Goal: Task Accomplishment & Management: Manage account settings

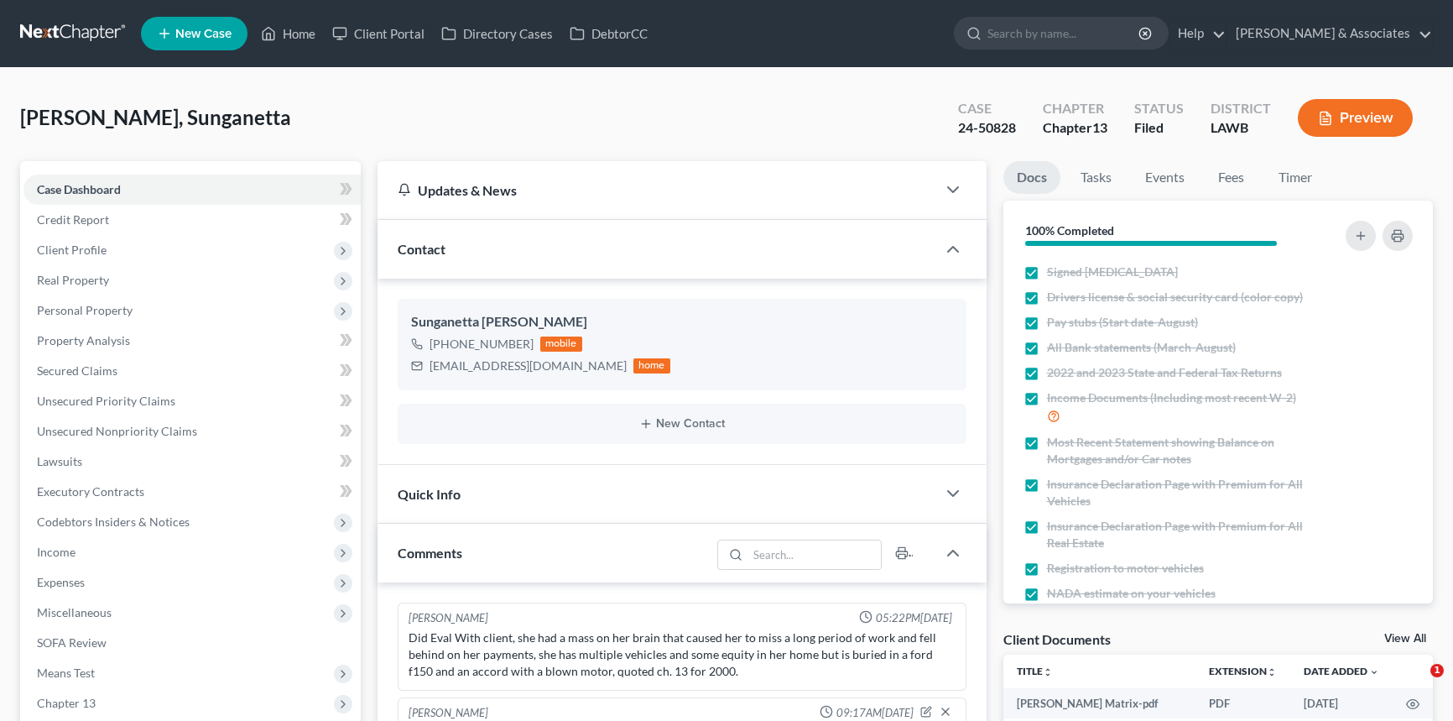
select select "0"
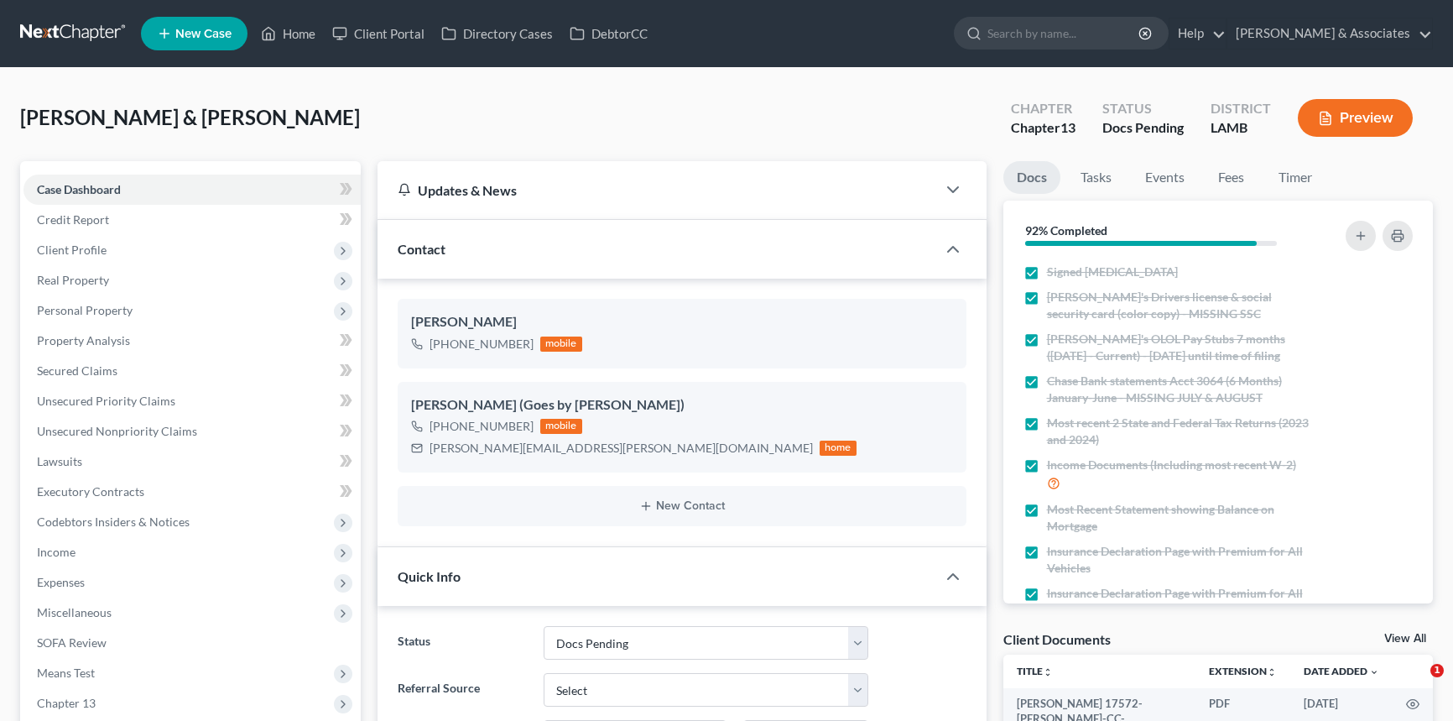
select select "6"
click at [302, 41] on link "Home" at bounding box center [288, 33] width 71 height 30
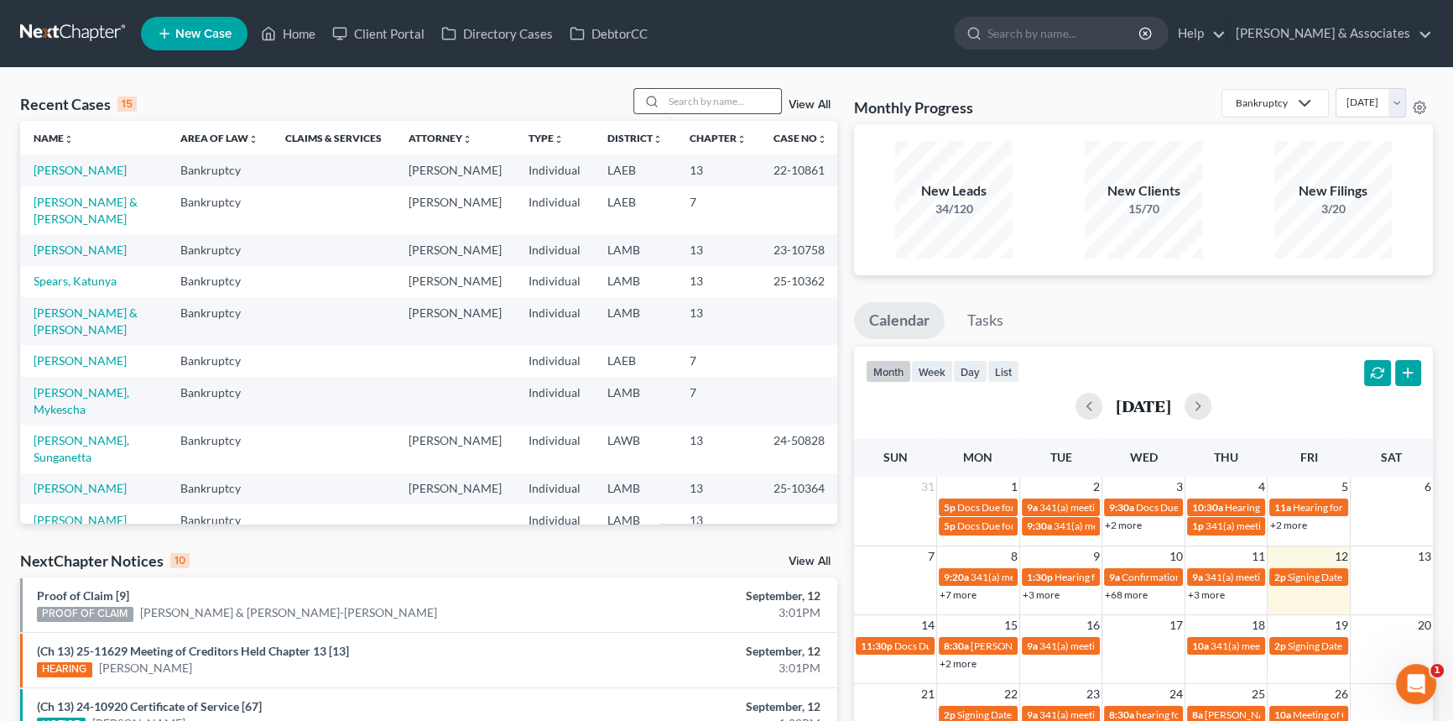
click at [708, 108] on input "search" at bounding box center [722, 101] width 117 height 24
type input "spears"
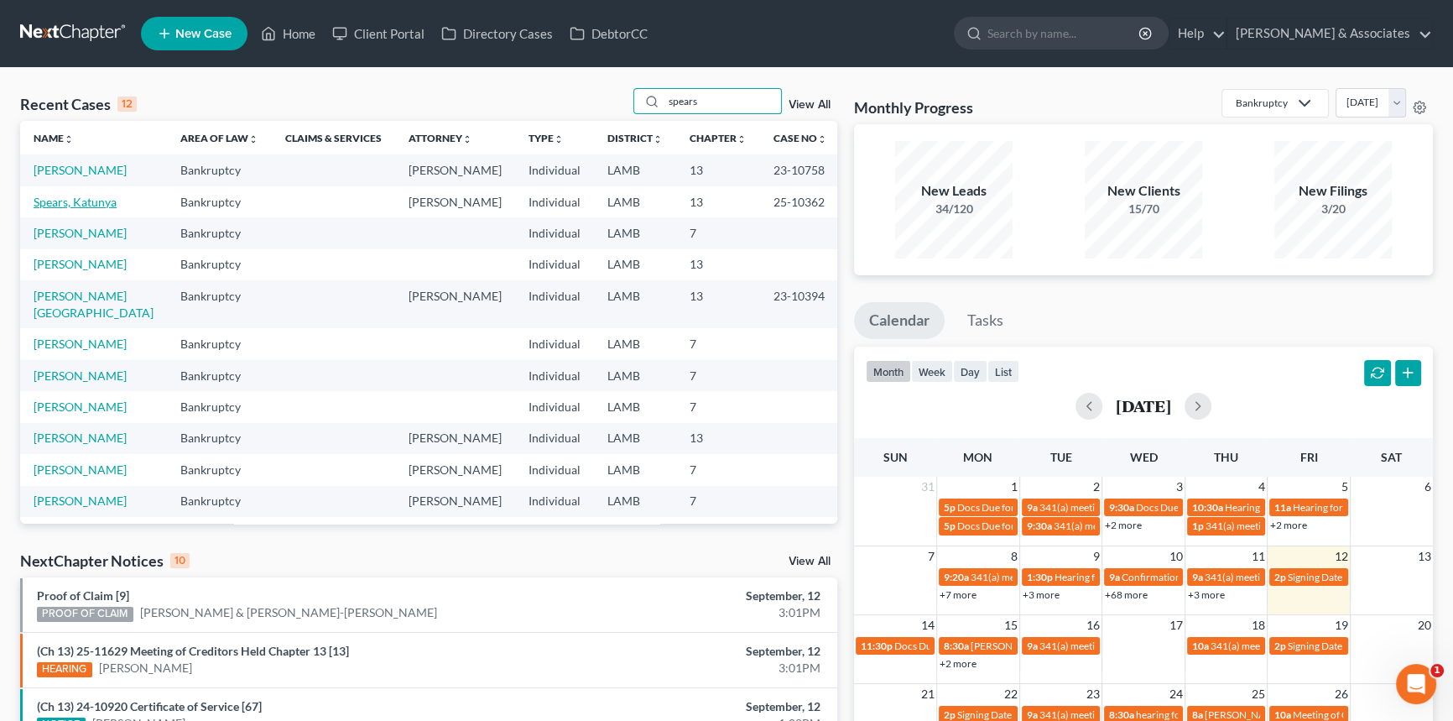
click at [76, 196] on link "Spears, Katunya" at bounding box center [75, 202] width 83 height 14
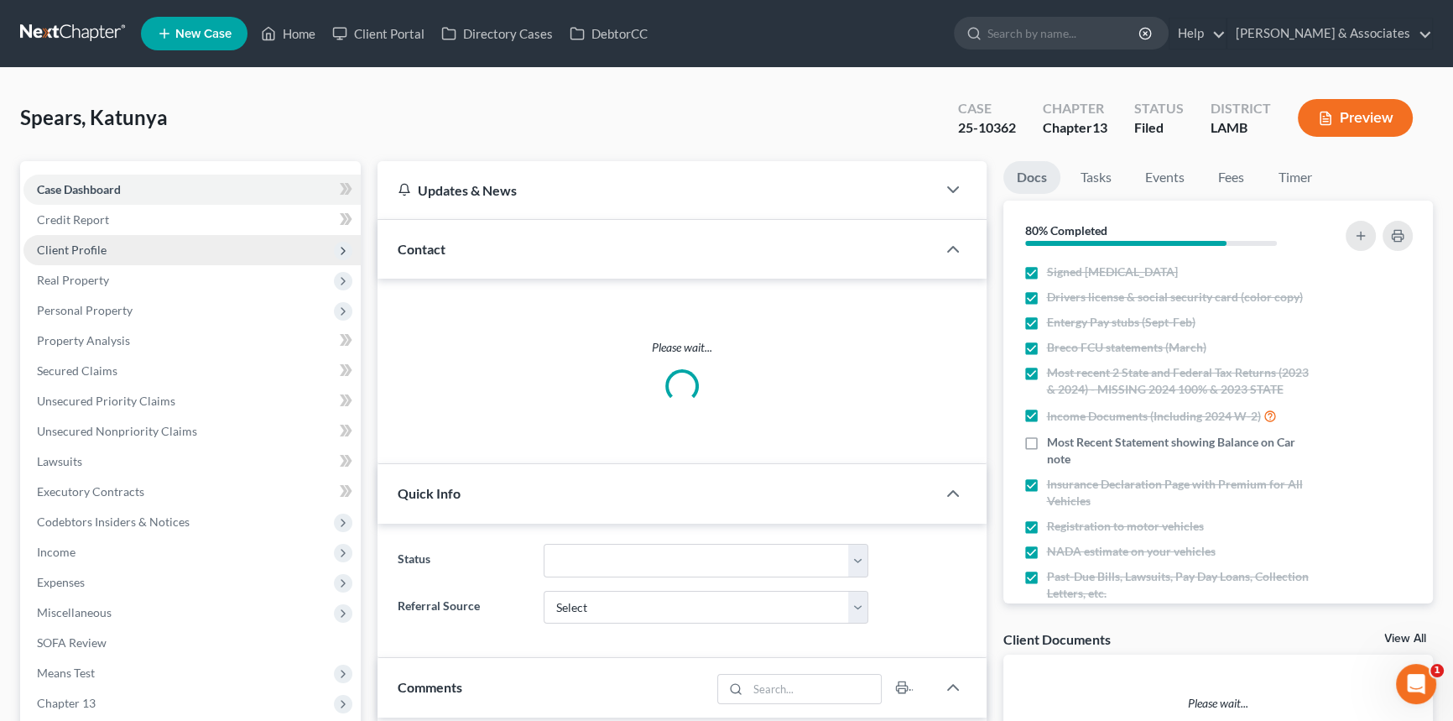
scroll to position [2028, 0]
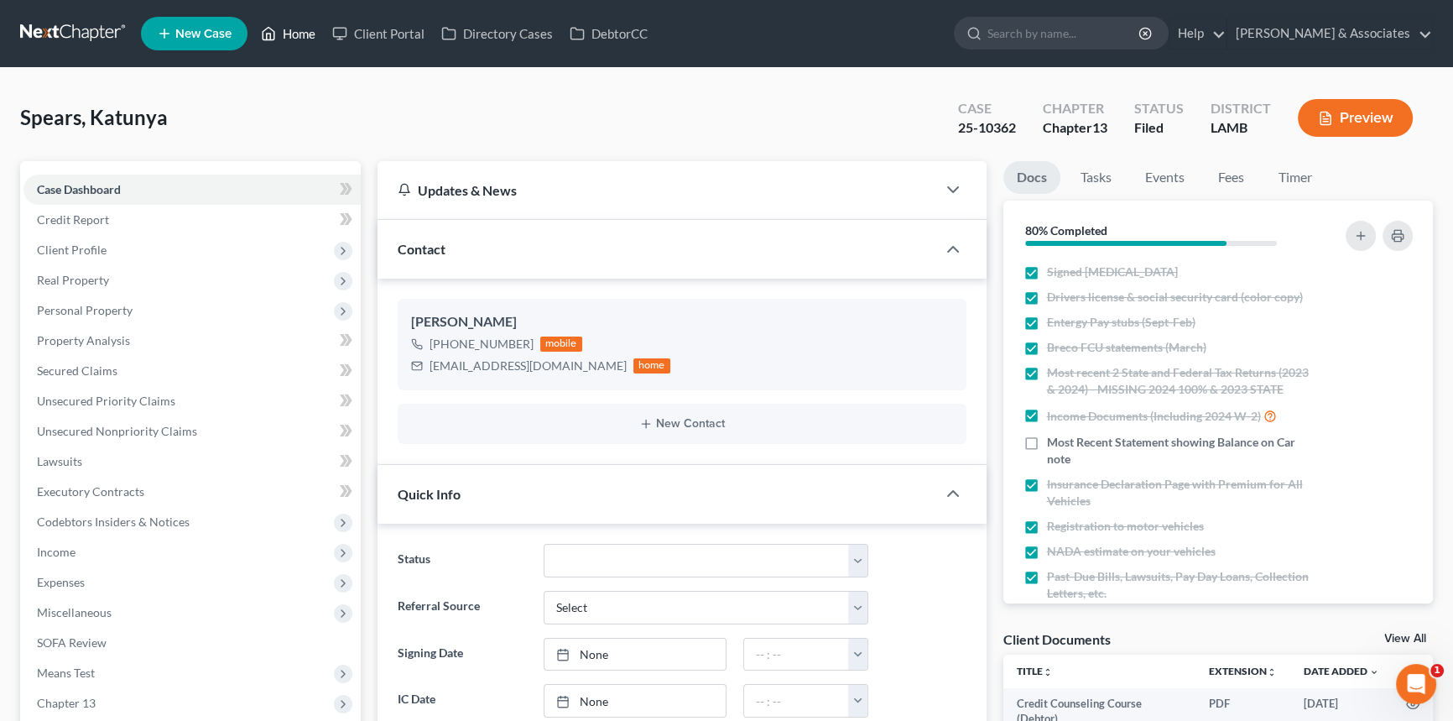
click at [295, 29] on link "Home" at bounding box center [288, 33] width 71 height 30
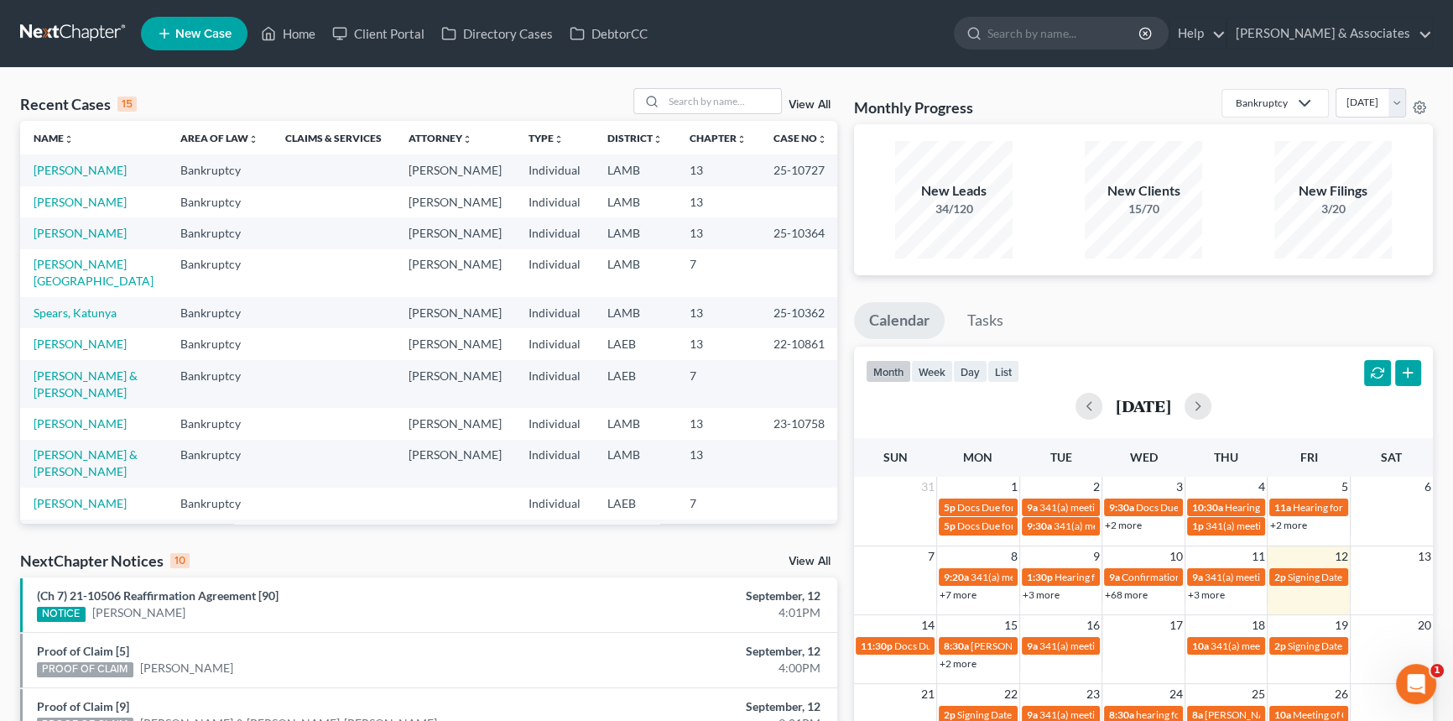
click at [710, 85] on div "Recent Cases 15 View All Name unfold_more expand_more expand_less Area of Law u…" at bounding box center [726, 622] width 1453 height 1109
click at [705, 96] on input "search" at bounding box center [722, 101] width 117 height 24
click at [730, 99] on input "search" at bounding box center [722, 101] width 117 height 24
type input "arnold"
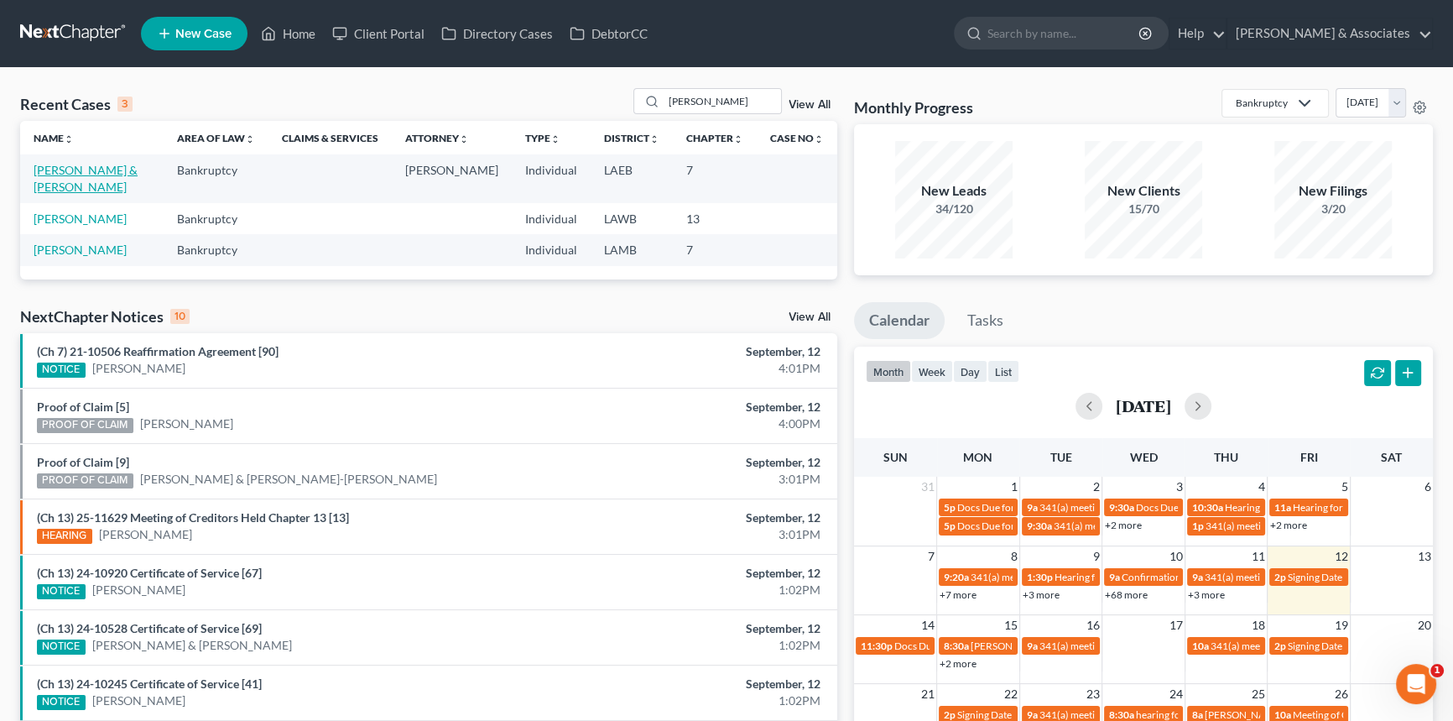
click at [76, 167] on link "Arnold, Donald & Tabbatha" at bounding box center [86, 178] width 104 height 31
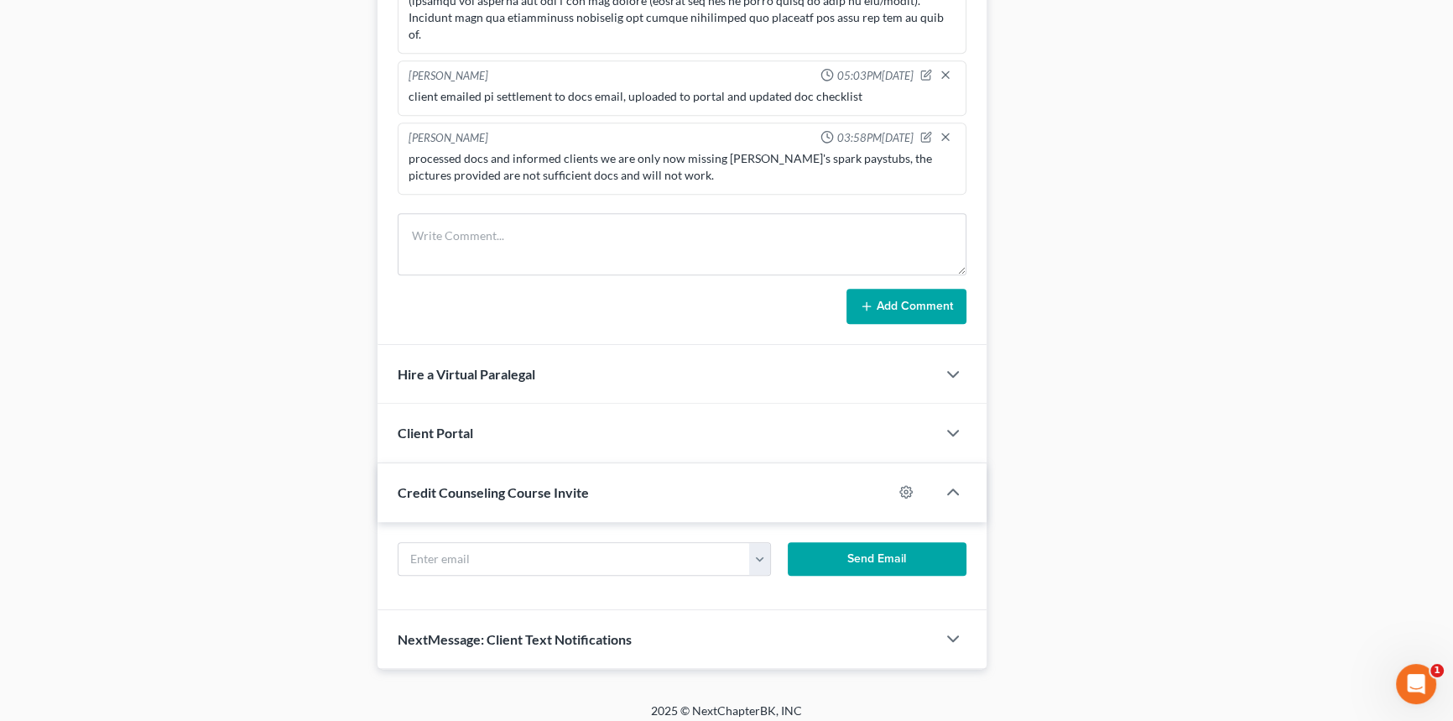
scroll to position [1083, 0]
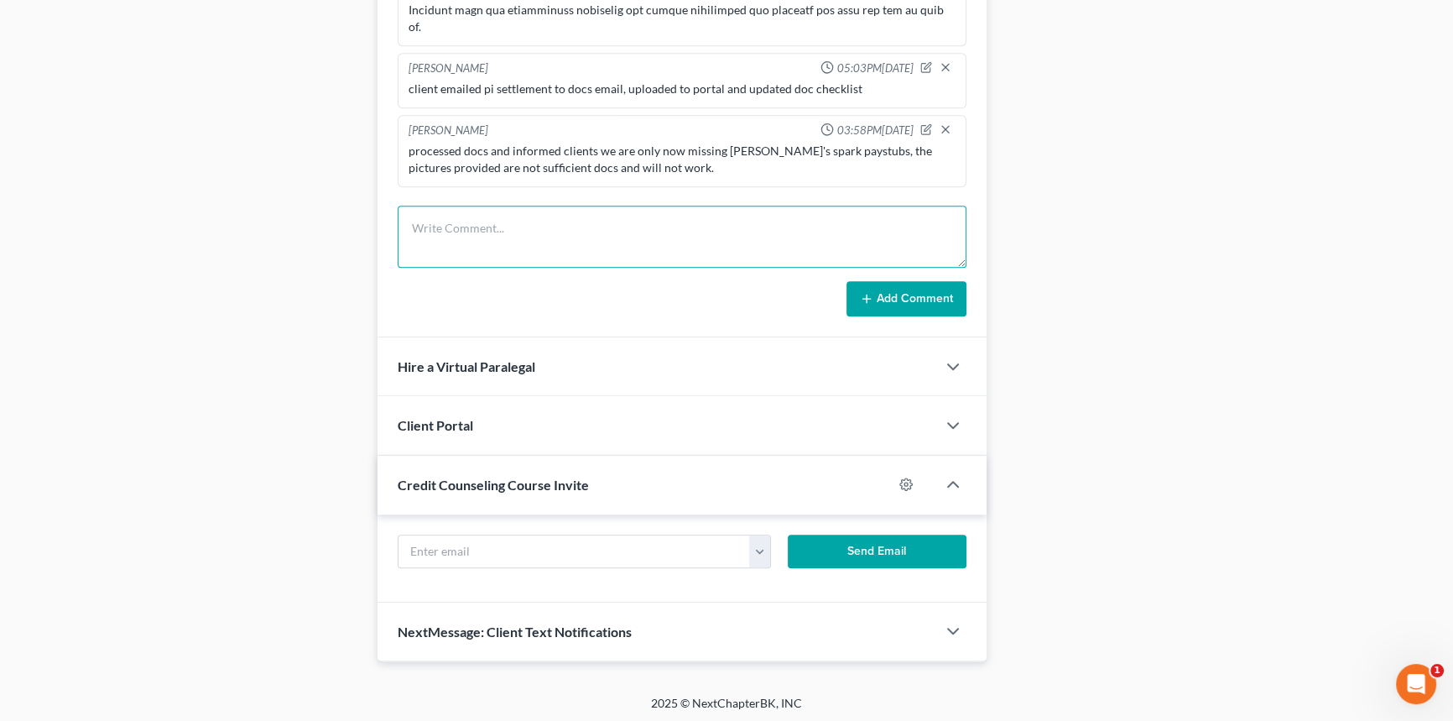
drag, startPoint x: 572, startPoint y: 208, endPoint x: 570, endPoint y: 216, distance: 8.6
click at [570, 217] on textarea at bounding box center [682, 237] width 569 height 62
type textarea "set phone signing with MCD for monday 9/15 at 4PM"
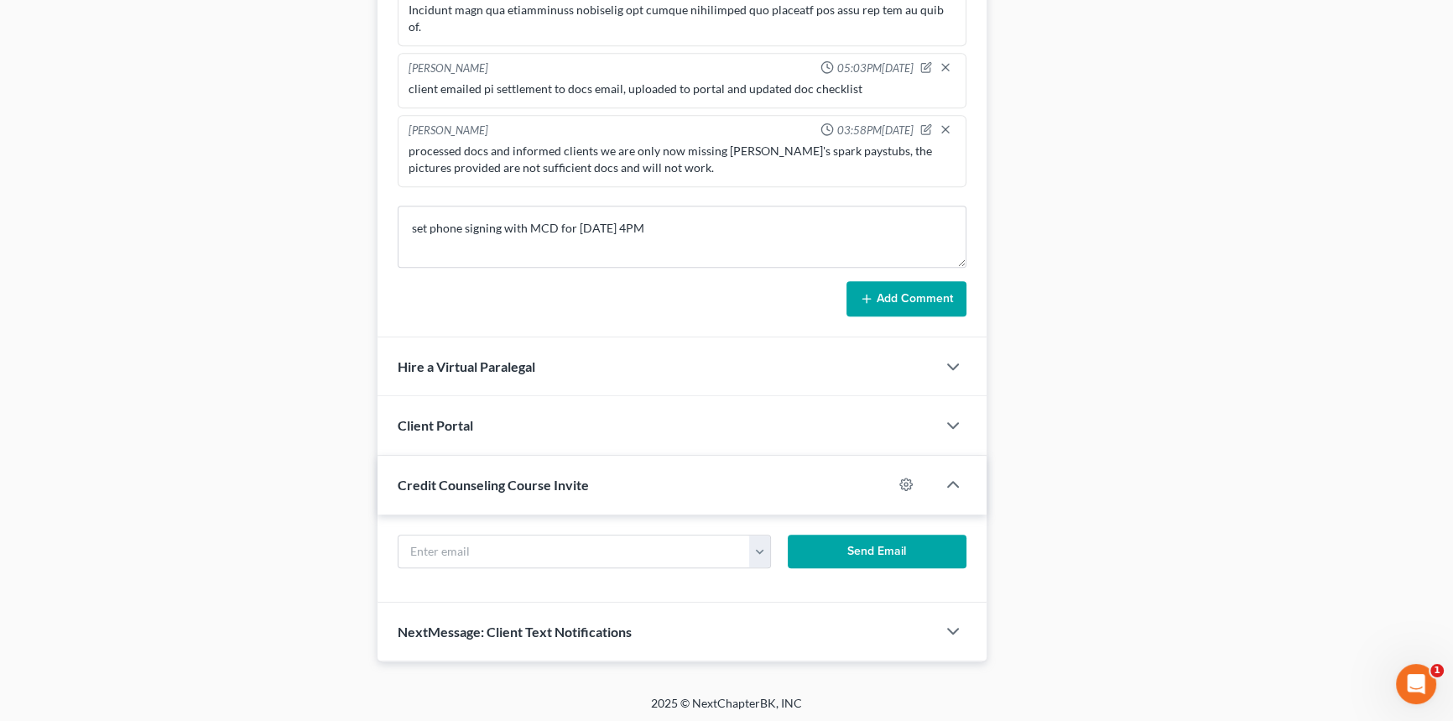
click at [954, 298] on button "Add Comment" at bounding box center [906, 298] width 120 height 35
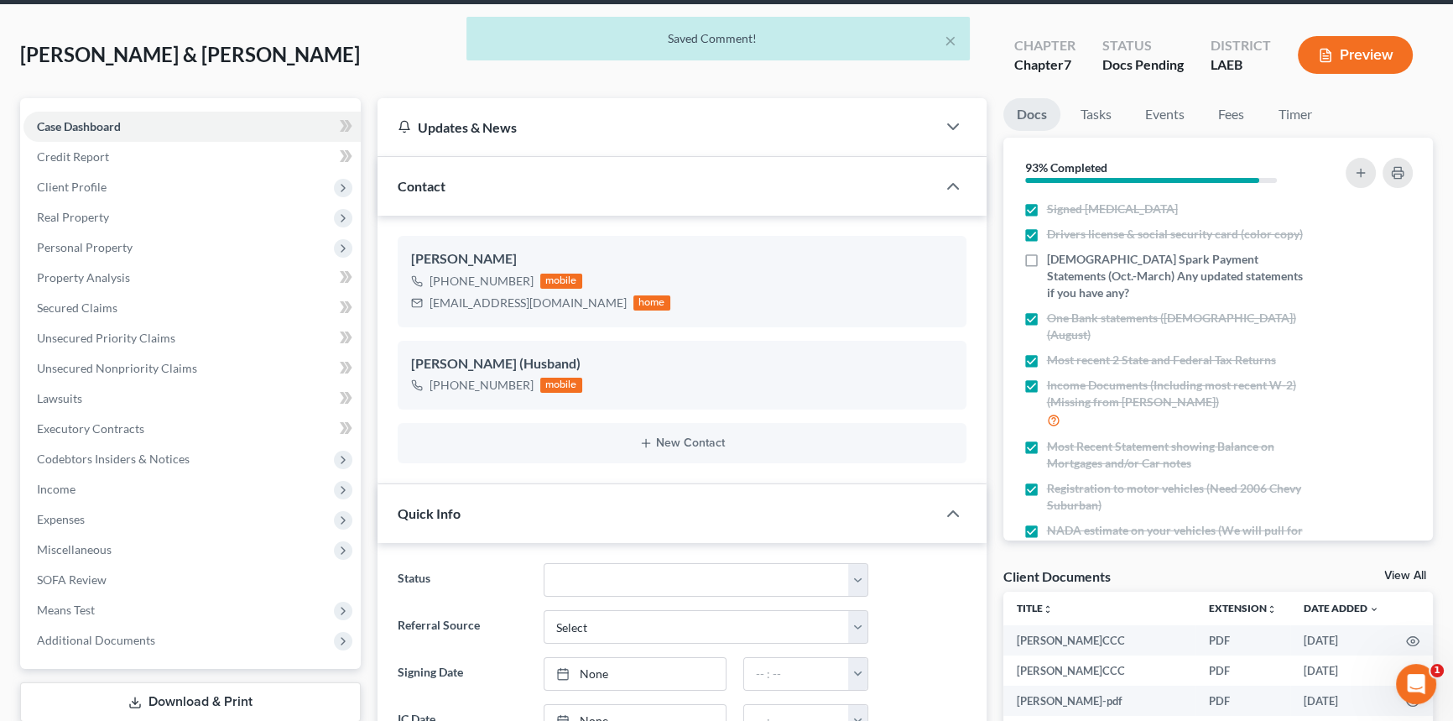
scroll to position [0, 0]
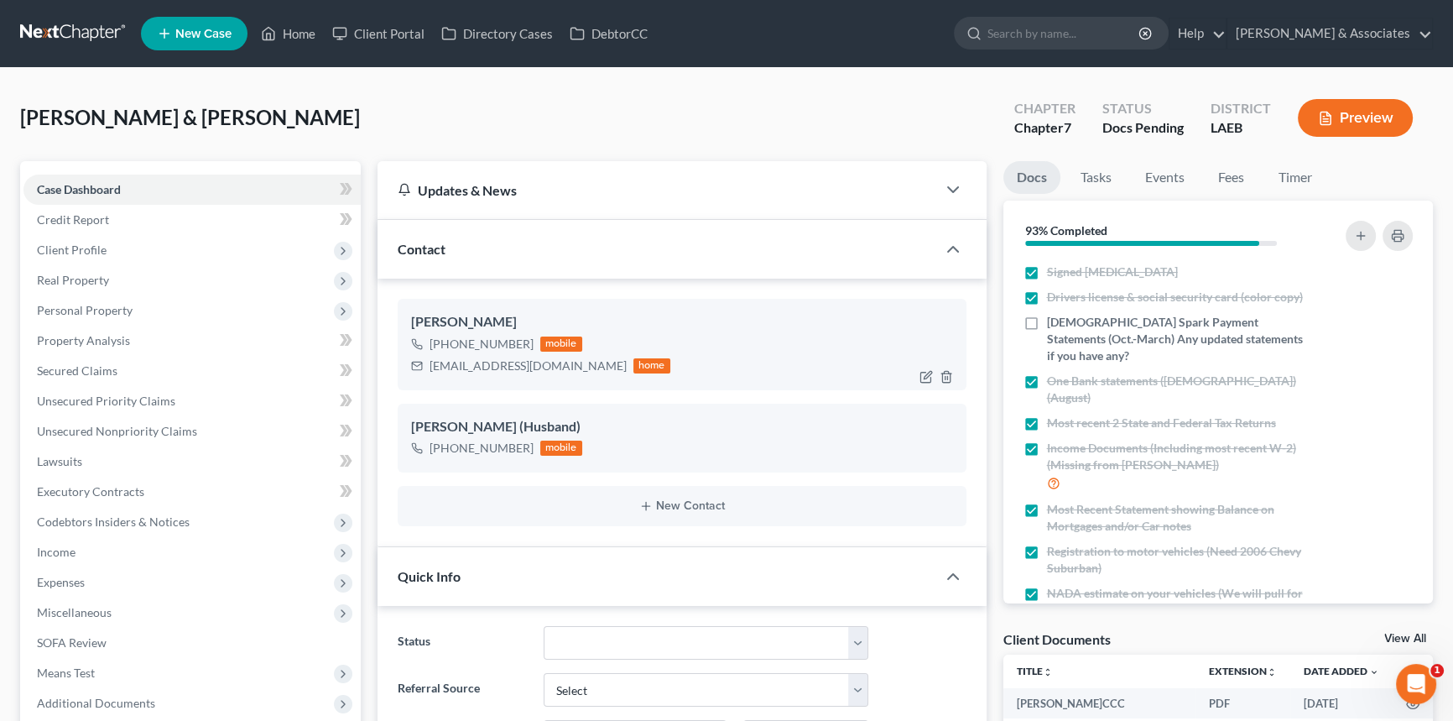
click at [474, 359] on div "tabarnold13@icloud.com" at bounding box center [528, 365] width 197 height 17
copy div "tabarnold13@icloud.com"
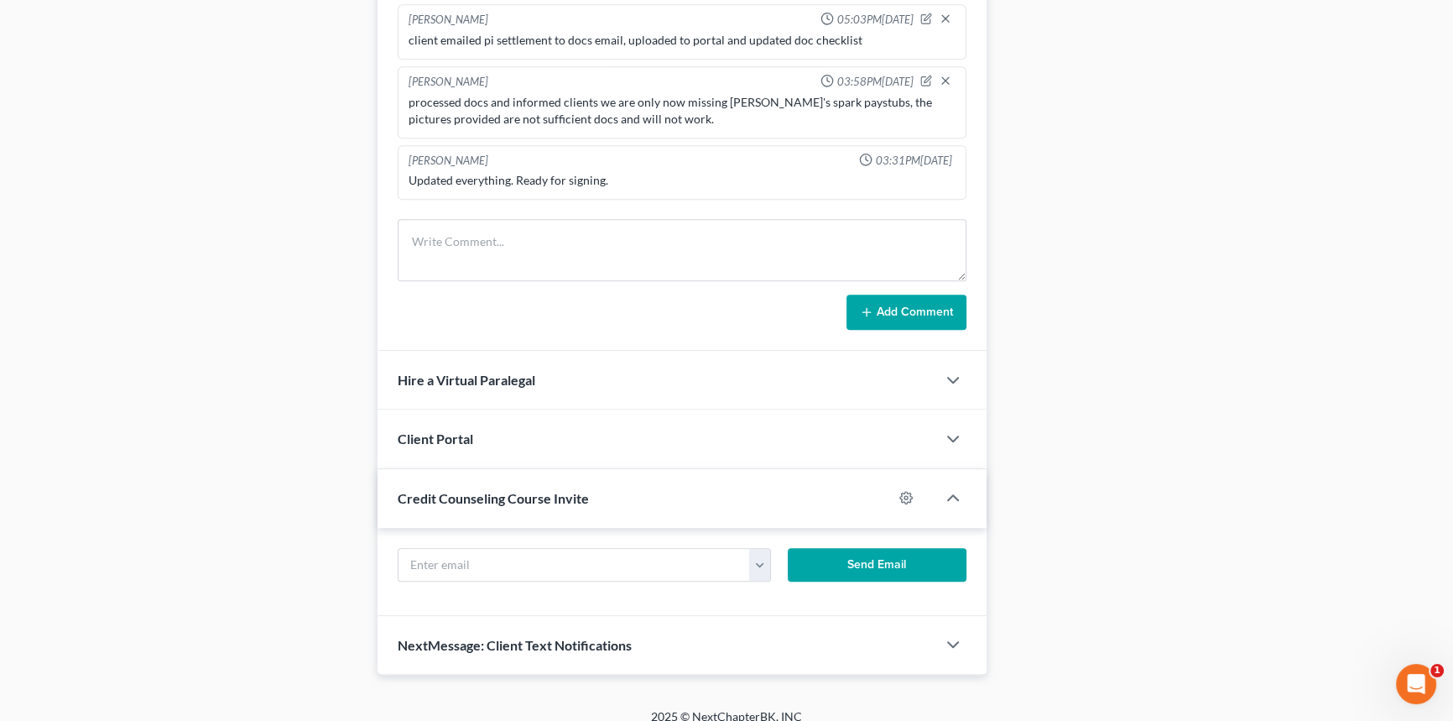
scroll to position [1083, 0]
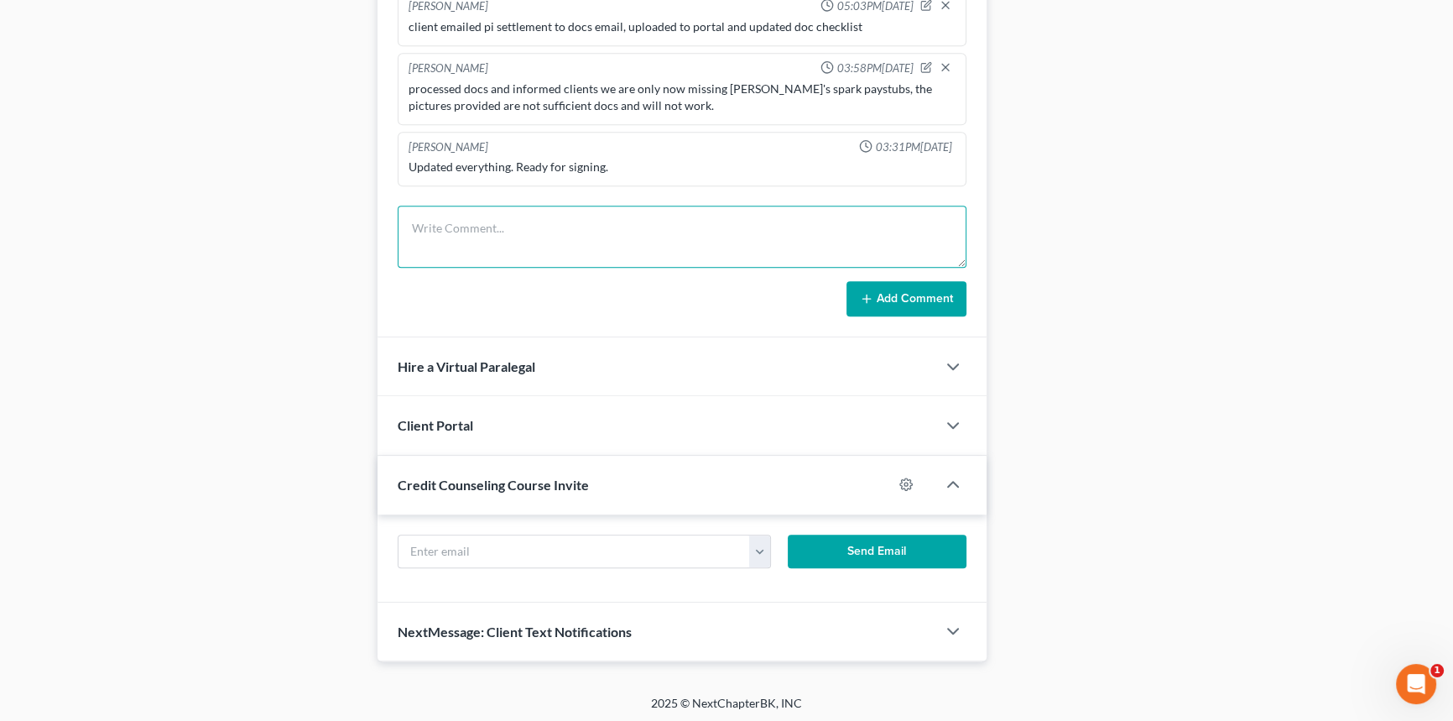
click at [502, 244] on textarea at bounding box center [682, 237] width 569 height 62
type textarea "sent out edec via email"
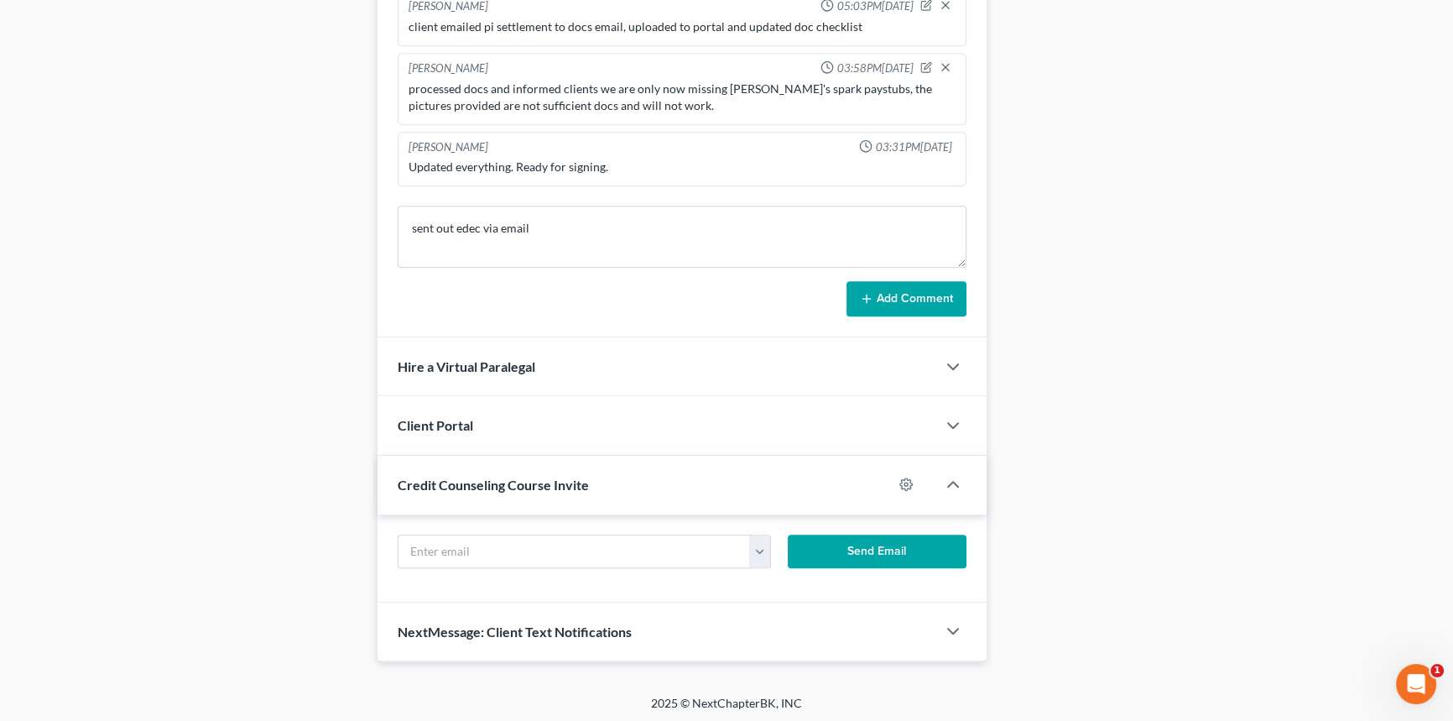
click at [898, 295] on button "Add Comment" at bounding box center [906, 298] width 120 height 35
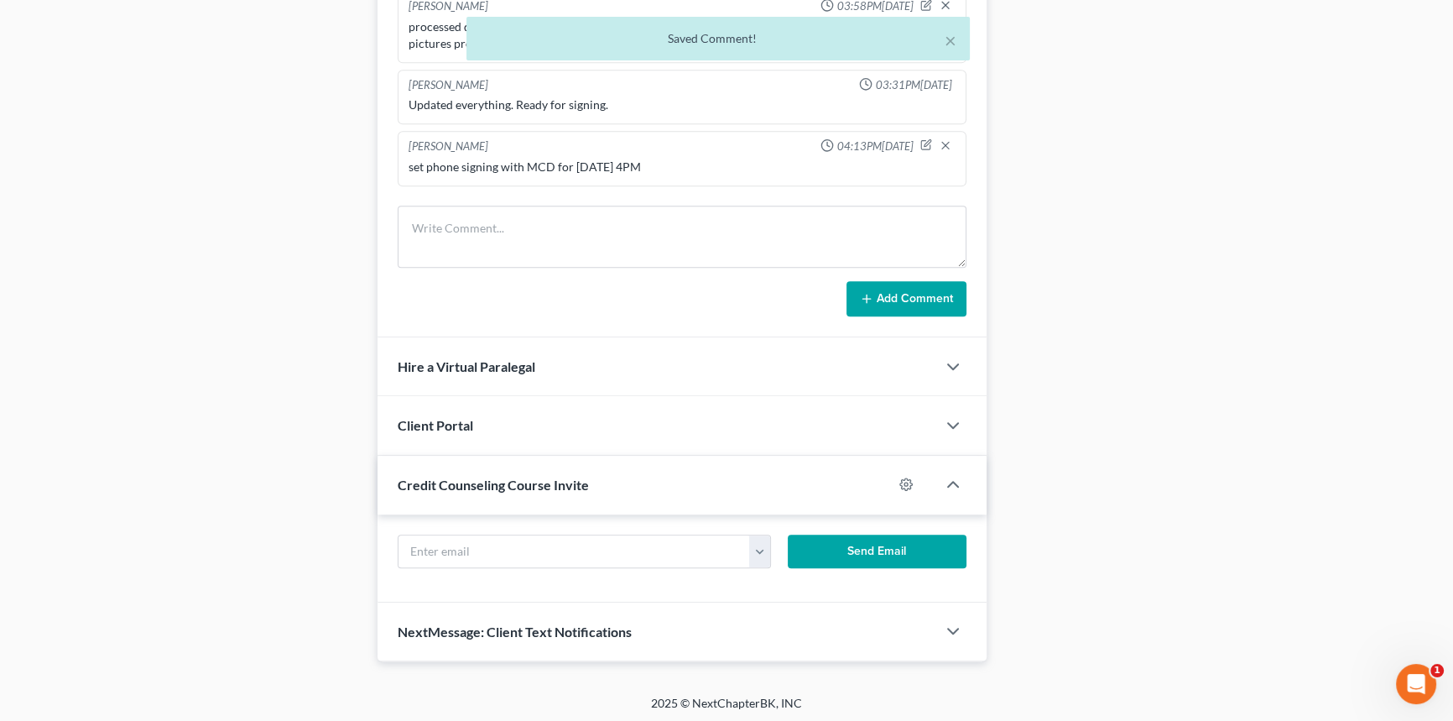
scroll to position [0, 0]
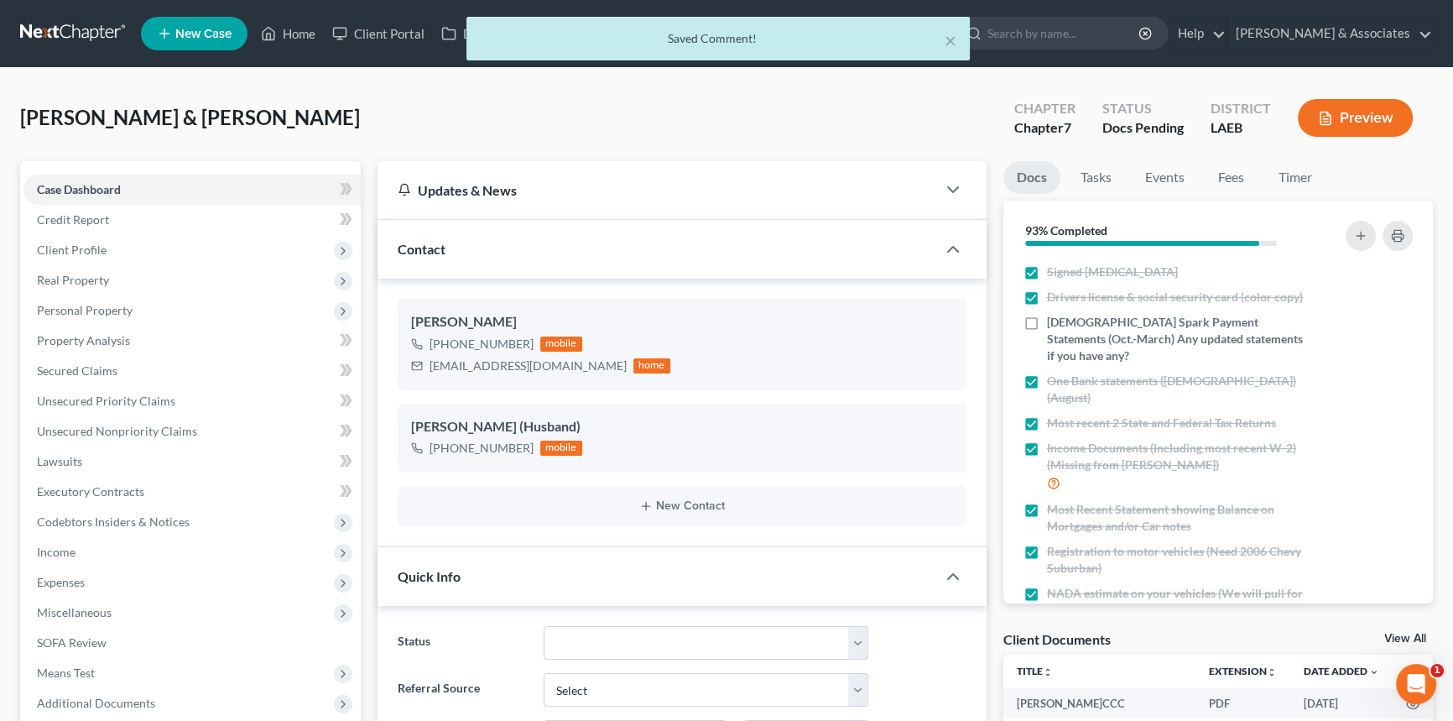
drag, startPoint x: 289, startPoint y: 16, endPoint x: 284, endPoint y: 38, distance: 22.6
click at [289, 16] on ul "New Case Home Client Portal Directory Cases DebtorCC - No Result - See all resu…" at bounding box center [787, 34] width 1292 height 44
click at [284, 38] on div "× Saved Comment!" at bounding box center [718, 43] width 1453 height 52
click at [949, 39] on button "×" at bounding box center [951, 40] width 12 height 20
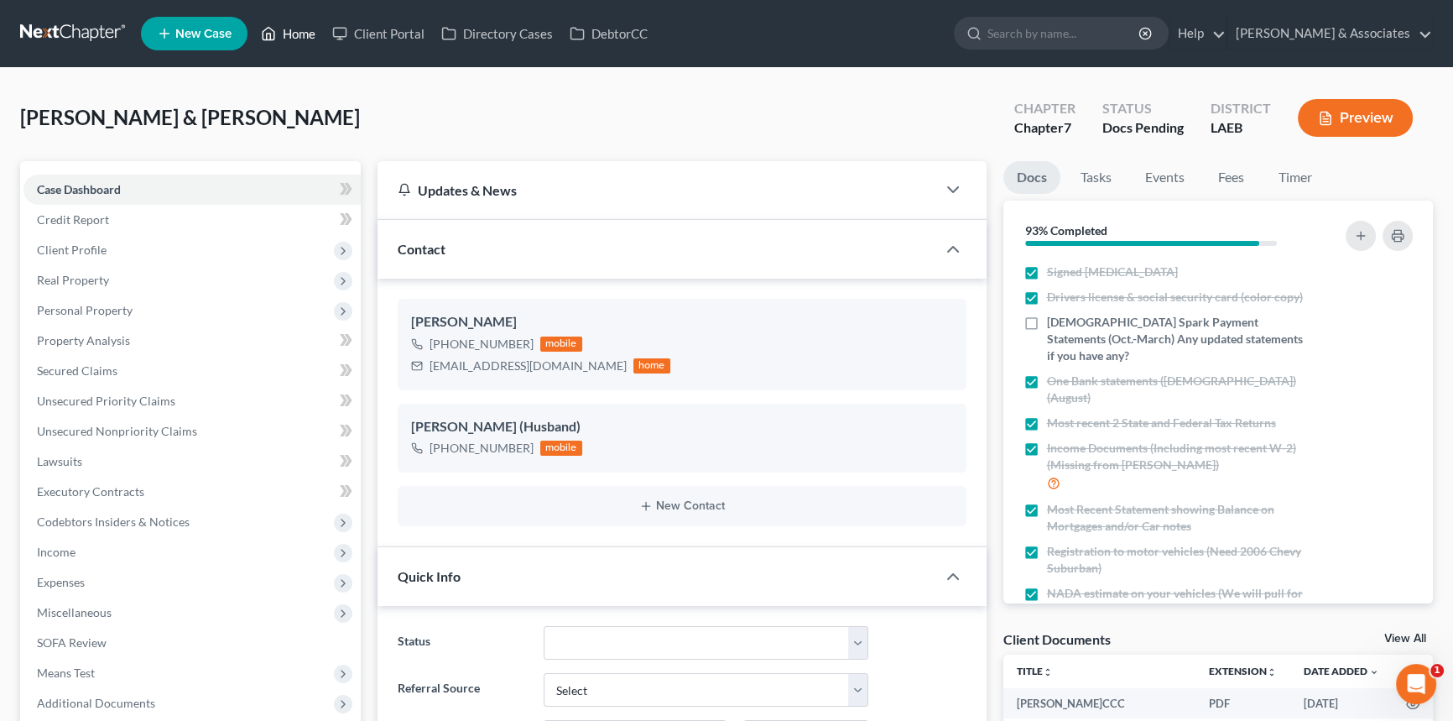
click at [313, 23] on link "Home" at bounding box center [288, 33] width 71 height 30
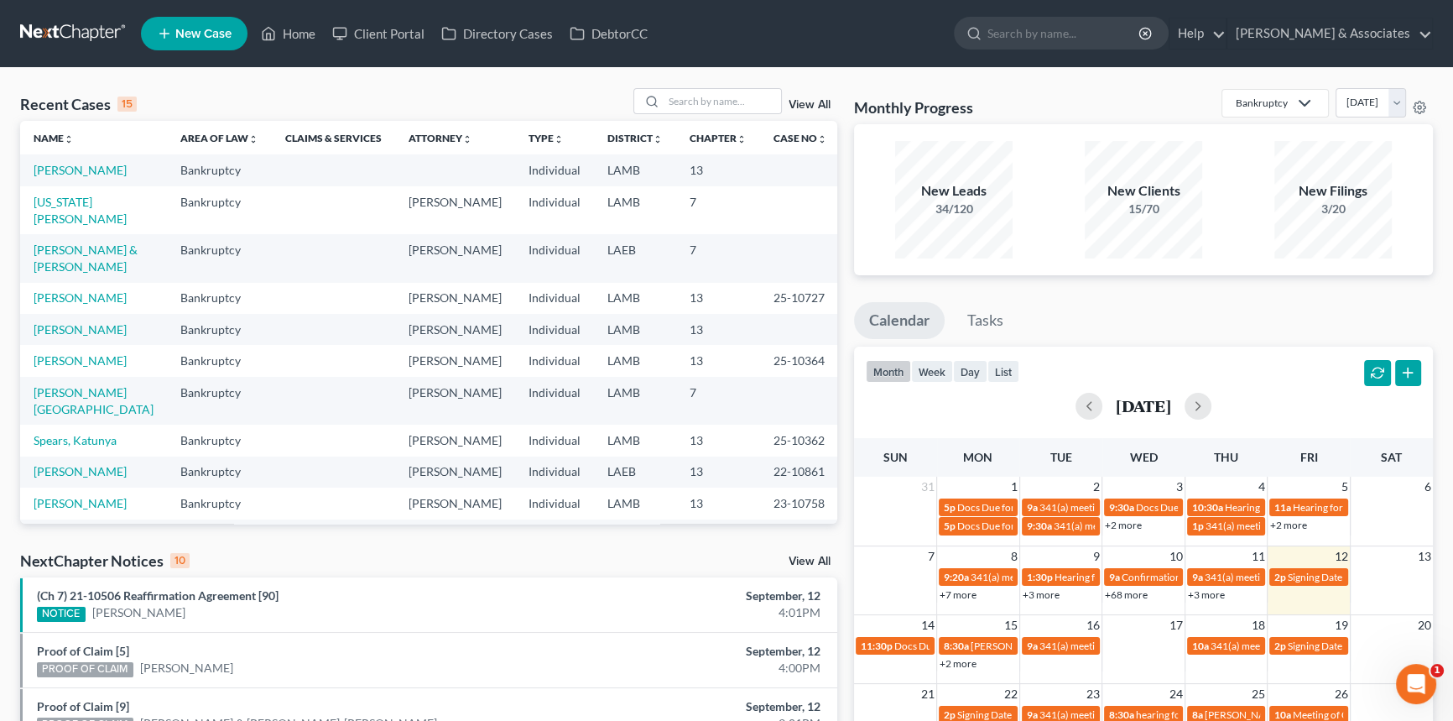
click at [724, 81] on div "Recent Cases 15 View All Name unfold_more expand_more expand_less Area of Law u…" at bounding box center [726, 622] width 1453 height 1109
click at [707, 101] on input "search" at bounding box center [722, 101] width 117 height 24
type input "young"
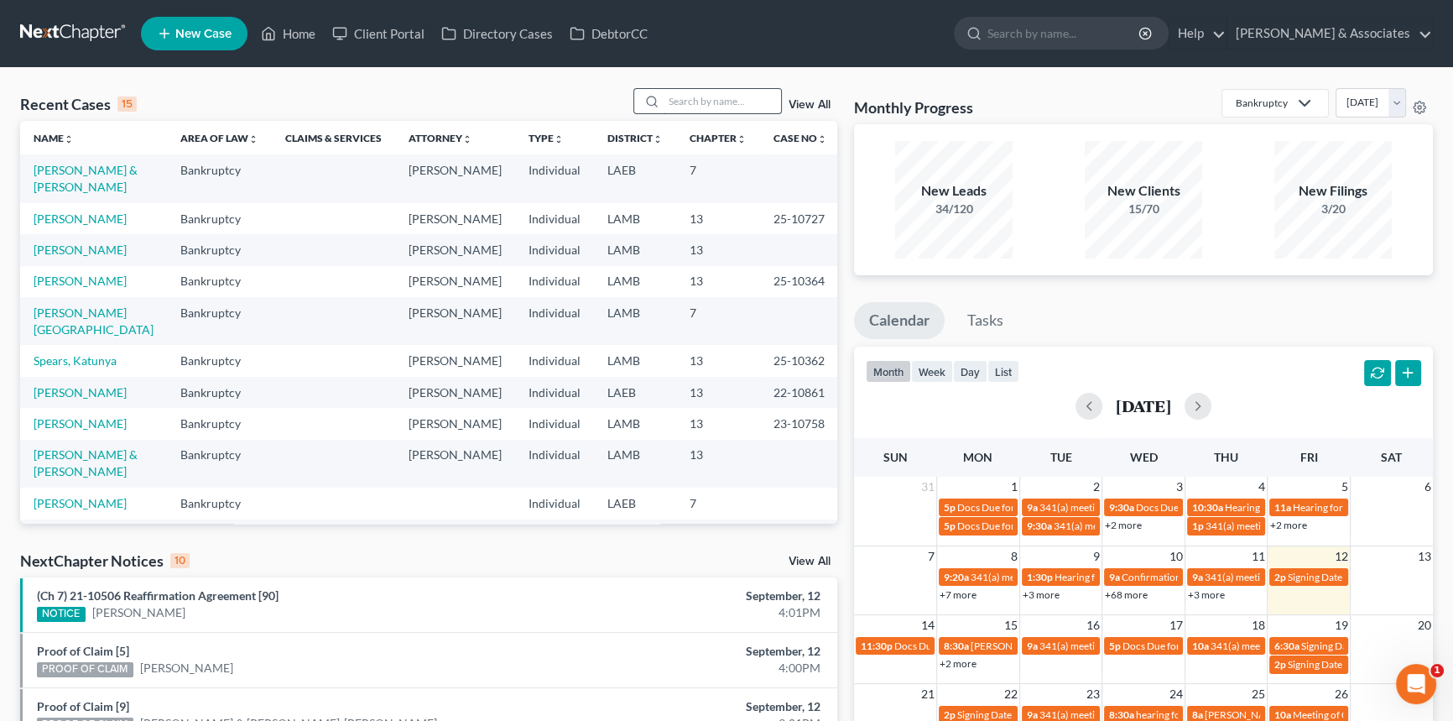
drag, startPoint x: 721, startPoint y: 117, endPoint x: 733, endPoint y: 104, distance: 17.8
click at [721, 117] on div "Recent Cases 15 View All" at bounding box center [428, 104] width 817 height 33
click at [737, 101] on input "search" at bounding box center [722, 101] width 117 height 24
type input "willie"
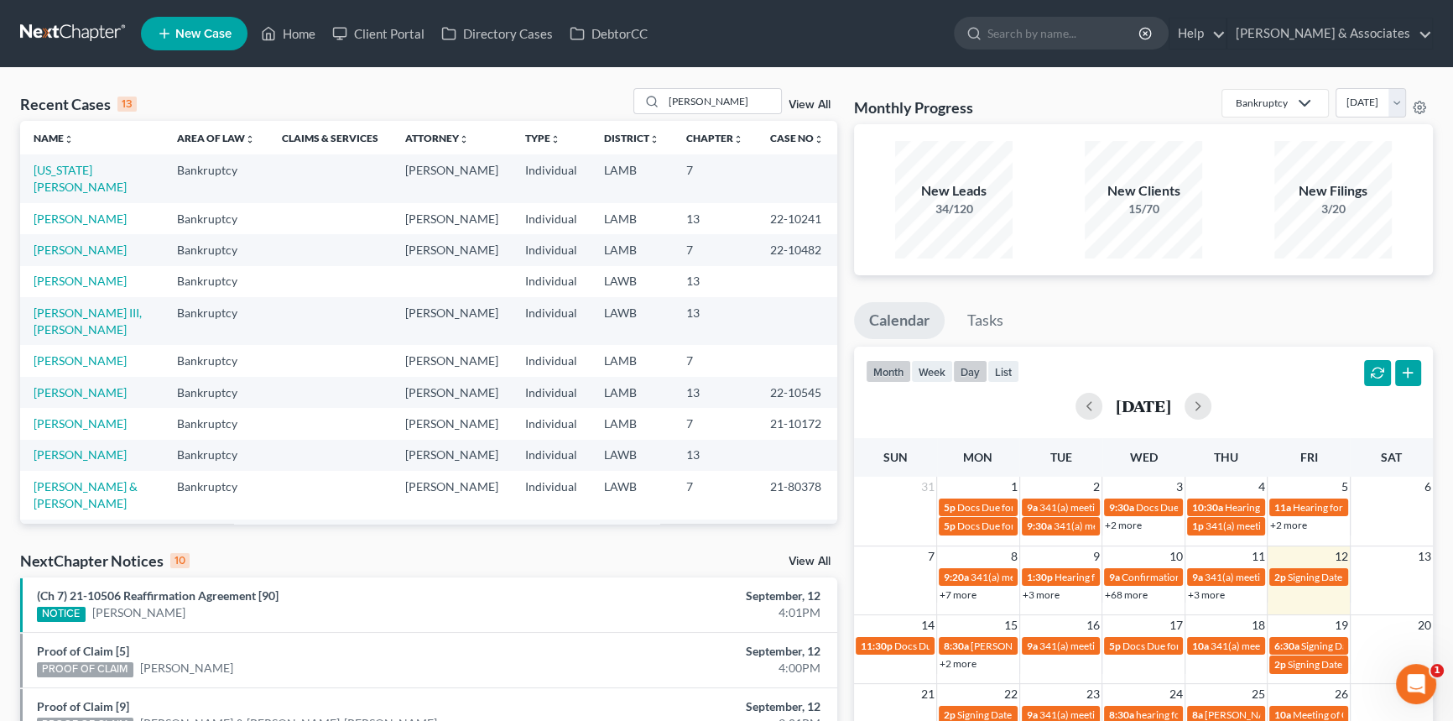
click at [972, 367] on button "day" at bounding box center [970, 371] width 34 height 23
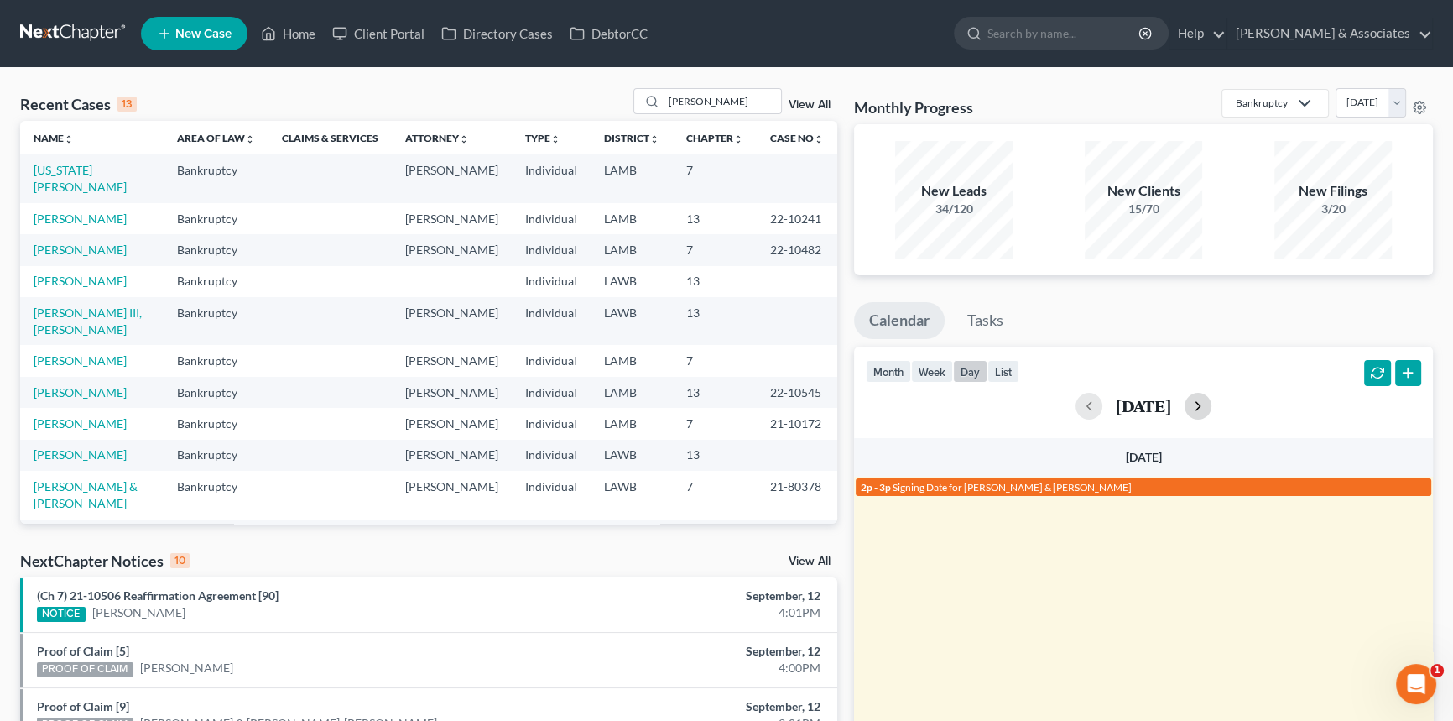
click at [1211, 409] on button "button" at bounding box center [1198, 406] width 27 height 27
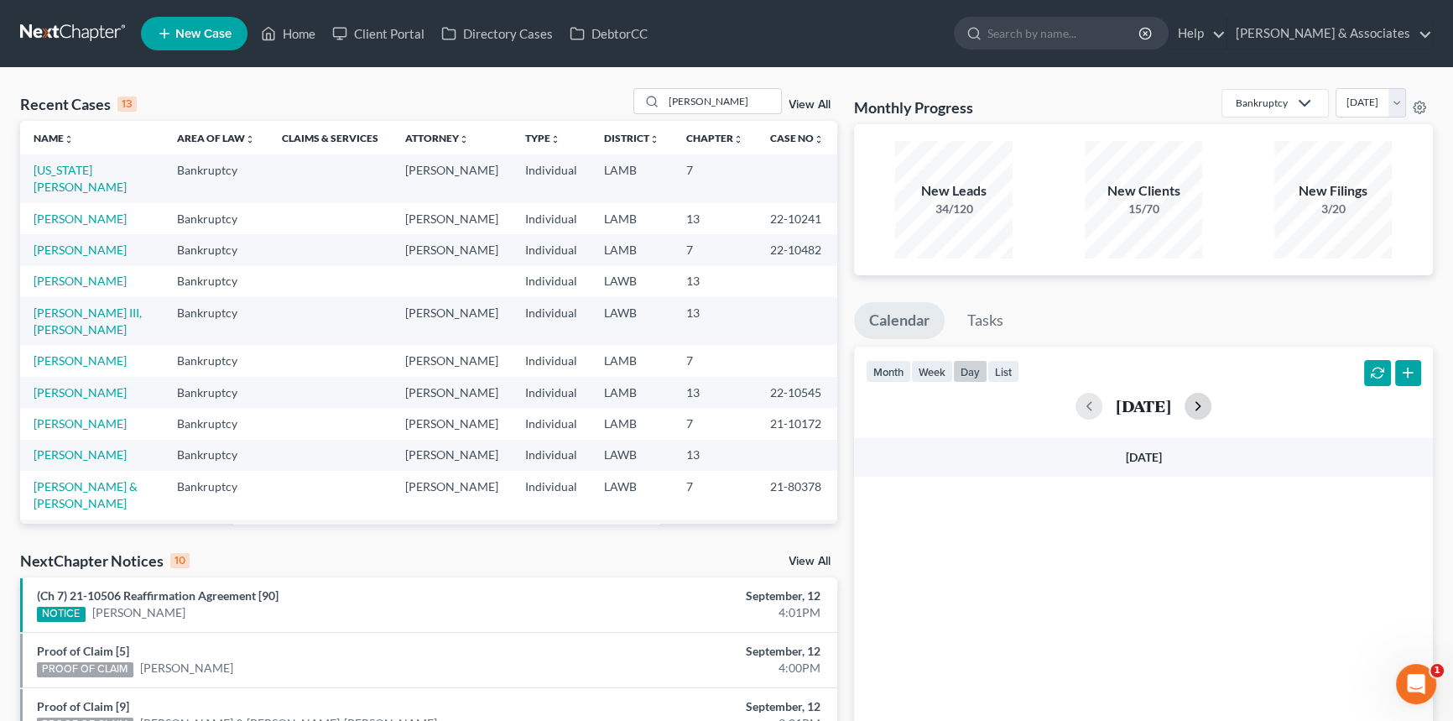
click at [1211, 407] on button "button" at bounding box center [1198, 406] width 27 height 27
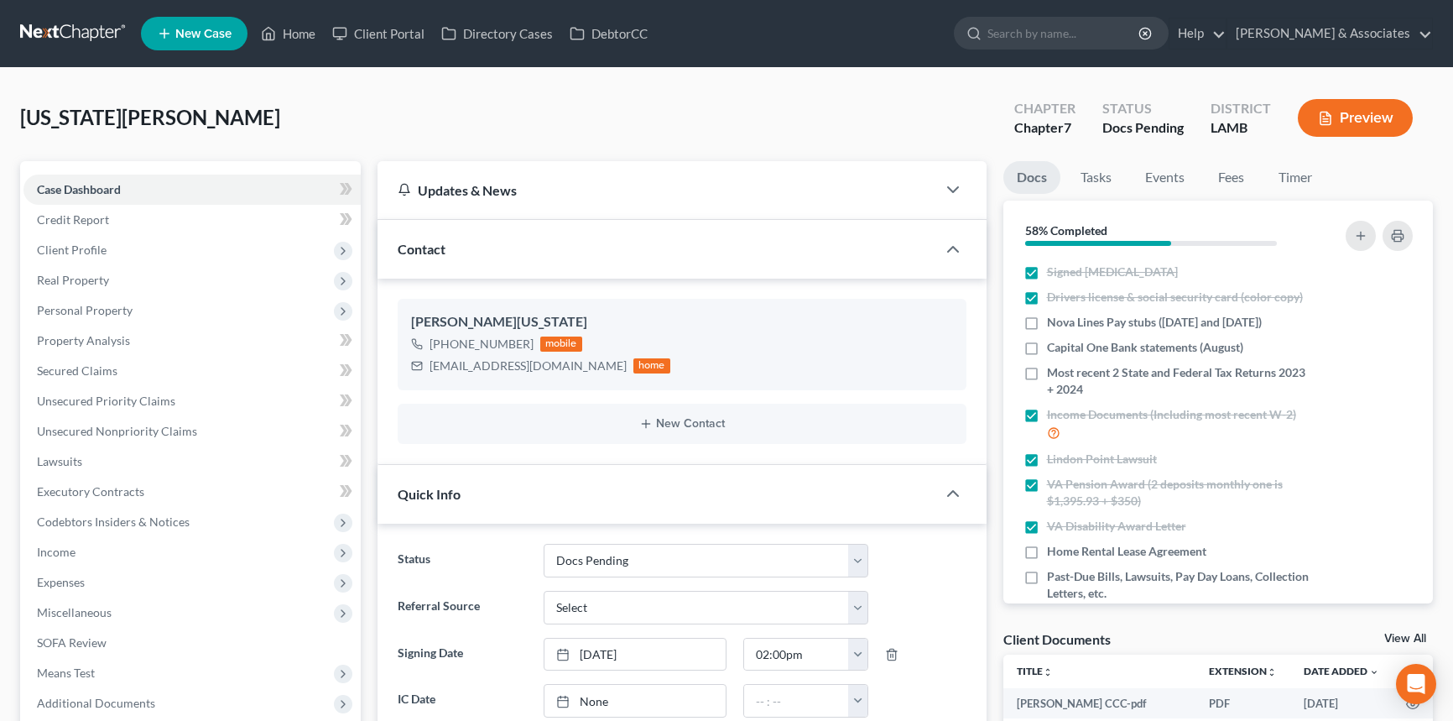
select select "6"
click at [1242, 179] on link "Fees" at bounding box center [1232, 177] width 54 height 33
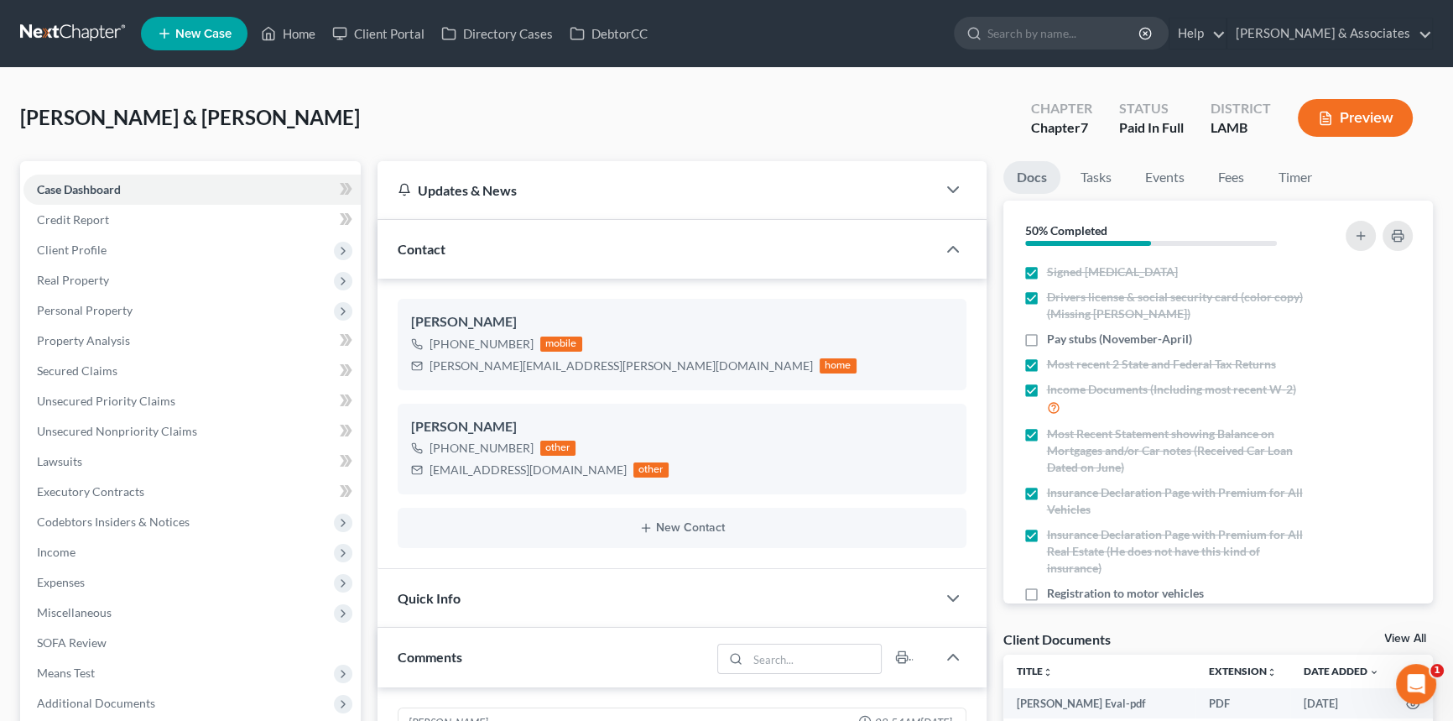
scroll to position [3553, 0]
click at [1226, 175] on link "Fees" at bounding box center [1232, 177] width 54 height 33
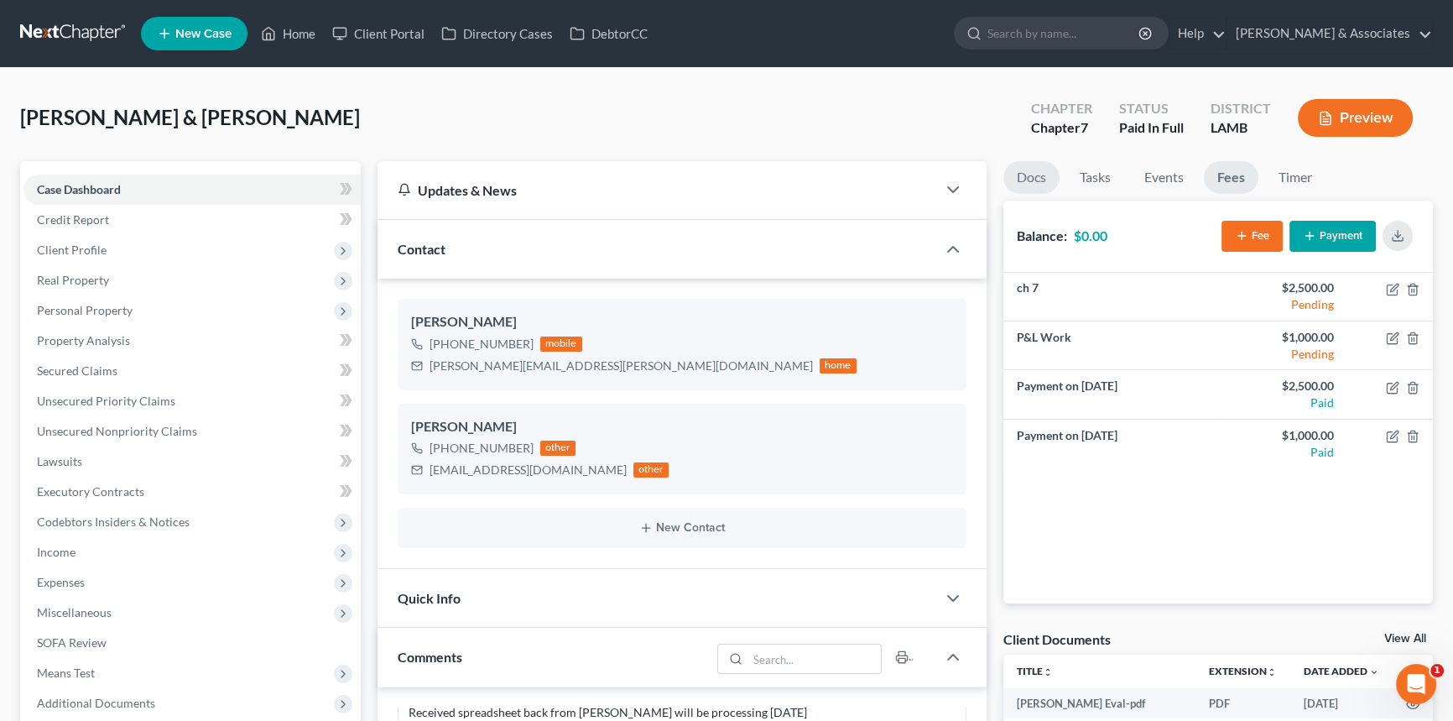
click at [1032, 169] on link "Docs" at bounding box center [1031, 177] width 56 height 33
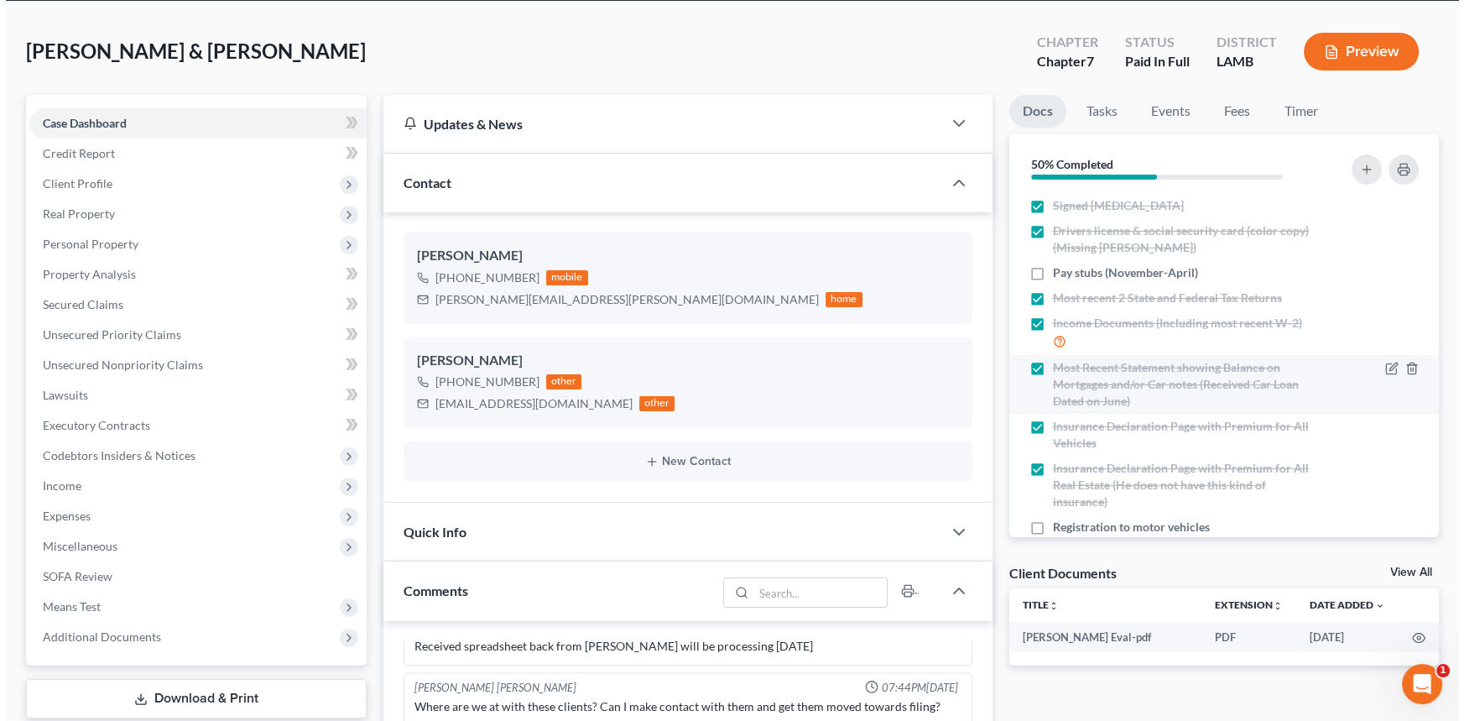
scroll to position [0, 0]
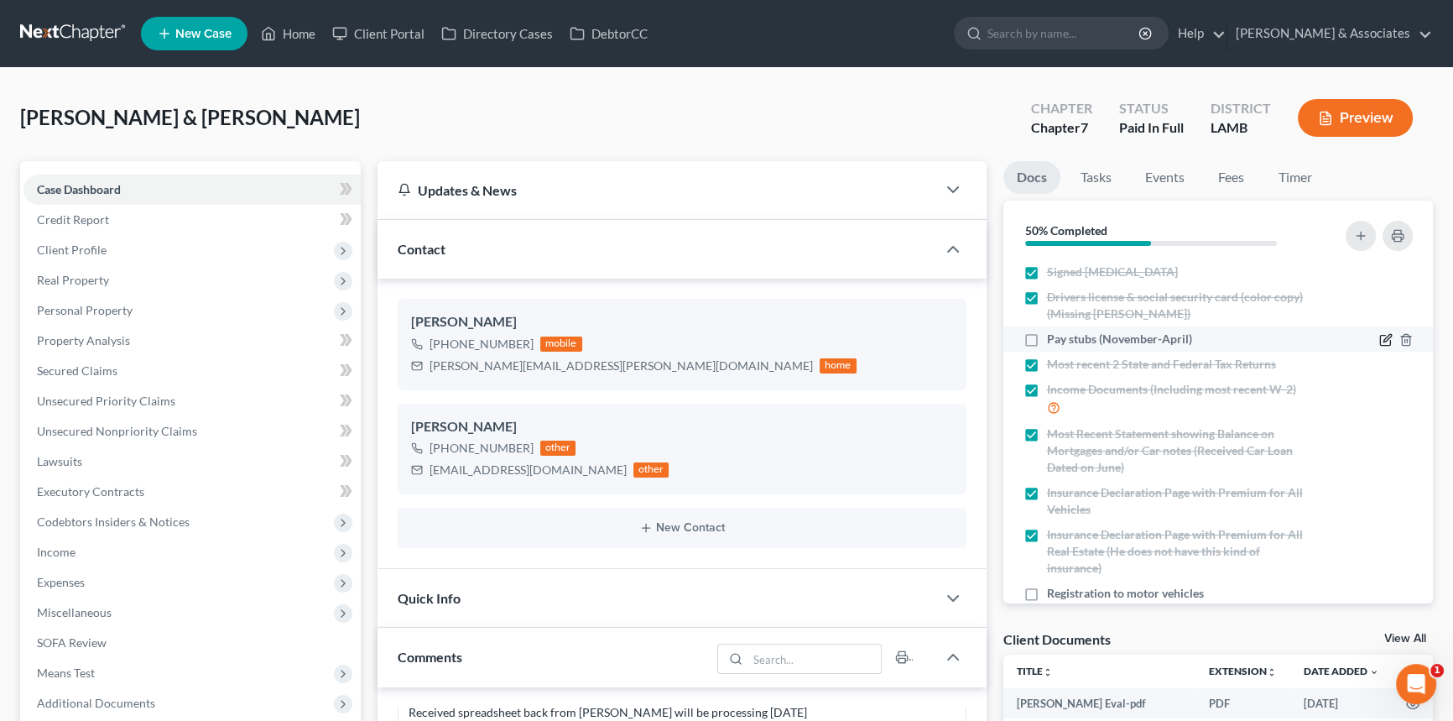
click at [1379, 341] on icon "button" at bounding box center [1385, 339] width 13 height 13
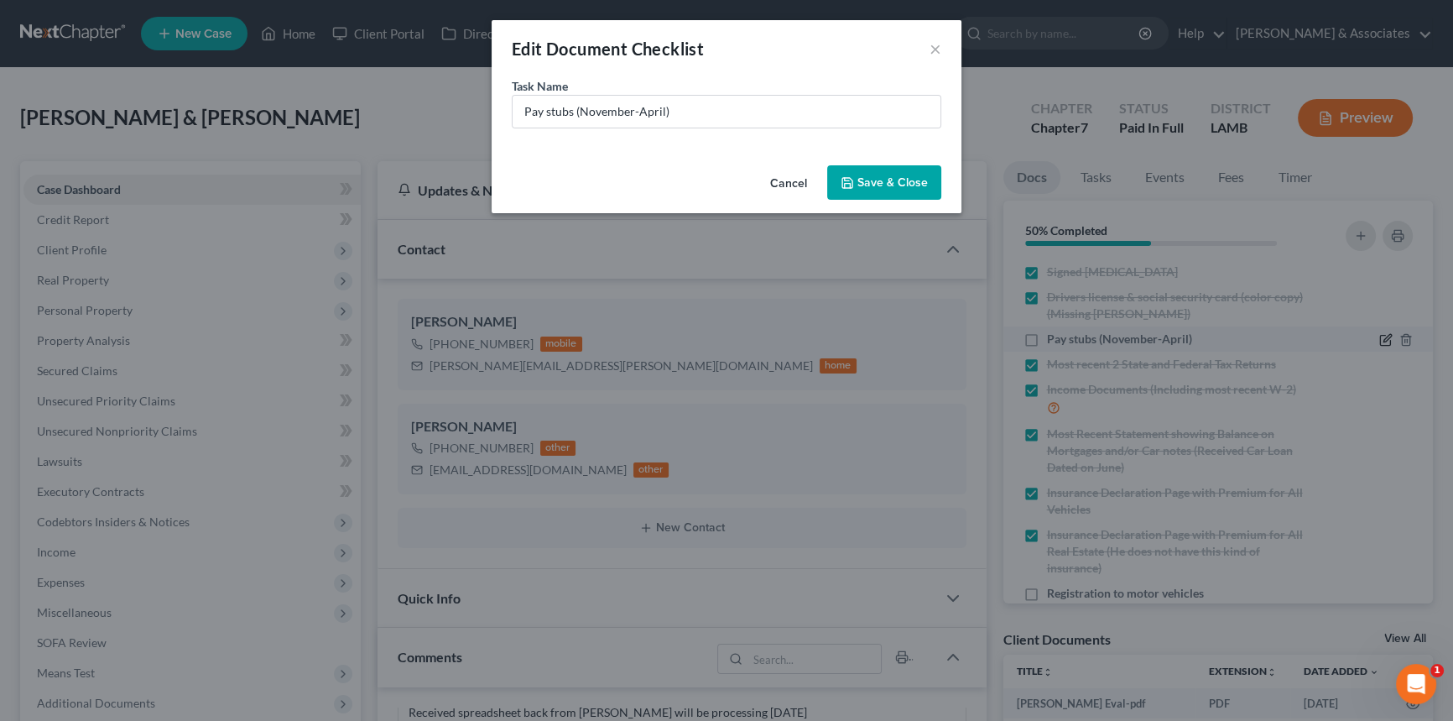
scroll to position [3519, 0]
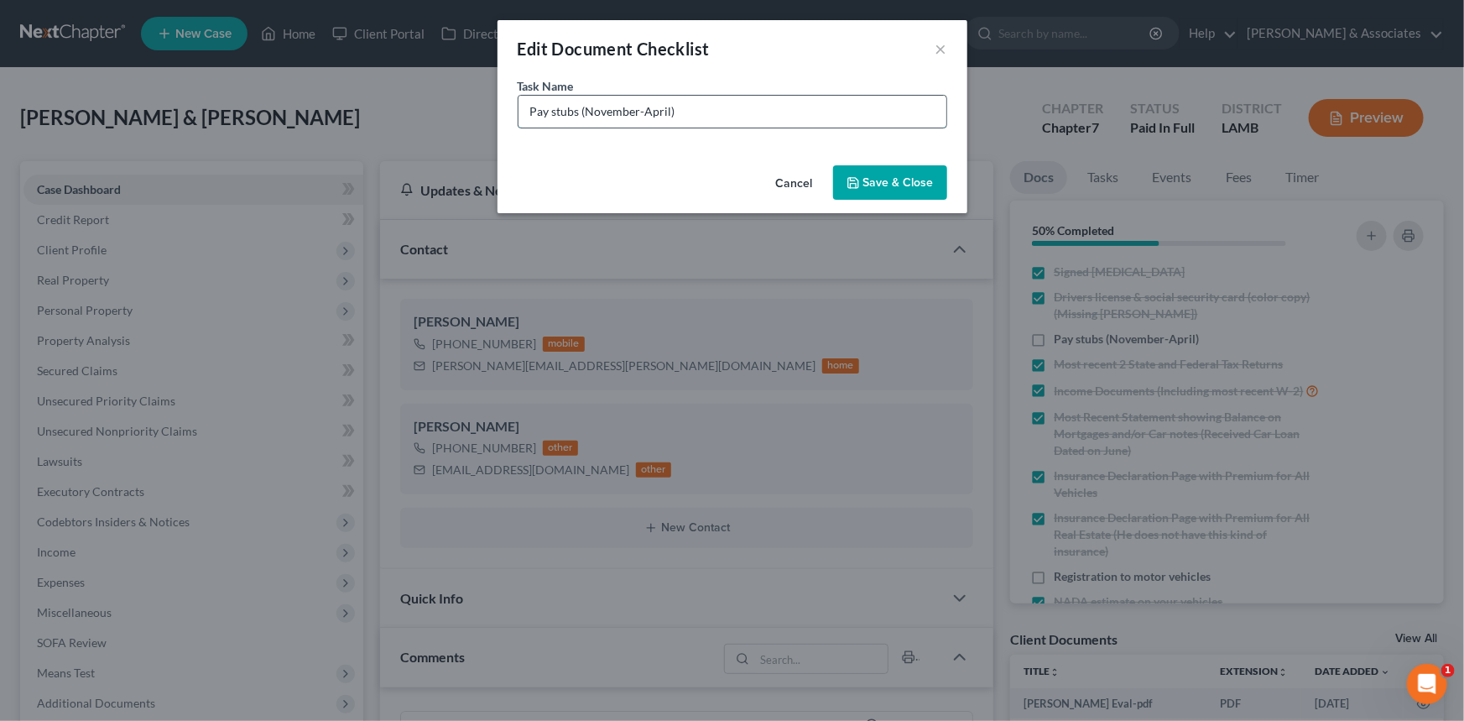
click at [537, 114] on input "Pay stubs (November-April)" at bounding box center [732, 112] width 428 height 32
type input "TM Pay stubs (March-Current)"
click at [896, 175] on button "Save & Close" at bounding box center [890, 182] width 114 height 35
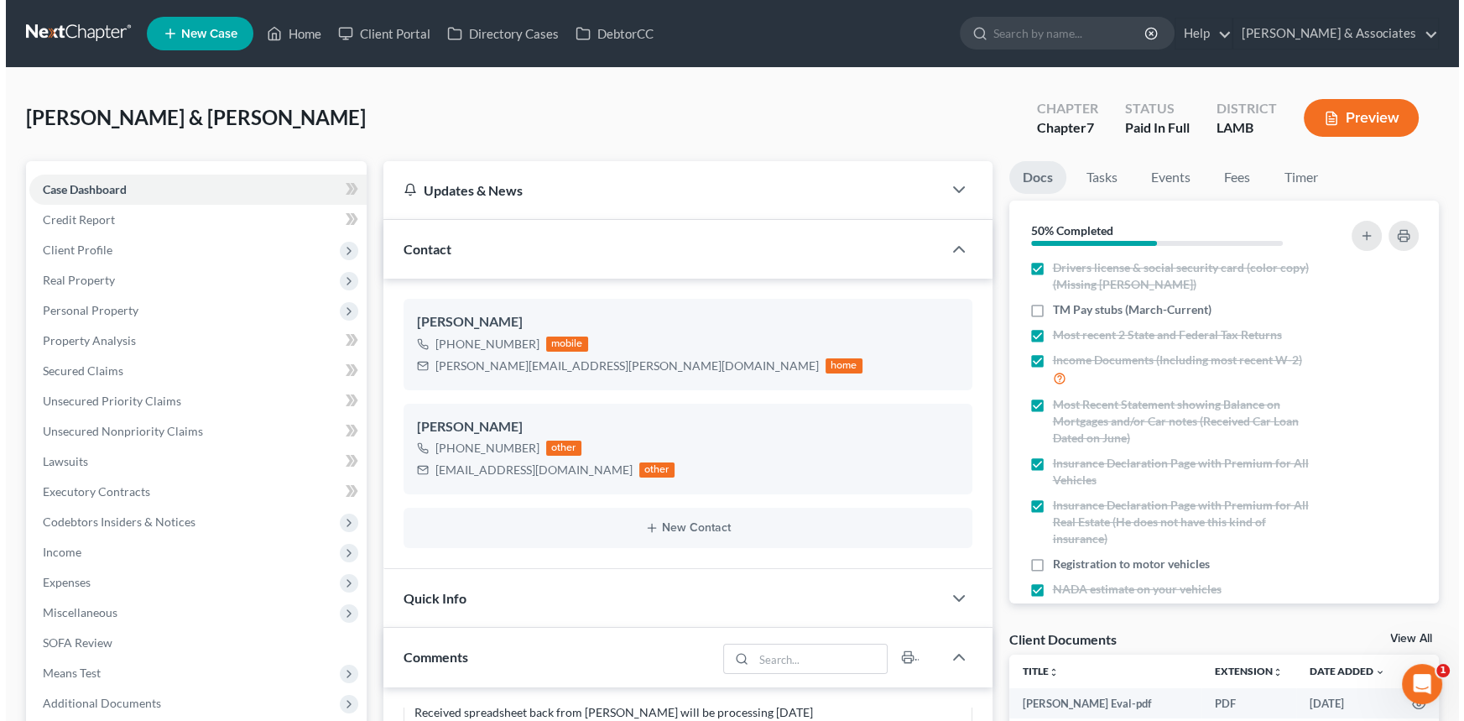
scroll to position [4, 0]
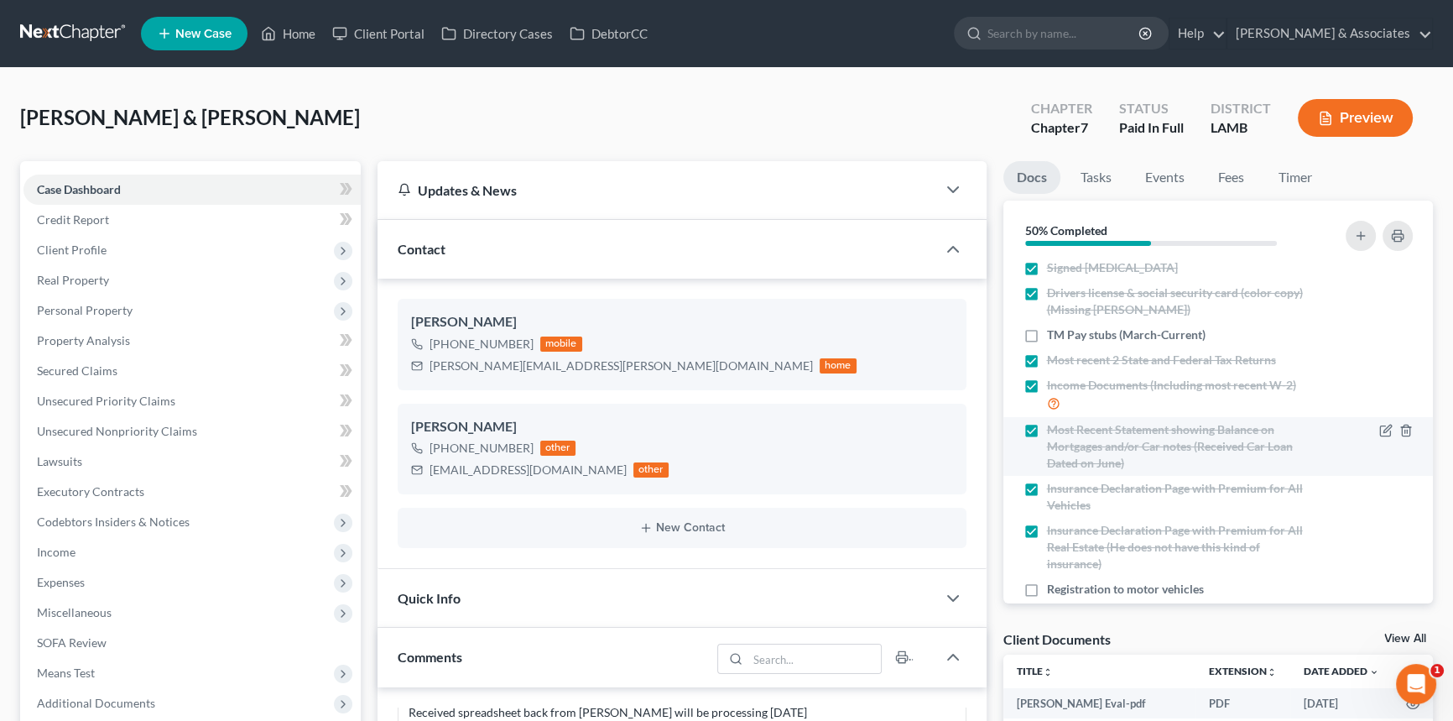
click at [1047, 421] on label "Most Recent Statement showing Balance on Mortgages and/or Car notes (Received C…" at bounding box center [1179, 446] width 264 height 50
click at [1054, 421] on input "Most Recent Statement showing Balance on Mortgages and/or Car notes (Received C…" at bounding box center [1059, 426] width 11 height 11
checkbox input "false"
click at [1379, 424] on icon "button" at bounding box center [1385, 430] width 13 height 13
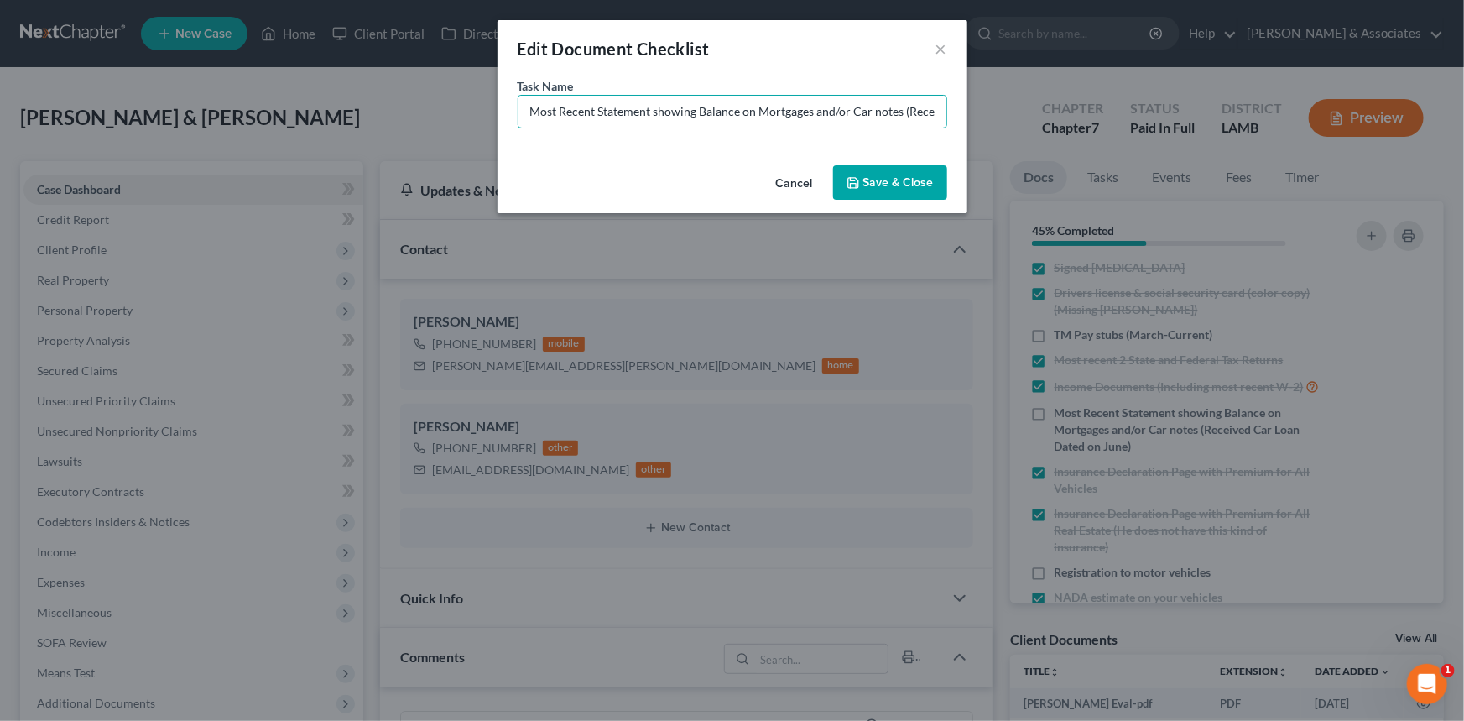
scroll to position [0, 147]
drag, startPoint x: 756, startPoint y: 112, endPoint x: 1236, endPoint y: 141, distance: 480.7
click at [1236, 141] on div "Edit Document Checklist × Task Name * Most Recent Statement showing Balance on …" at bounding box center [732, 360] width 1464 height 721
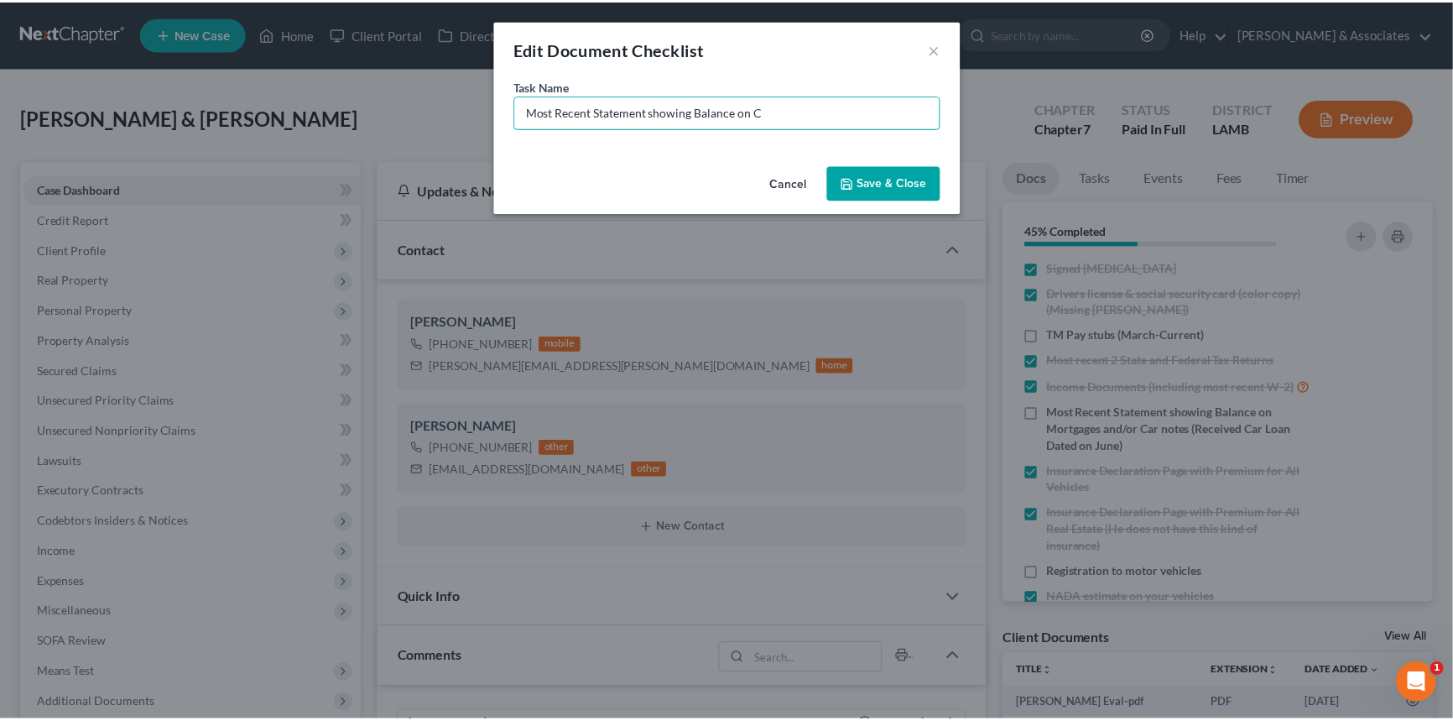
scroll to position [0, 0]
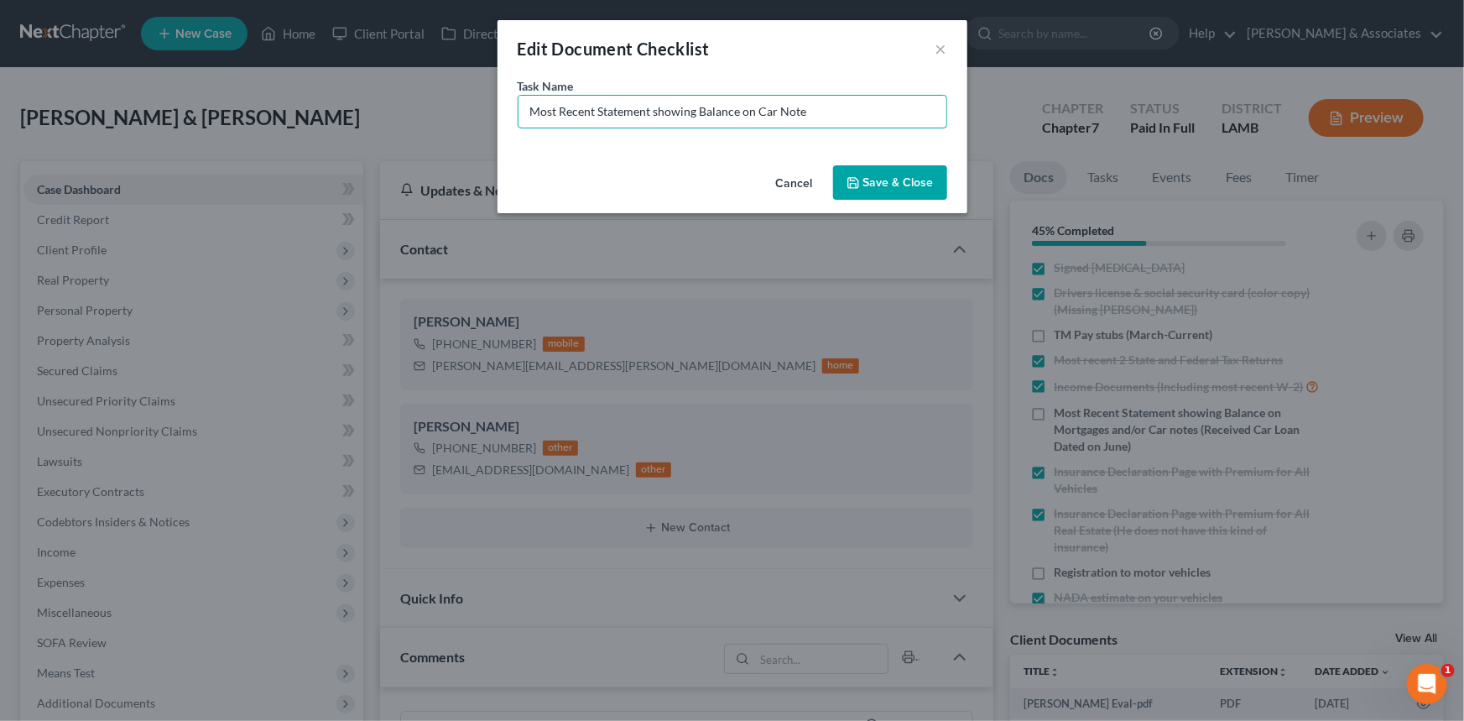
type input "Most Recent Statement showing Balance on Car Note"
click at [893, 174] on button "Save & Close" at bounding box center [890, 182] width 114 height 35
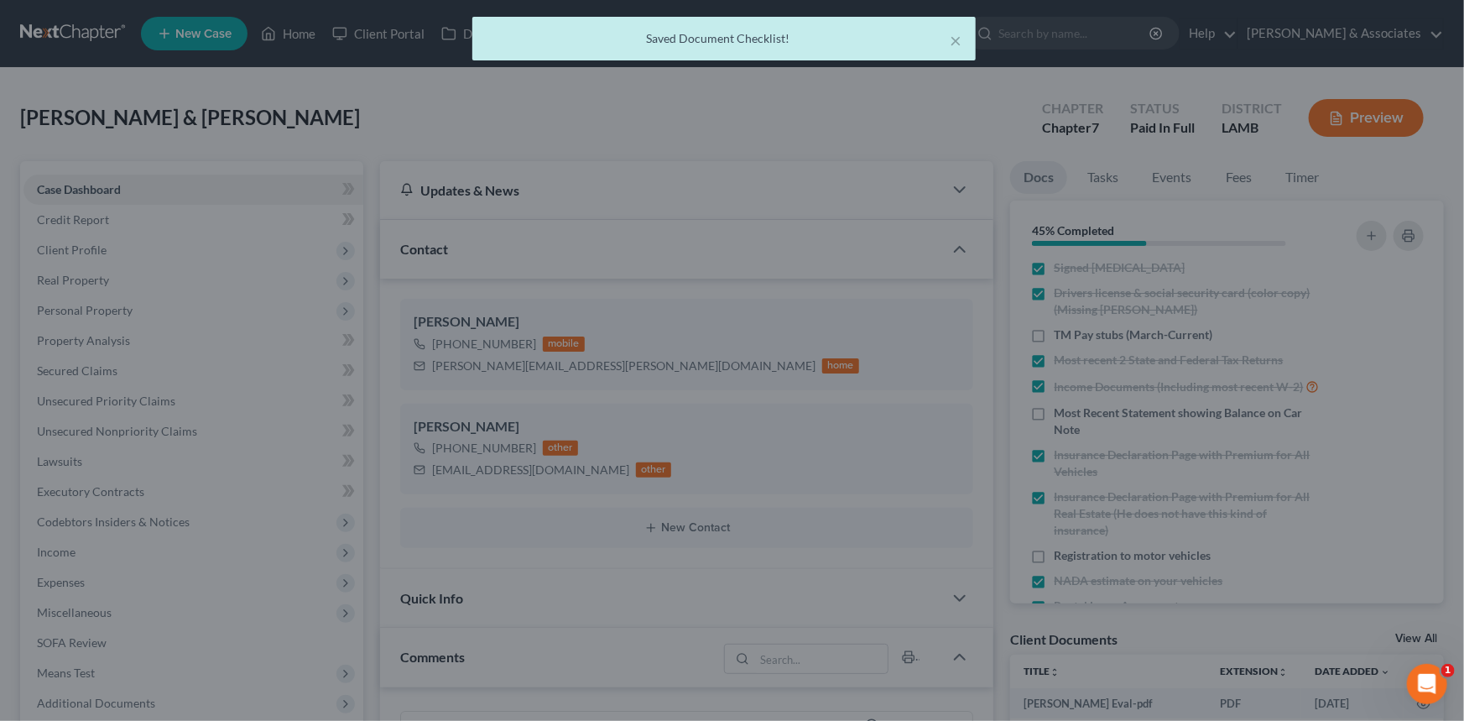
scroll to position [3553, 0]
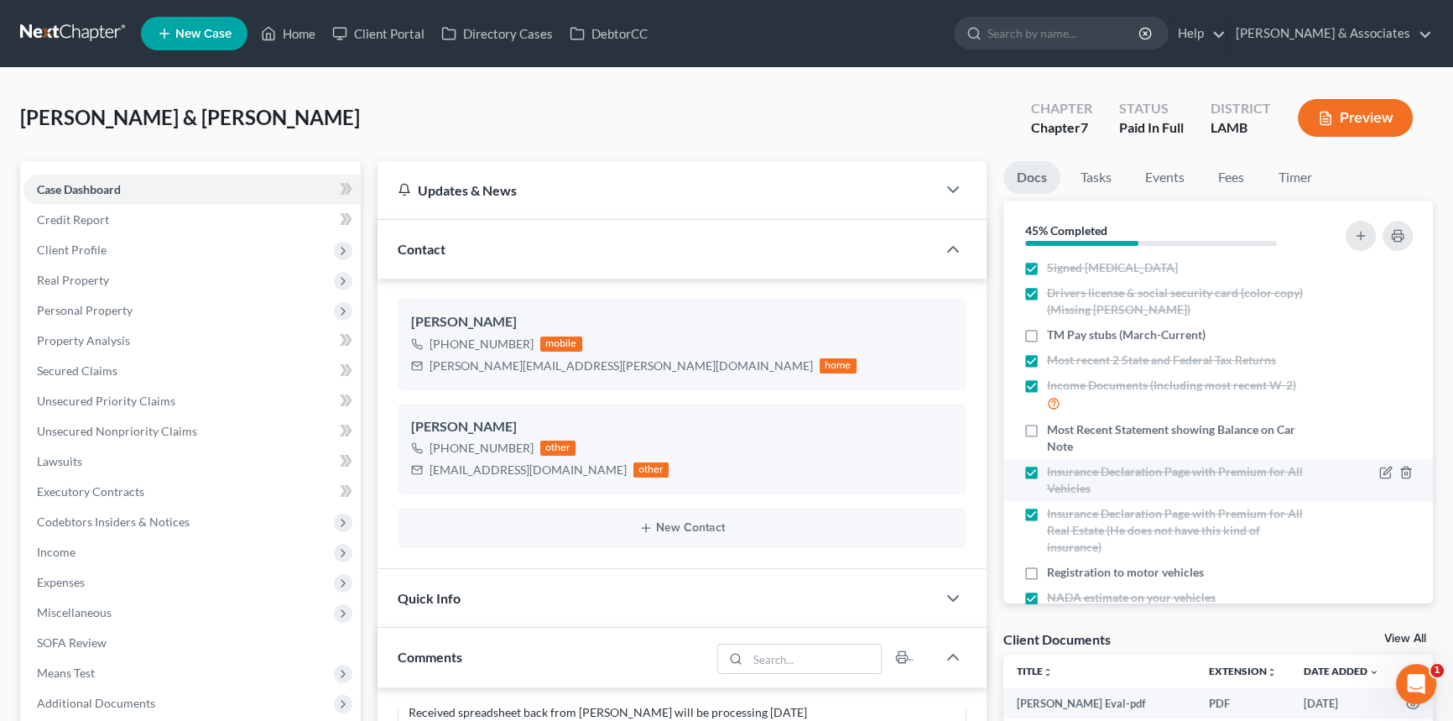
click at [1047, 466] on label "Insurance Declaration Page with Premium for All Vehicles" at bounding box center [1179, 480] width 264 height 34
click at [1054, 466] on input "Insurance Declaration Page with Premium for All Vehicles" at bounding box center [1059, 468] width 11 height 11
checkbox input "false"
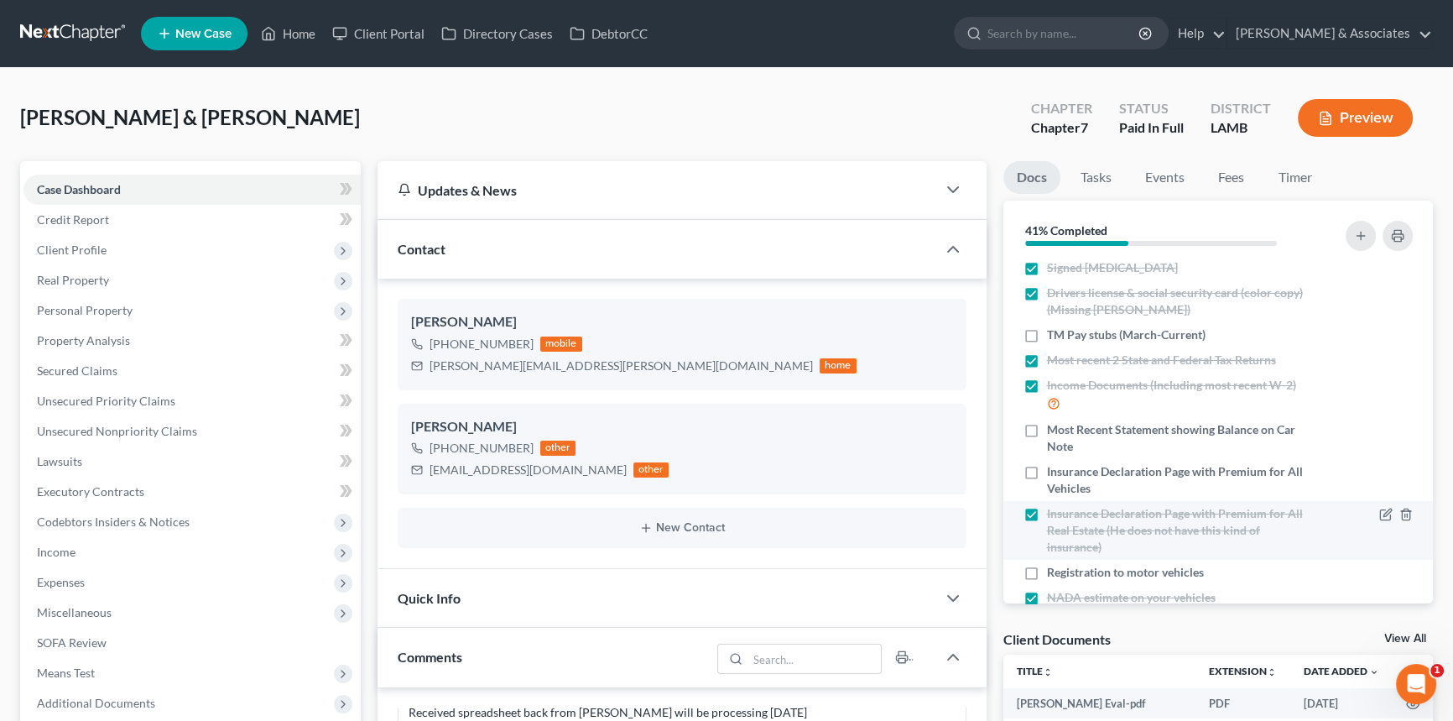
click at [1396, 505] on div at bounding box center [1396, 513] width 34 height 17
click at [1399, 513] on icon "button" at bounding box center [1405, 514] width 13 height 13
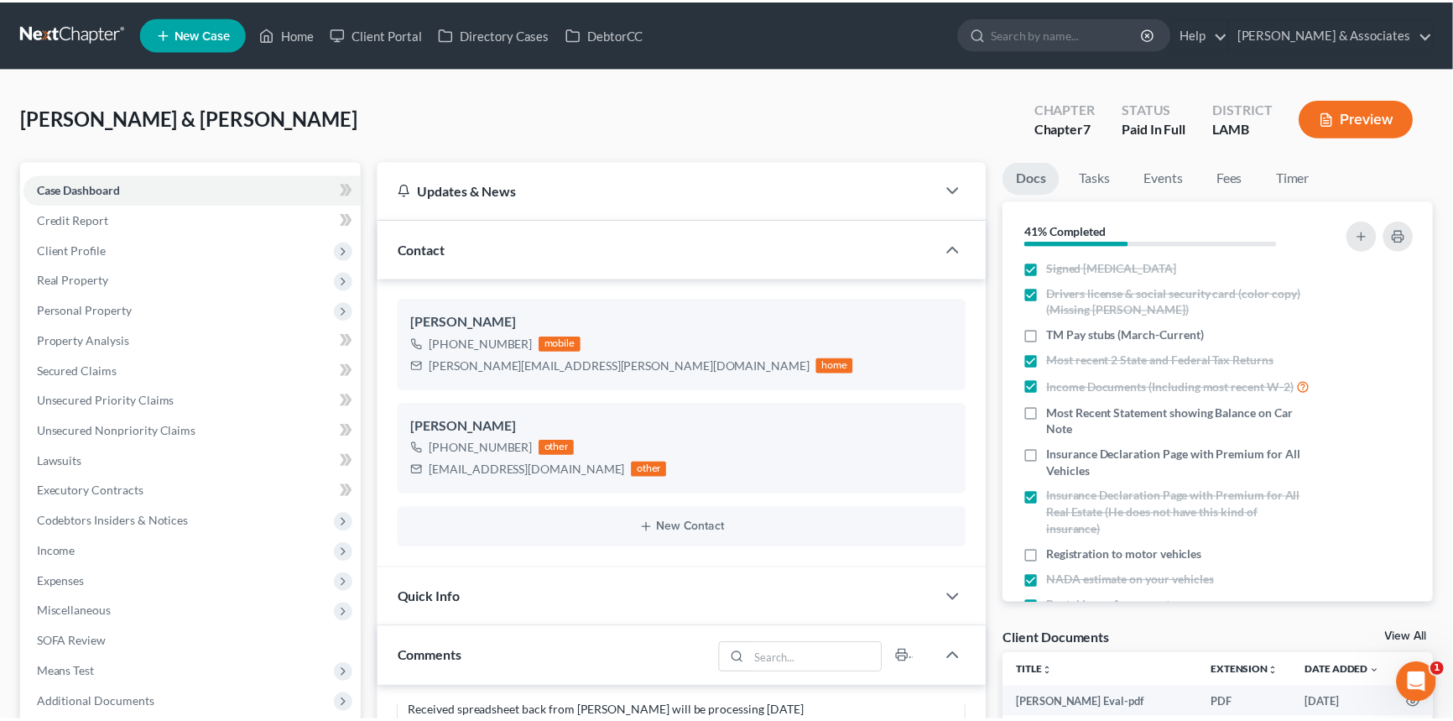
scroll to position [3519, 0]
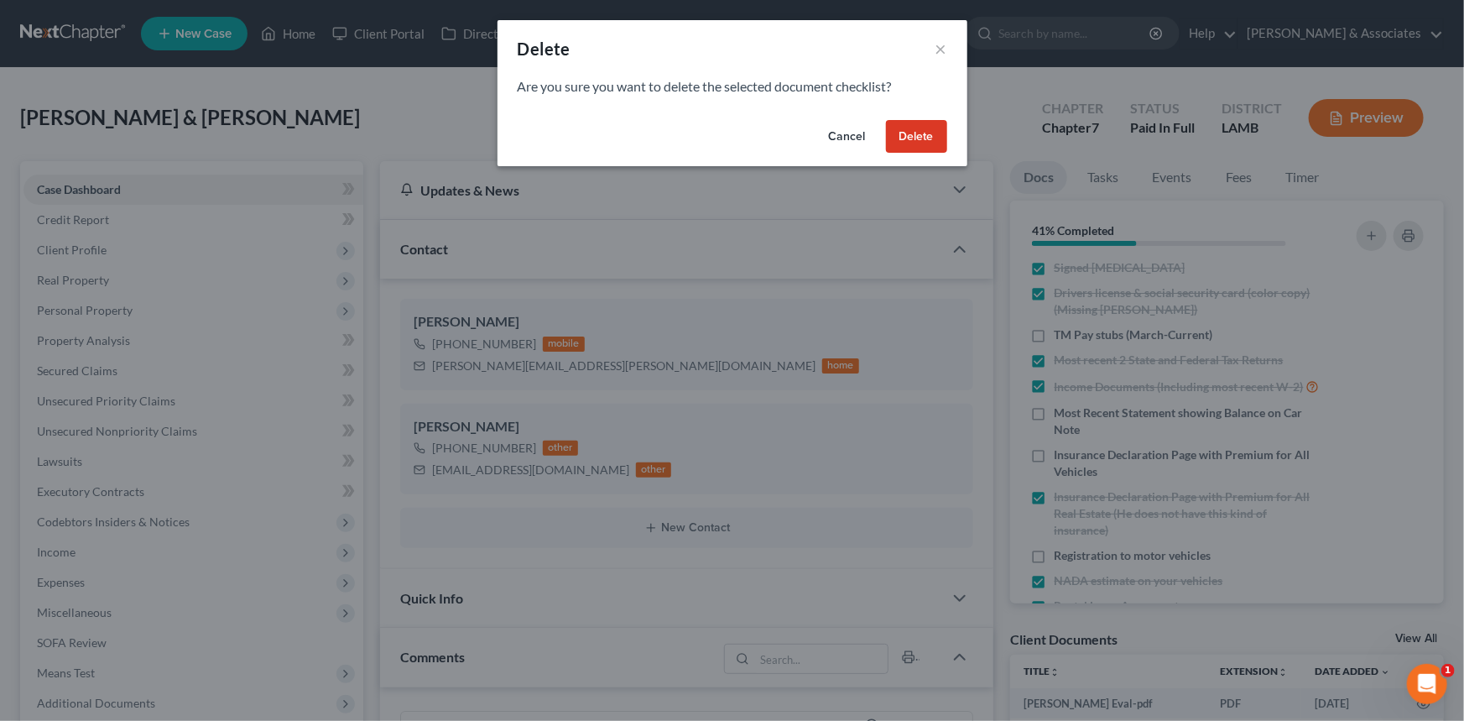
click at [904, 144] on button "Delete" at bounding box center [916, 137] width 61 height 34
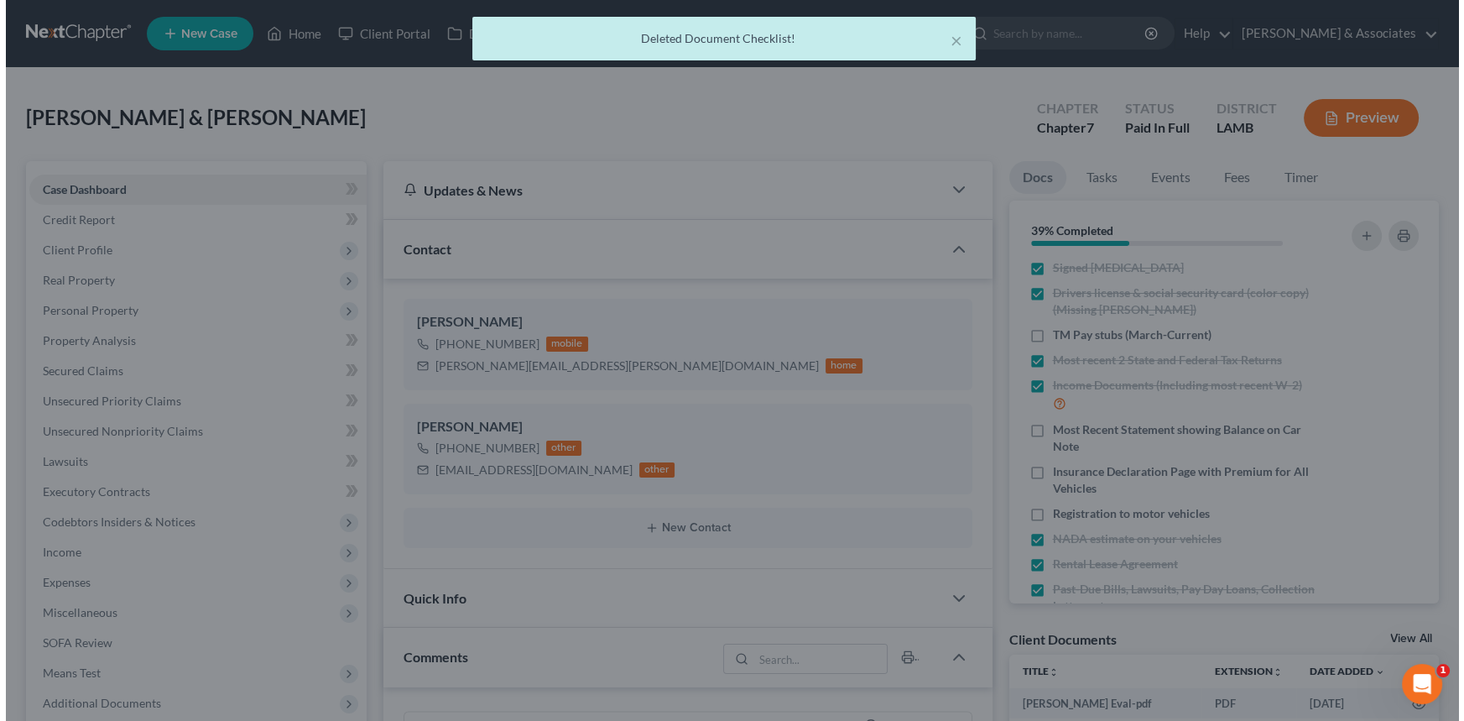
scroll to position [3553, 0]
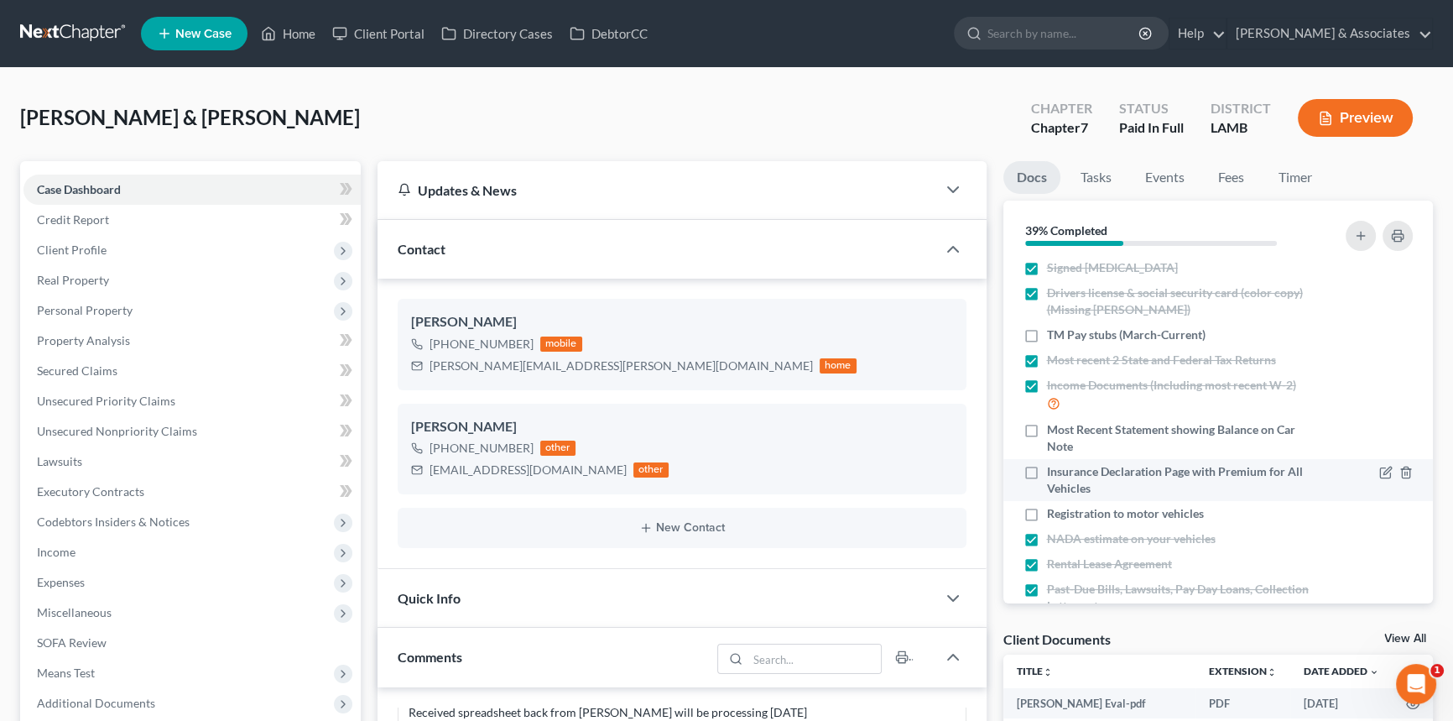
click at [1366, 470] on div at bounding box center [1371, 480] width 102 height 34
click at [1379, 469] on icon "button" at bounding box center [1385, 472] width 13 height 13
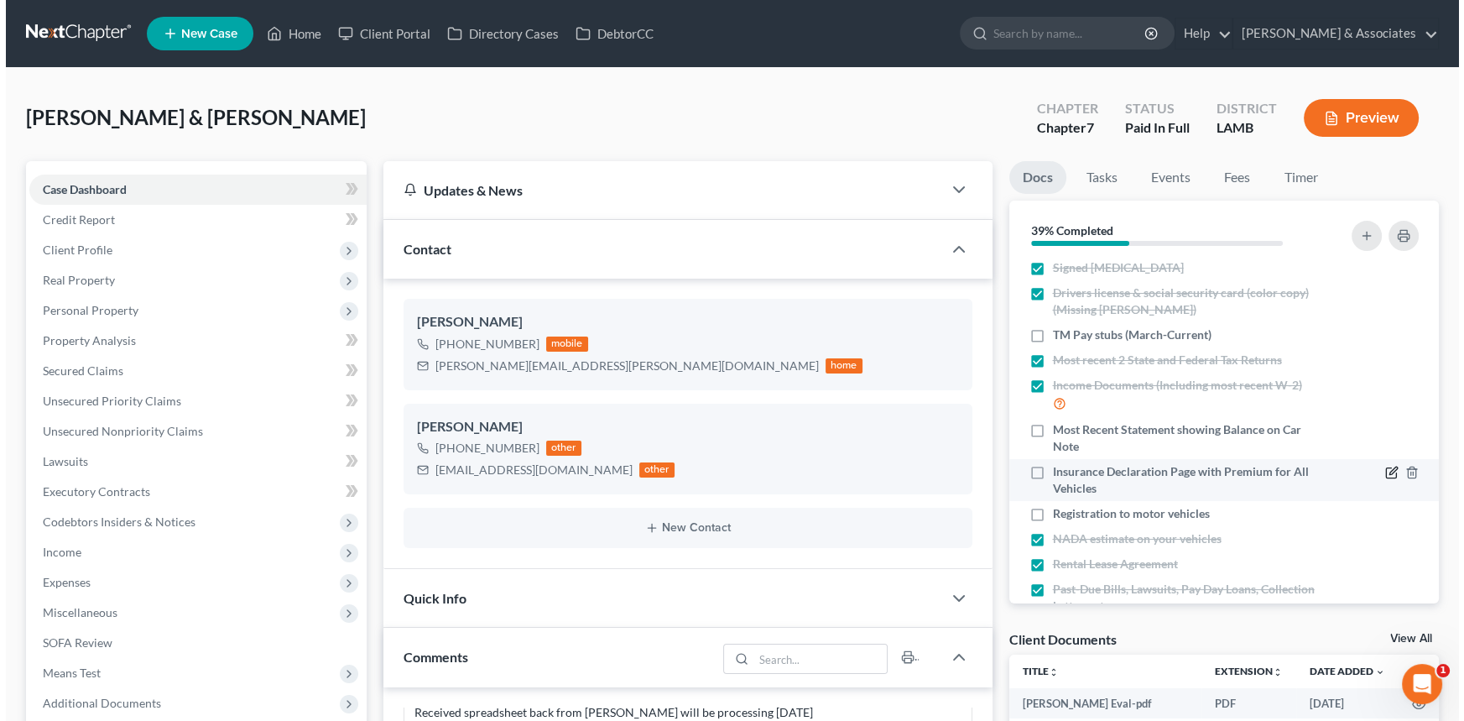
scroll to position [3519, 0]
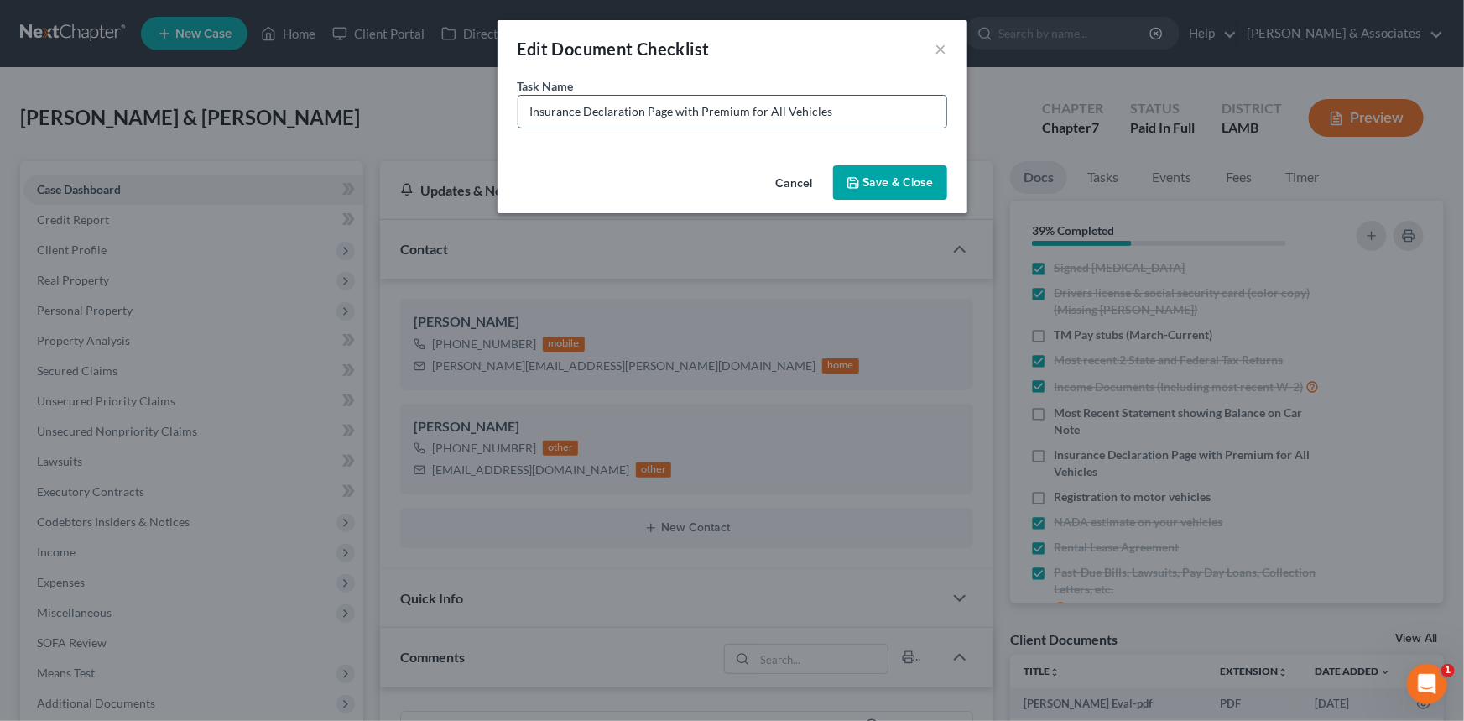
click at [868, 113] on input "Insurance Declaration Page with Premium for All Vehicles" at bounding box center [732, 112] width 428 height 32
type input "Insurance Declaration Page with Premium for All Vehicles (Policy we have = expi…"
click at [911, 185] on button "Save & Close" at bounding box center [890, 182] width 114 height 35
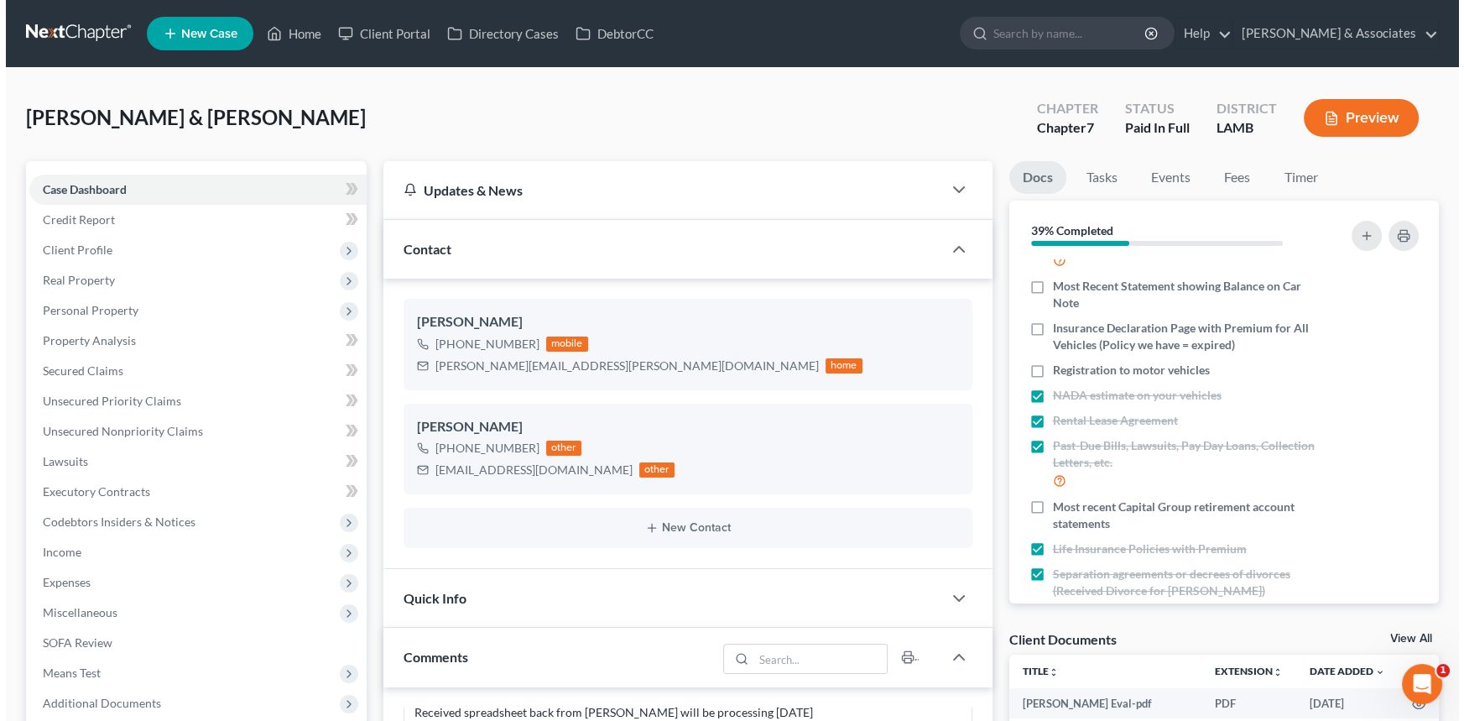
scroll to position [164, 0]
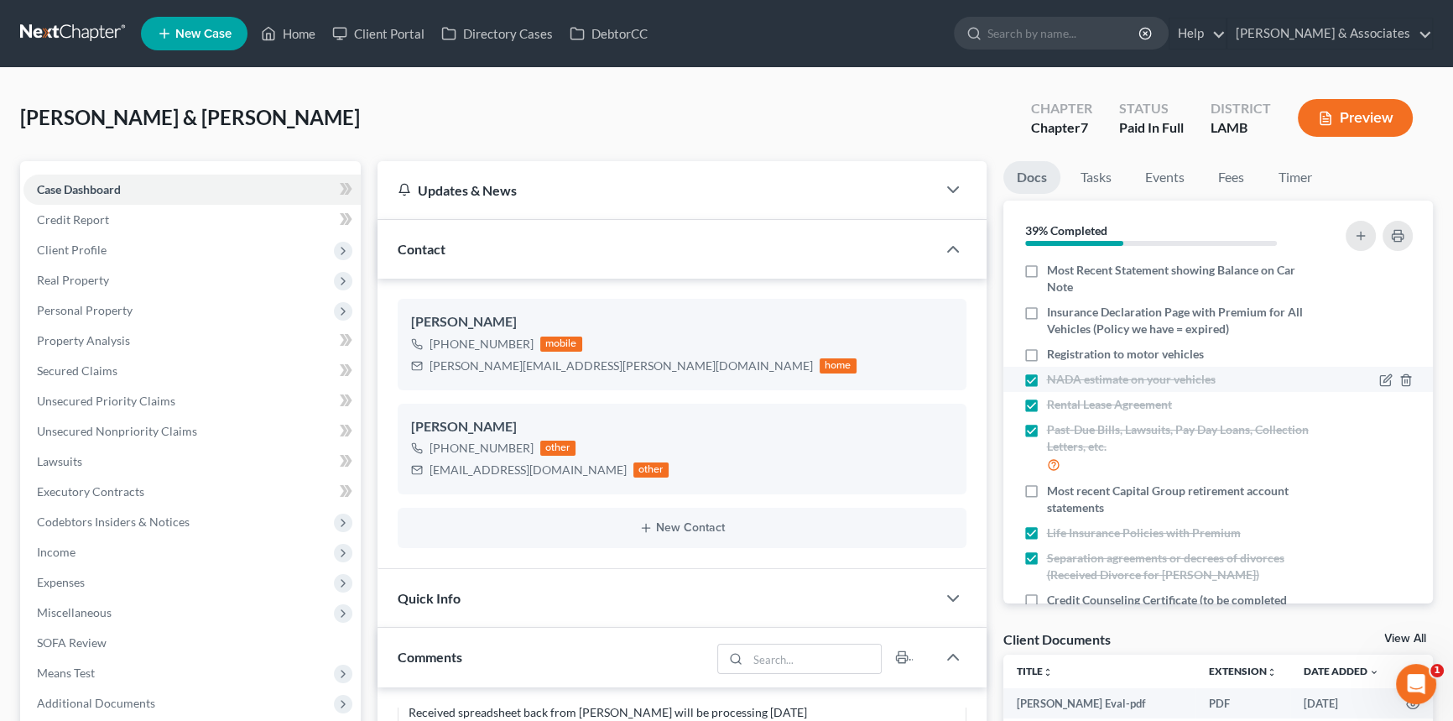
click at [1047, 374] on label "NADA estimate on your vehicles" at bounding box center [1131, 379] width 169 height 17
click at [1054, 374] on input "NADA estimate on your vehicles" at bounding box center [1059, 376] width 11 height 11
checkbox input "false"
click at [1379, 371] on div at bounding box center [1396, 379] width 34 height 17
click at [1383, 380] on icon "button" at bounding box center [1387, 379] width 8 height 8
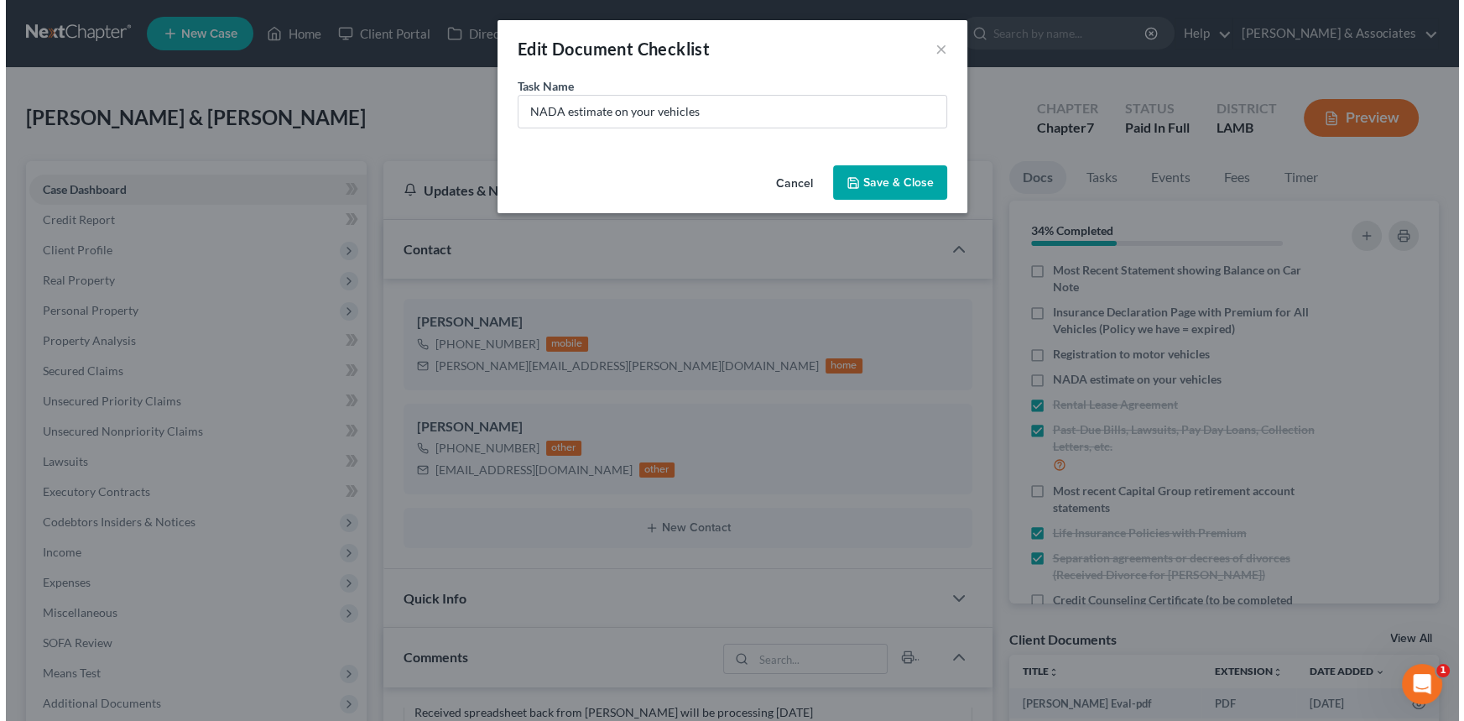
scroll to position [3519, 0]
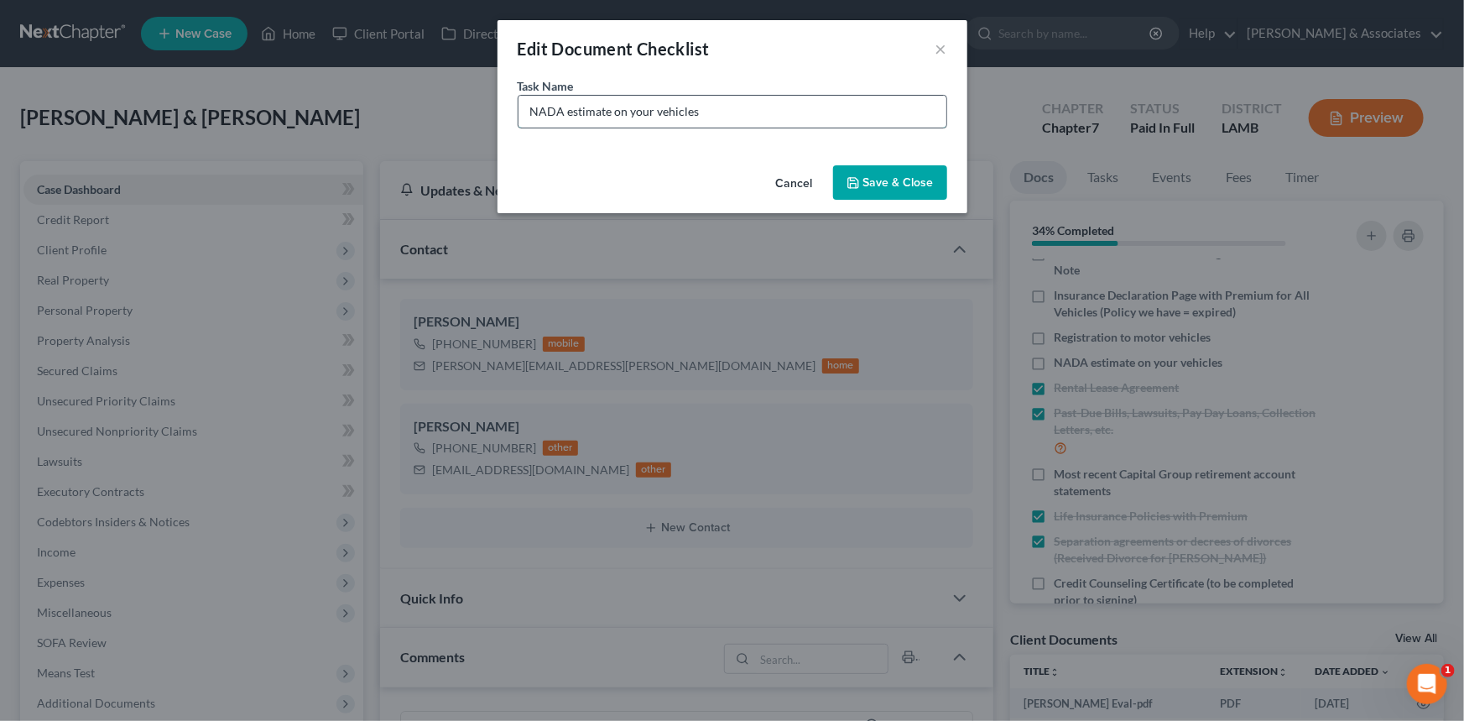
click at [799, 106] on input "NADA estimate on your vehicles" at bounding box center [732, 112] width 428 height 32
type input "NADA estimate on your vehicles (we will pull for you) 2015 Jeep Grand Cherokee …"
click at [905, 185] on button "Save & Close" at bounding box center [890, 182] width 114 height 35
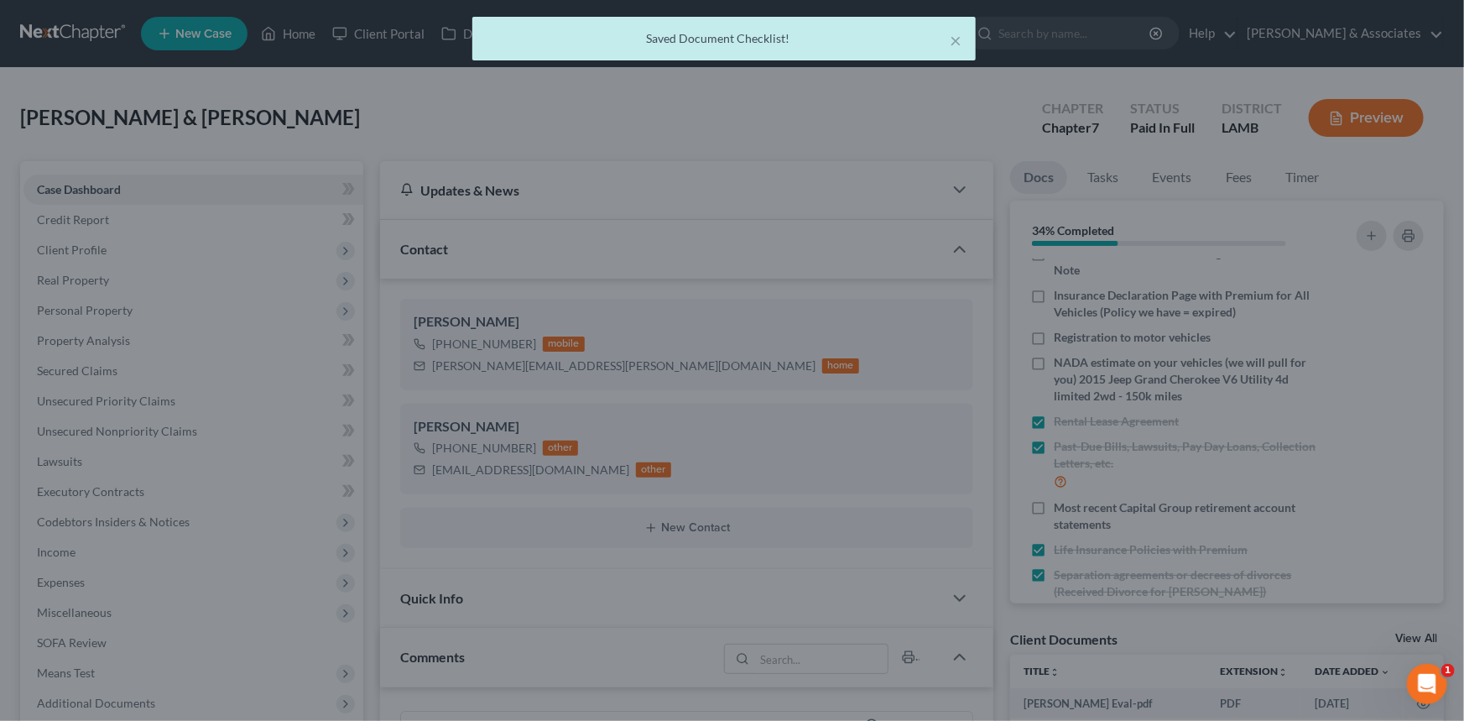
scroll to position [3553, 0]
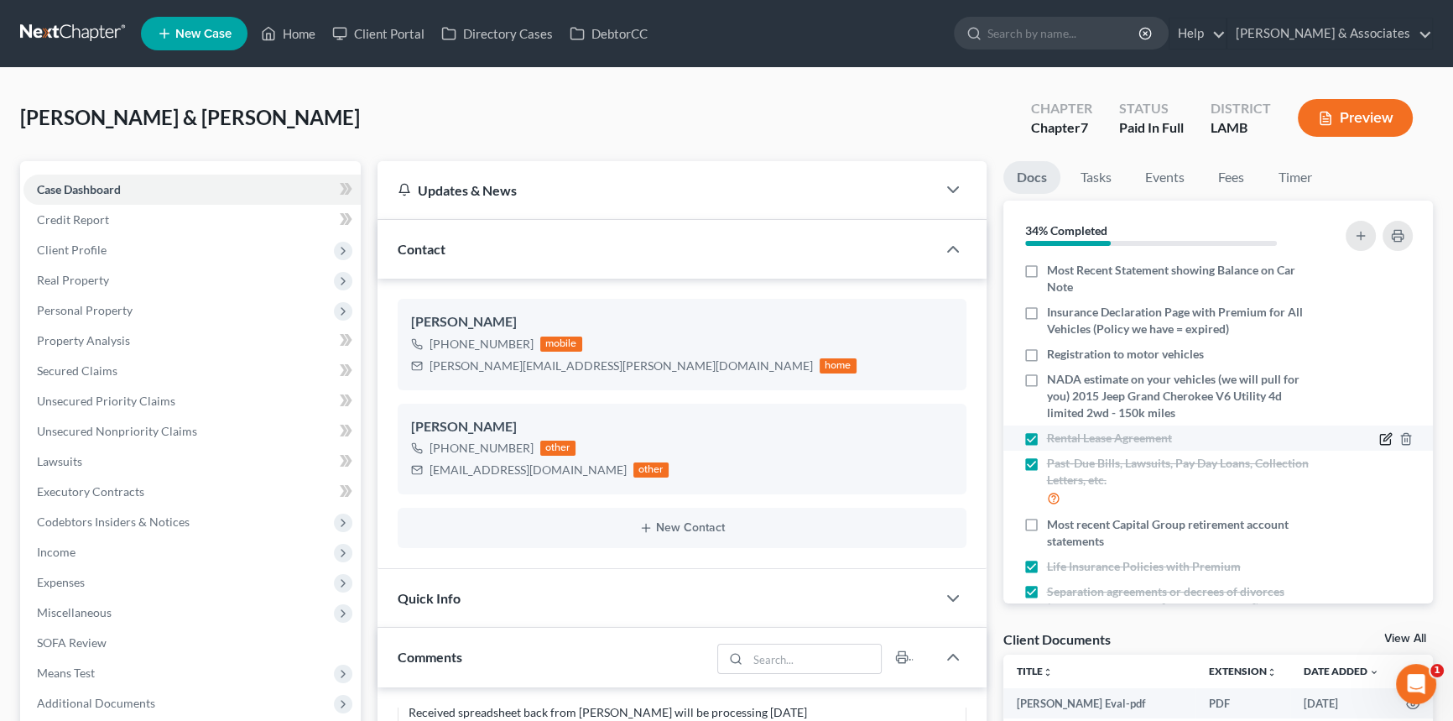
click at [1379, 435] on icon "button" at bounding box center [1385, 438] width 13 height 13
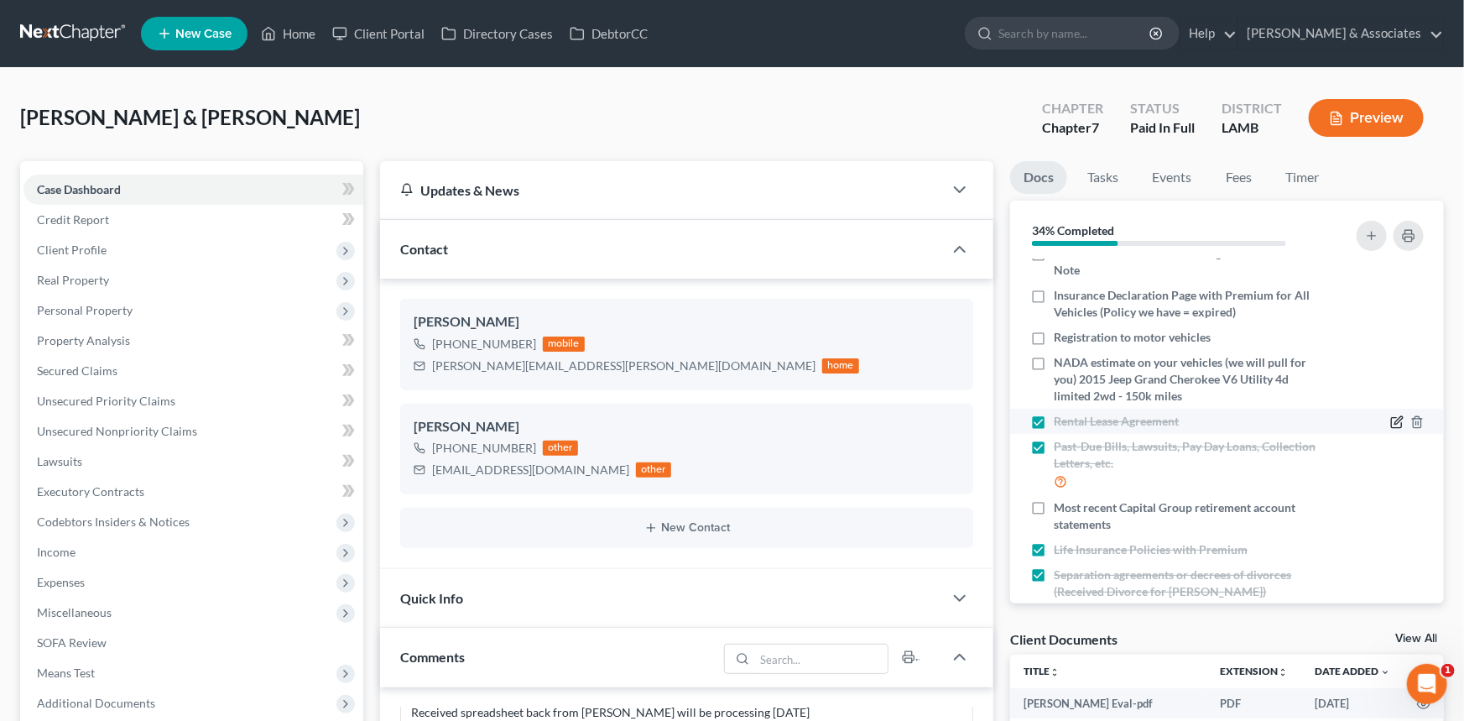
scroll to position [3519, 0]
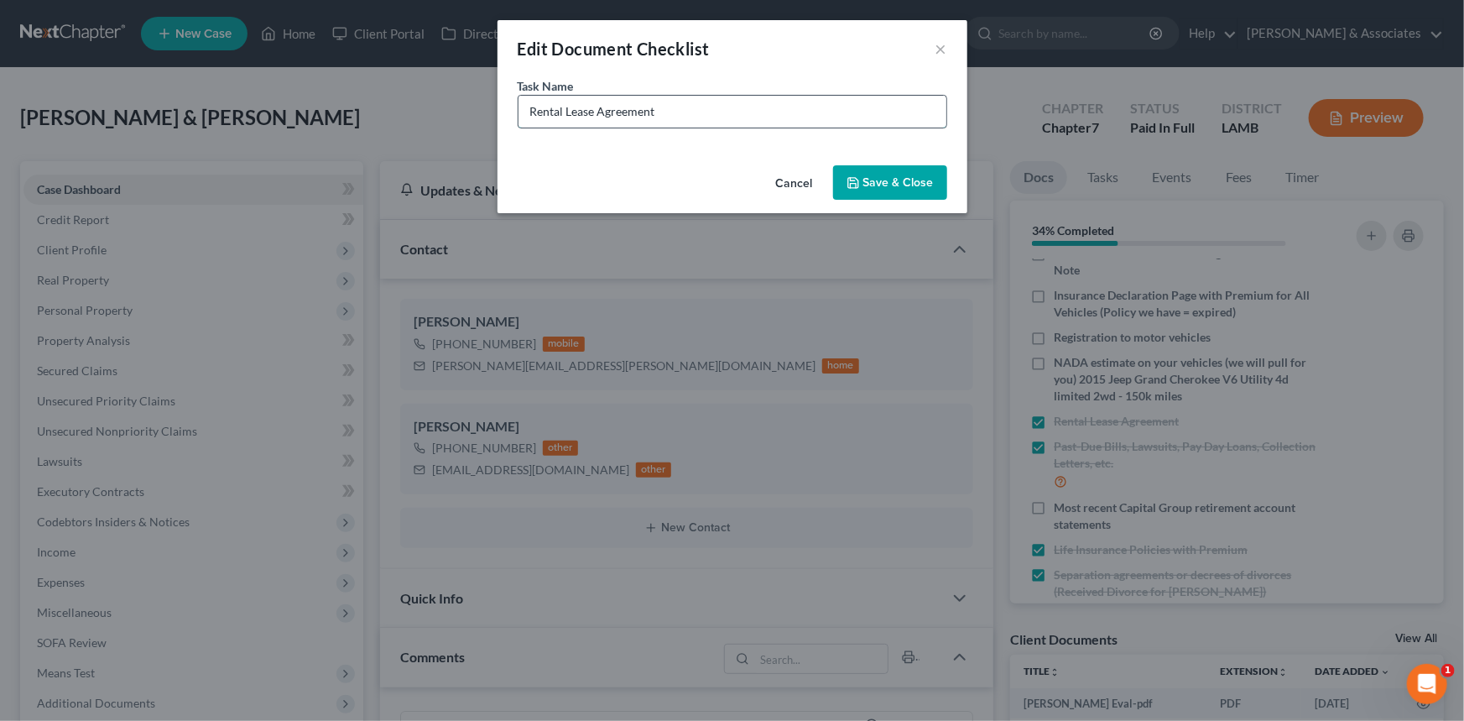
click at [731, 119] on input "Rental Lease Agreement" at bounding box center [732, 112] width 428 height 32
type input "Rental Lease Agreement (he lives on dad's land pays $900 a month in one way or …"
click at [906, 185] on button "Save & Close" at bounding box center [890, 182] width 114 height 35
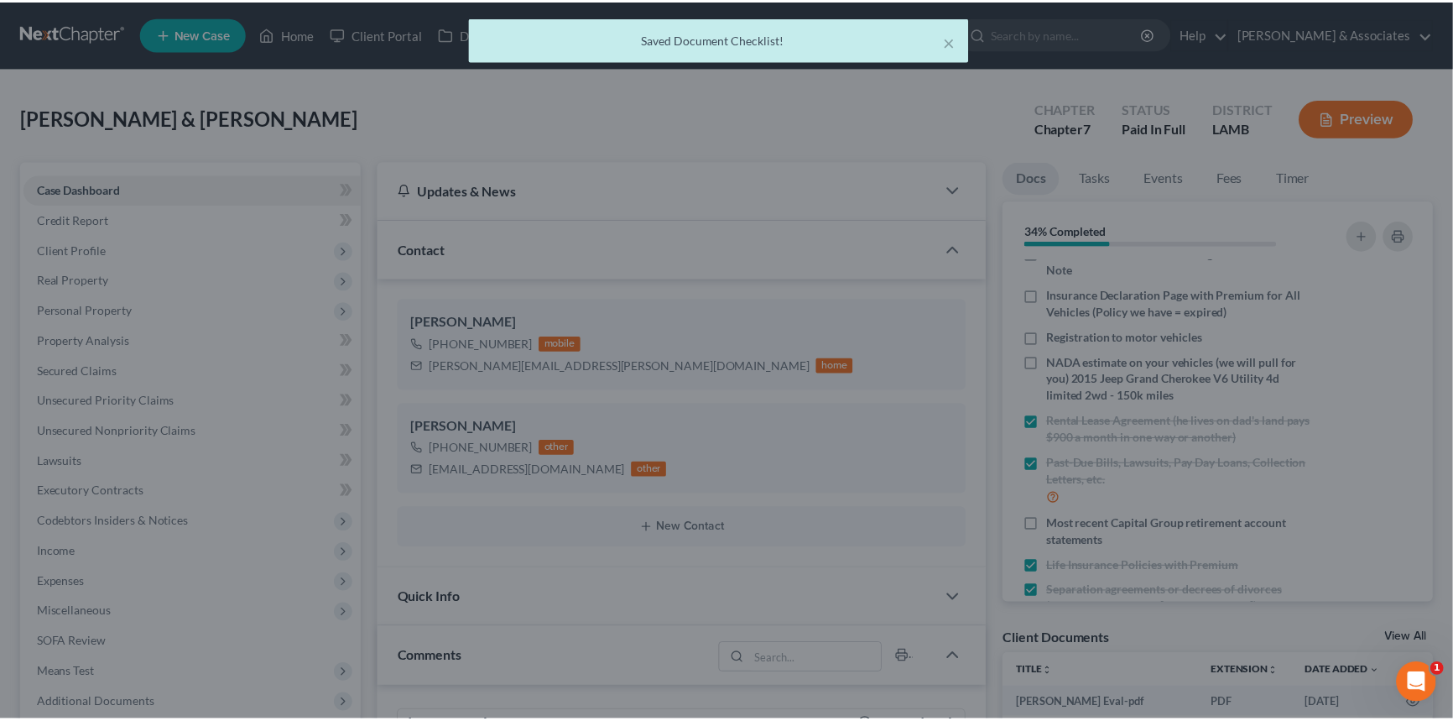
scroll to position [3553, 0]
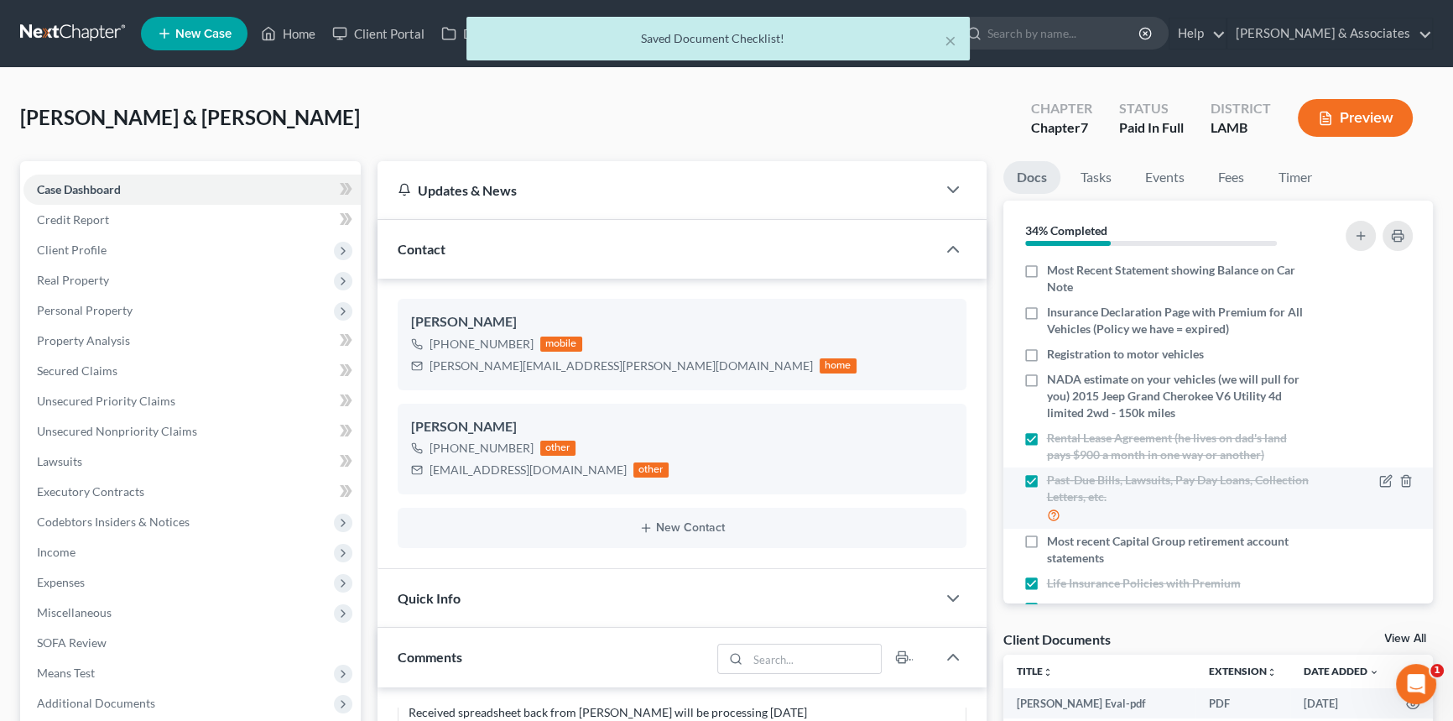
click at [1047, 477] on label "Past-Due Bills, Lawsuits, Pay Day Loans, Collection Letters, etc." at bounding box center [1179, 497] width 264 height 53
click at [1054, 477] on input "Past-Due Bills, Lawsuits, Pay Day Loans, Collection Letters, etc." at bounding box center [1059, 476] width 11 height 11
checkbox input "false"
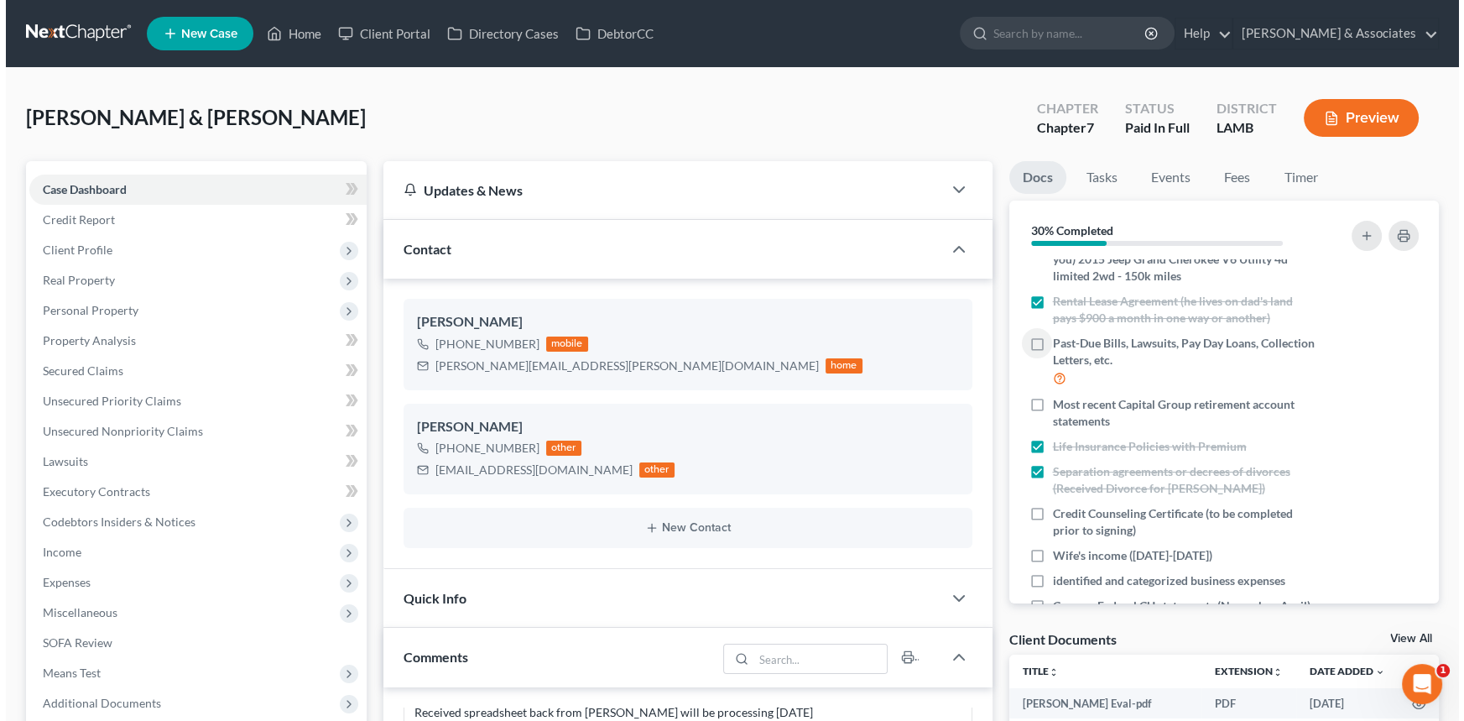
scroll to position [351, 0]
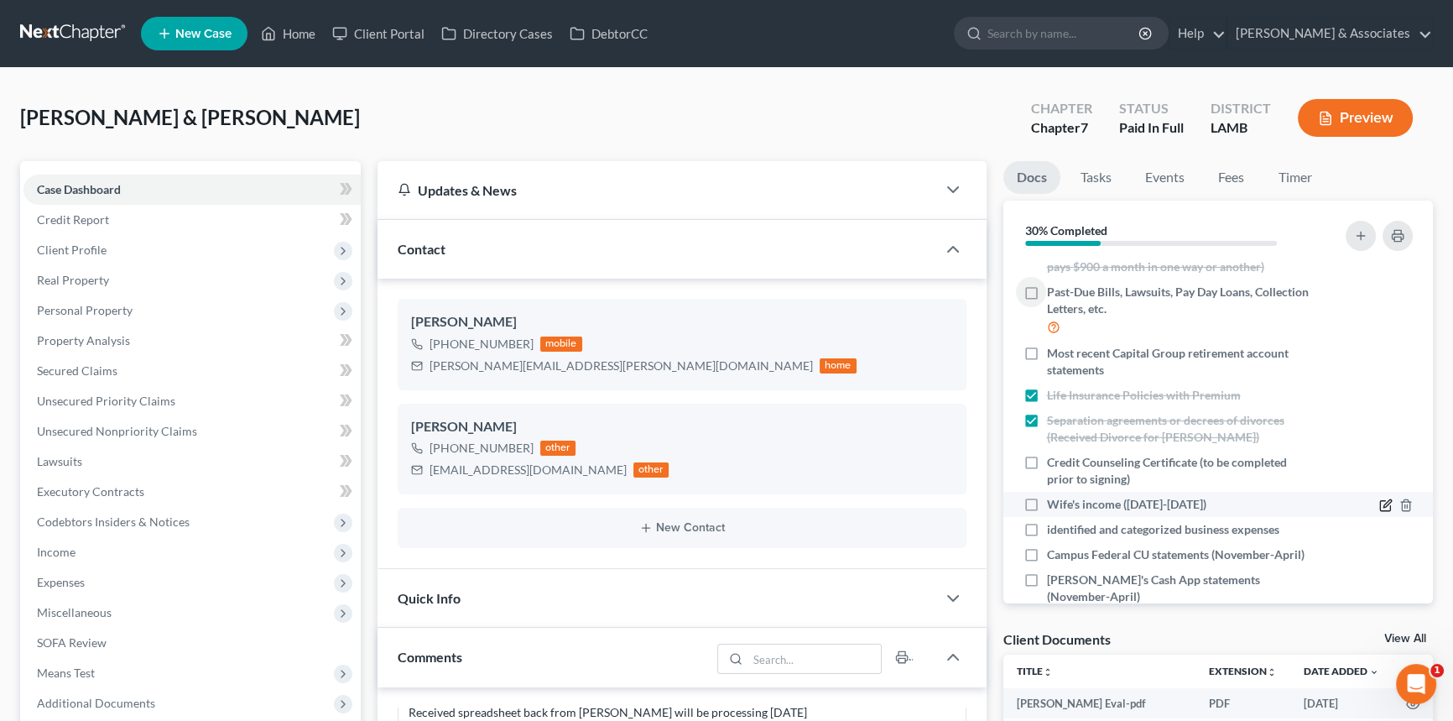
click at [1380, 501] on icon "button" at bounding box center [1385, 506] width 10 height 10
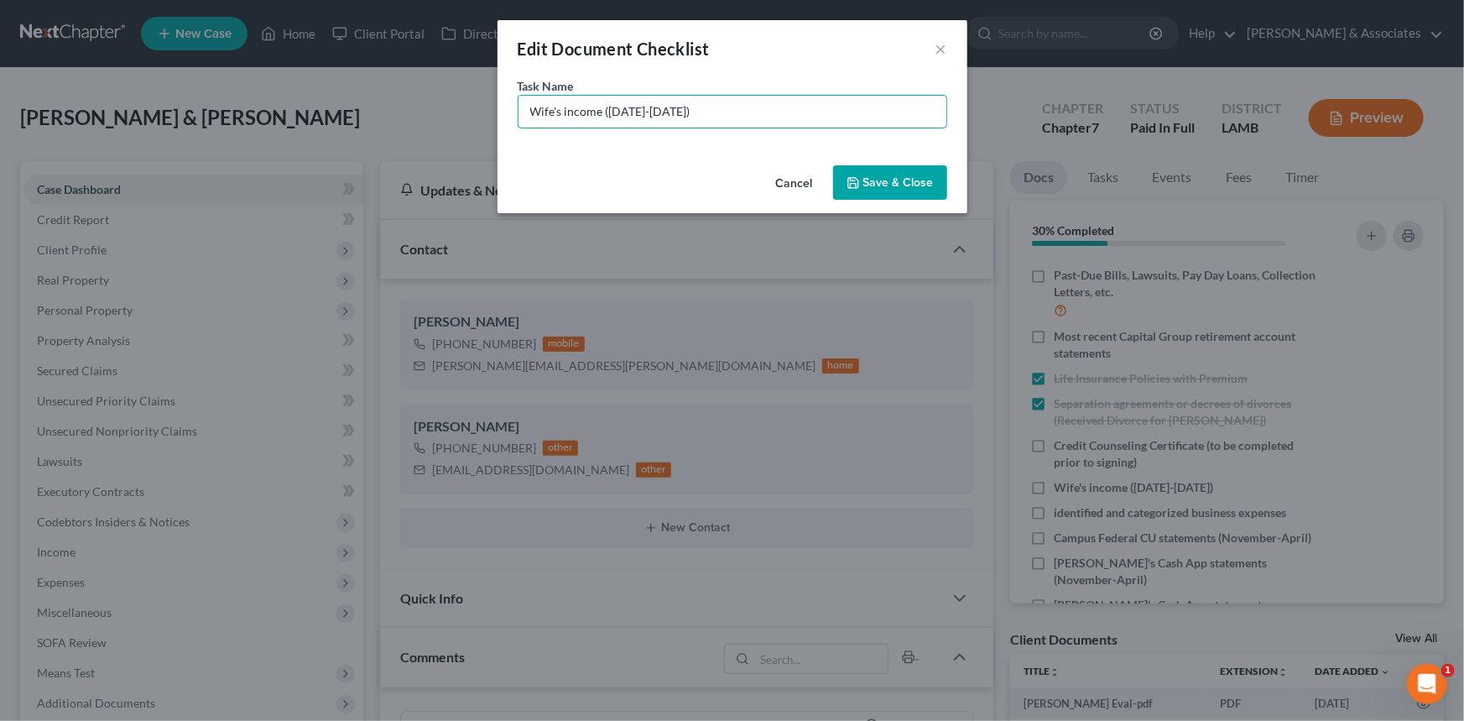
drag, startPoint x: 813, startPoint y: 108, endPoint x: 654, endPoint y: 134, distance: 160.7
click at [654, 134] on div "Task Name * Wife's income (October 2024-April 2025)" at bounding box center [732, 117] width 470 height 81
click at [508, 106] on div "Task Name * Wife's income (October 2024-April 2025)" at bounding box center [732, 117] width 470 height 81
click at [526, 109] on input "Wife's income (October 2024-April 2025)" at bounding box center [732, 112] width 428 height 32
click at [774, 108] on input "Wife's income (October 2024-April 2025)" at bounding box center [732, 112] width 428 height 32
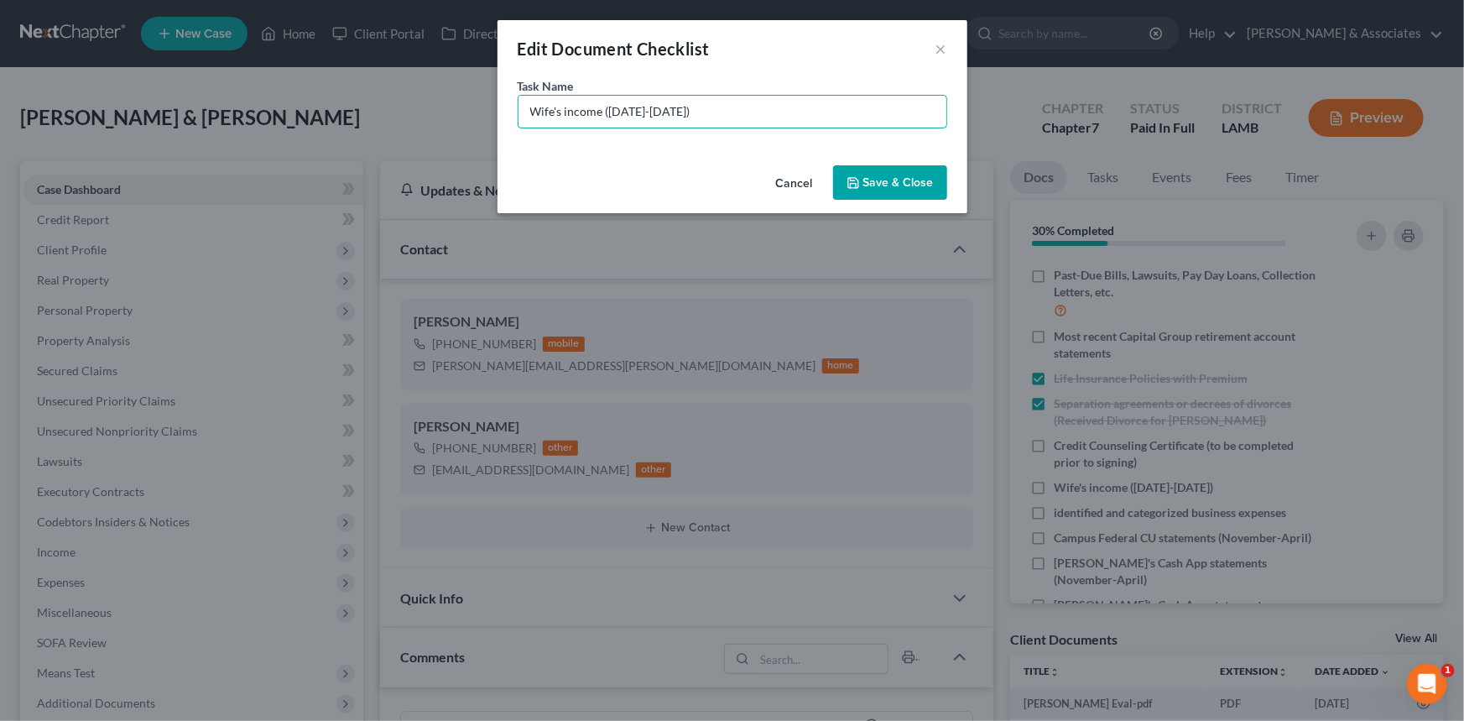
drag, startPoint x: 790, startPoint y: 114, endPoint x: 603, endPoint y: 151, distance: 190.7
click at [603, 151] on div "Task Name * Wife's income (October 2024-April 2025)" at bounding box center [732, 117] width 470 height 81
click at [767, 109] on input "Wife's income (October 2024-April 2025)" at bounding box center [732, 112] width 428 height 32
click at [786, 123] on input "Wife's income (October 2024-April 2025)" at bounding box center [732, 112] width 428 height 32
click at [788, 117] on input "Wife's income (October 2024-April 2025)" at bounding box center [732, 112] width 428 height 32
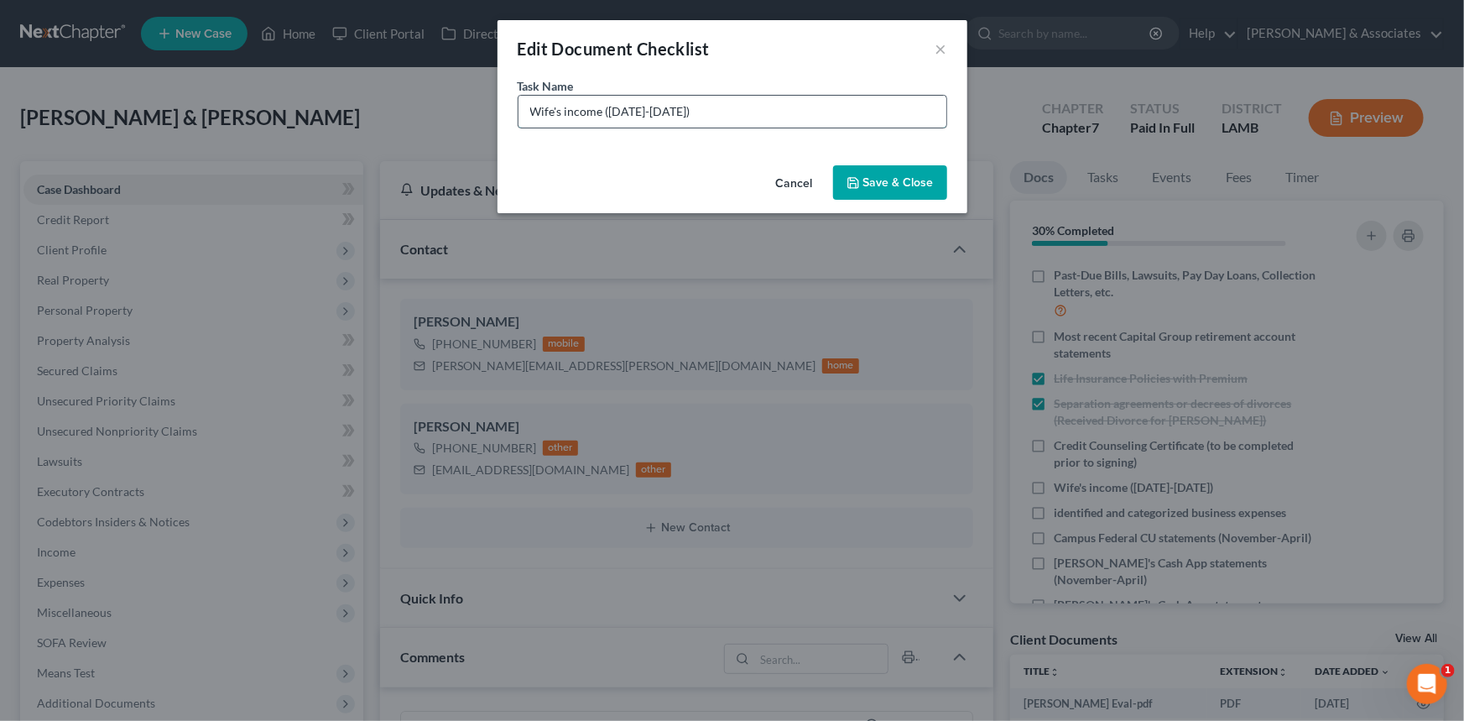
click at [763, 104] on input "Wife's income (October 2024-April 2025)" at bounding box center [732, 112] width 428 height 32
drag, startPoint x: 765, startPoint y: 109, endPoint x: 758, endPoint y: 113, distance: 8.6
click at [758, 113] on input "Wife's income (October 2024-April 2025)" at bounding box center [732, 112] width 428 height 32
drag, startPoint x: 774, startPoint y: 117, endPoint x: 604, endPoint y: 161, distance: 175.8
click at [604, 161] on div "Edit Document Checklist × Task Name * Wife's income (October 2024-April 2025) C…" at bounding box center [732, 116] width 470 height 193
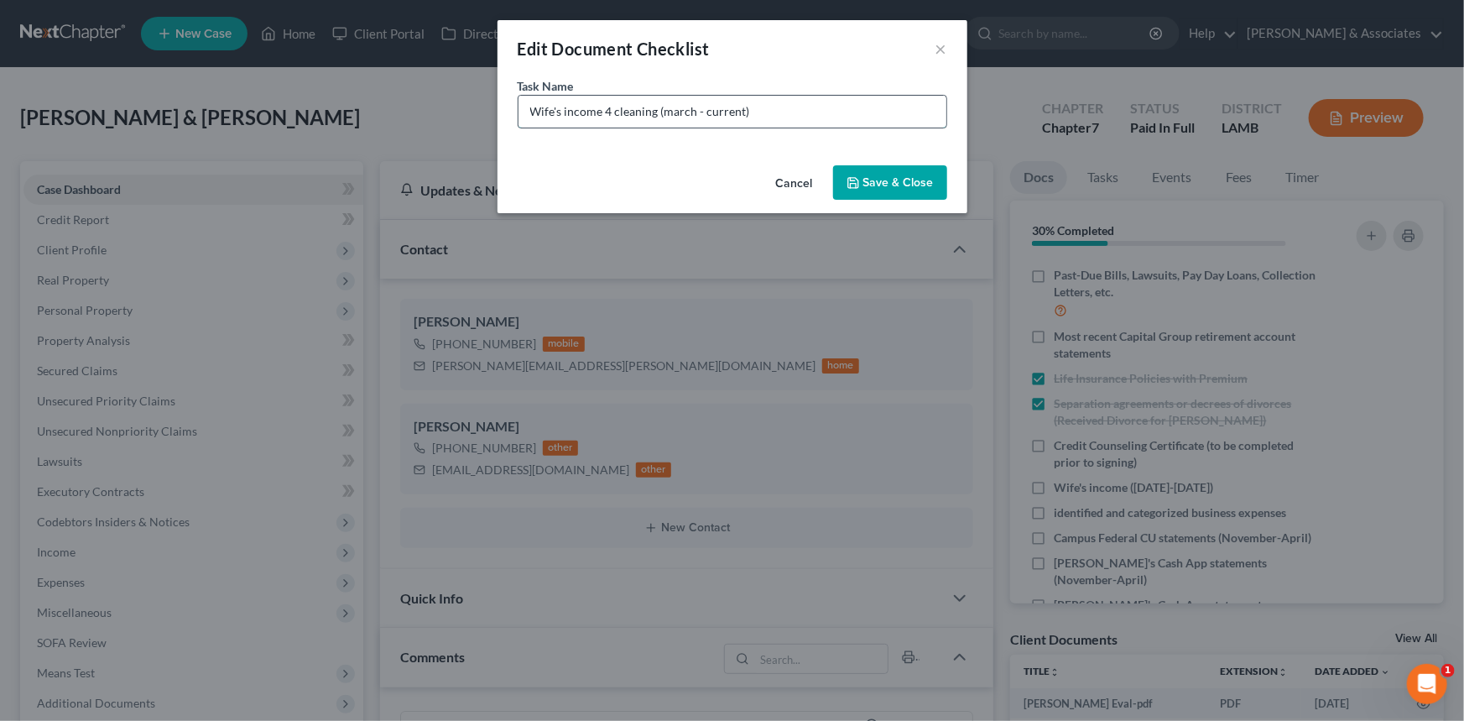
click at [554, 121] on input "Wife's income 4 cleaning (march - current)" at bounding box center [732, 112] width 428 height 32
type input "Michelle income 4 cleaning (march - current)"
click at [901, 188] on button "Save & Close" at bounding box center [890, 182] width 114 height 35
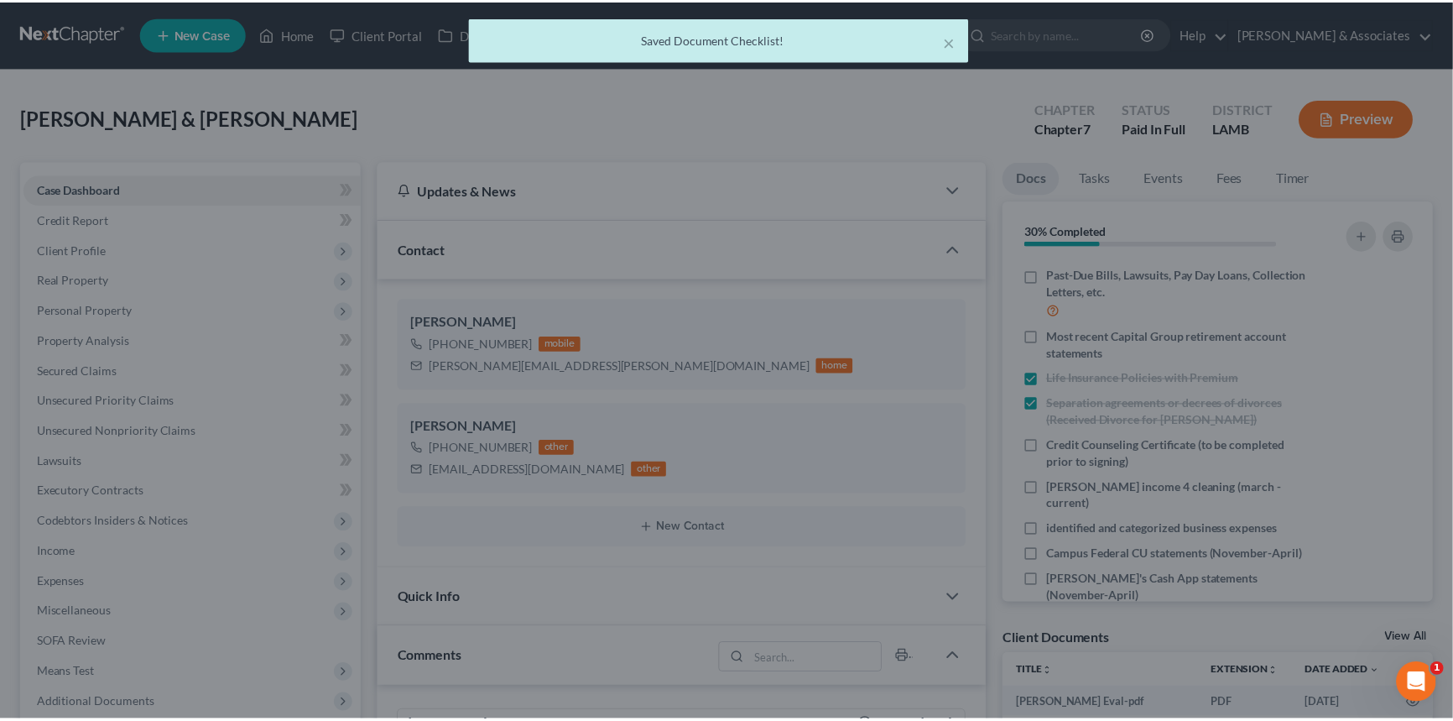
scroll to position [3553, 0]
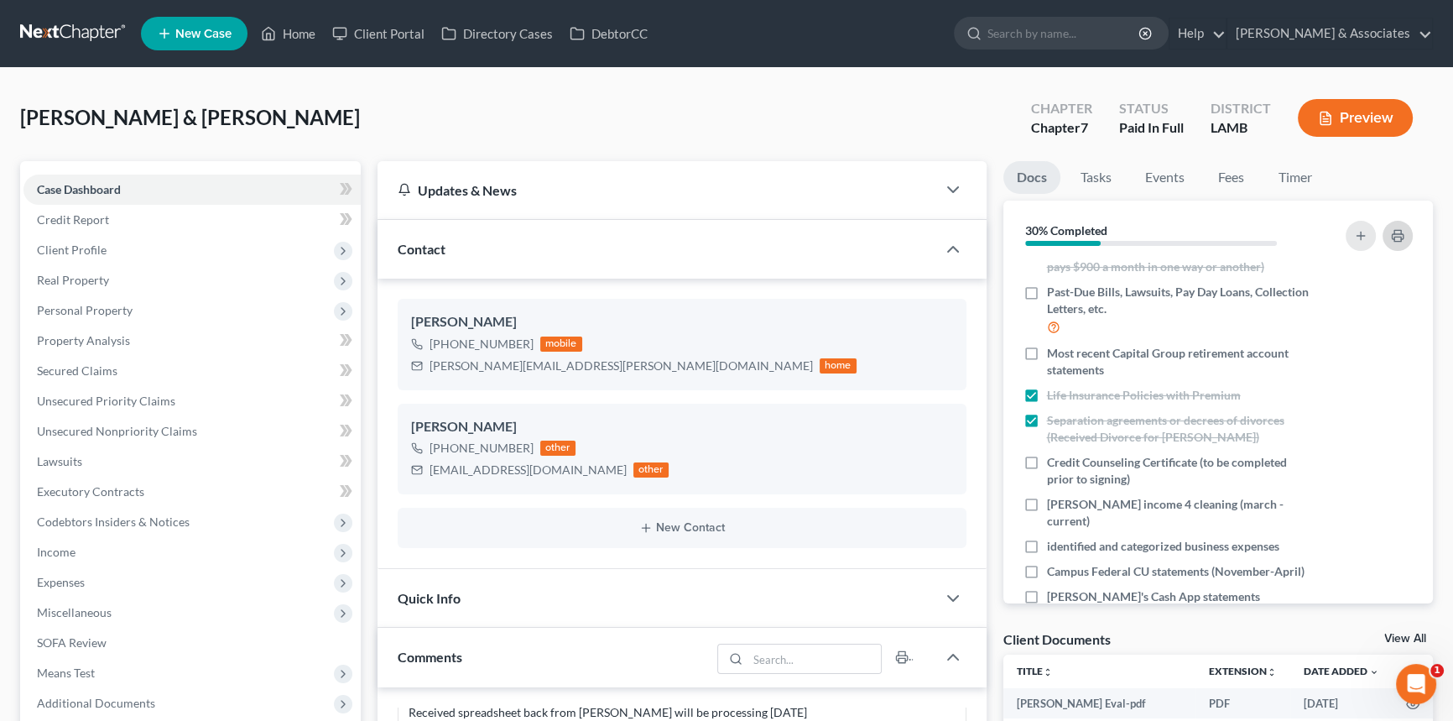
click at [1403, 235] on icon "button" at bounding box center [1397, 235] width 13 height 13
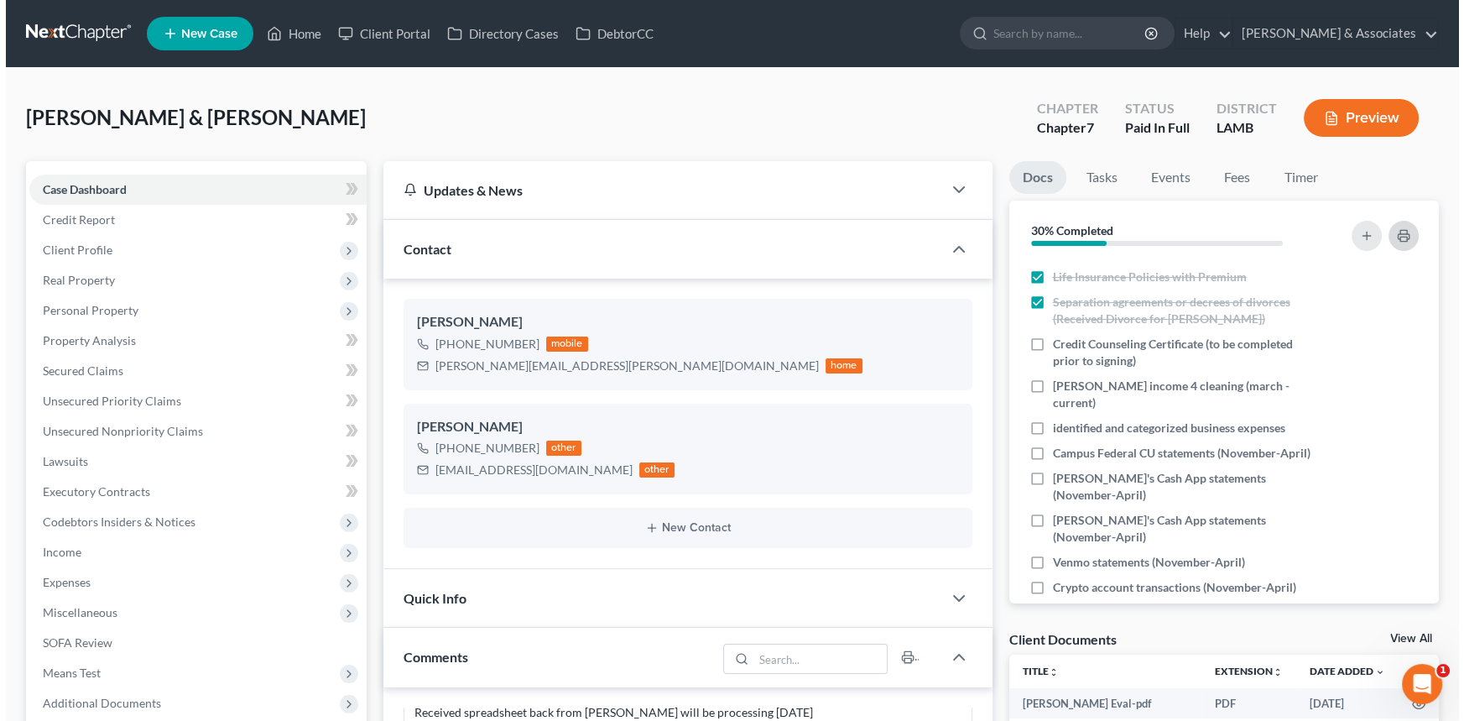
scroll to position [484, 0]
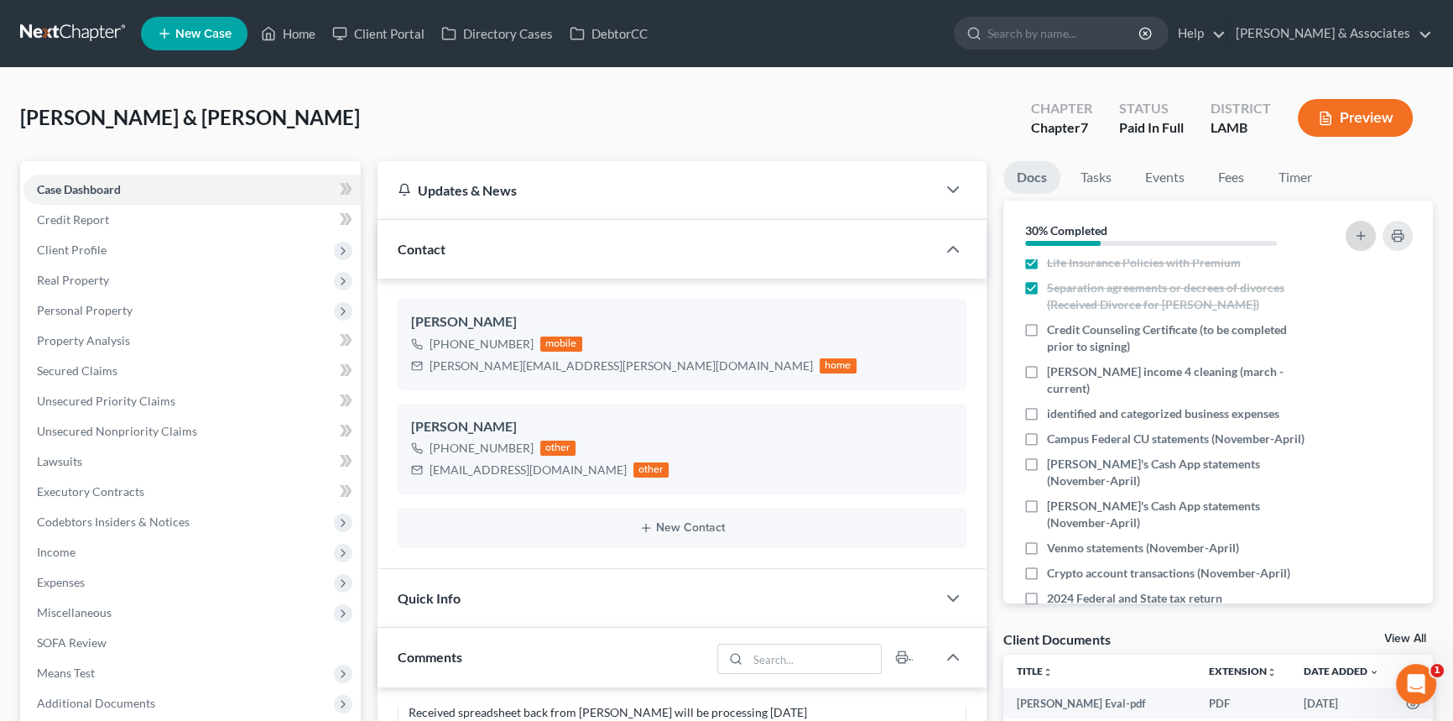
click at [1356, 229] on icon "button" at bounding box center [1360, 235] width 13 height 13
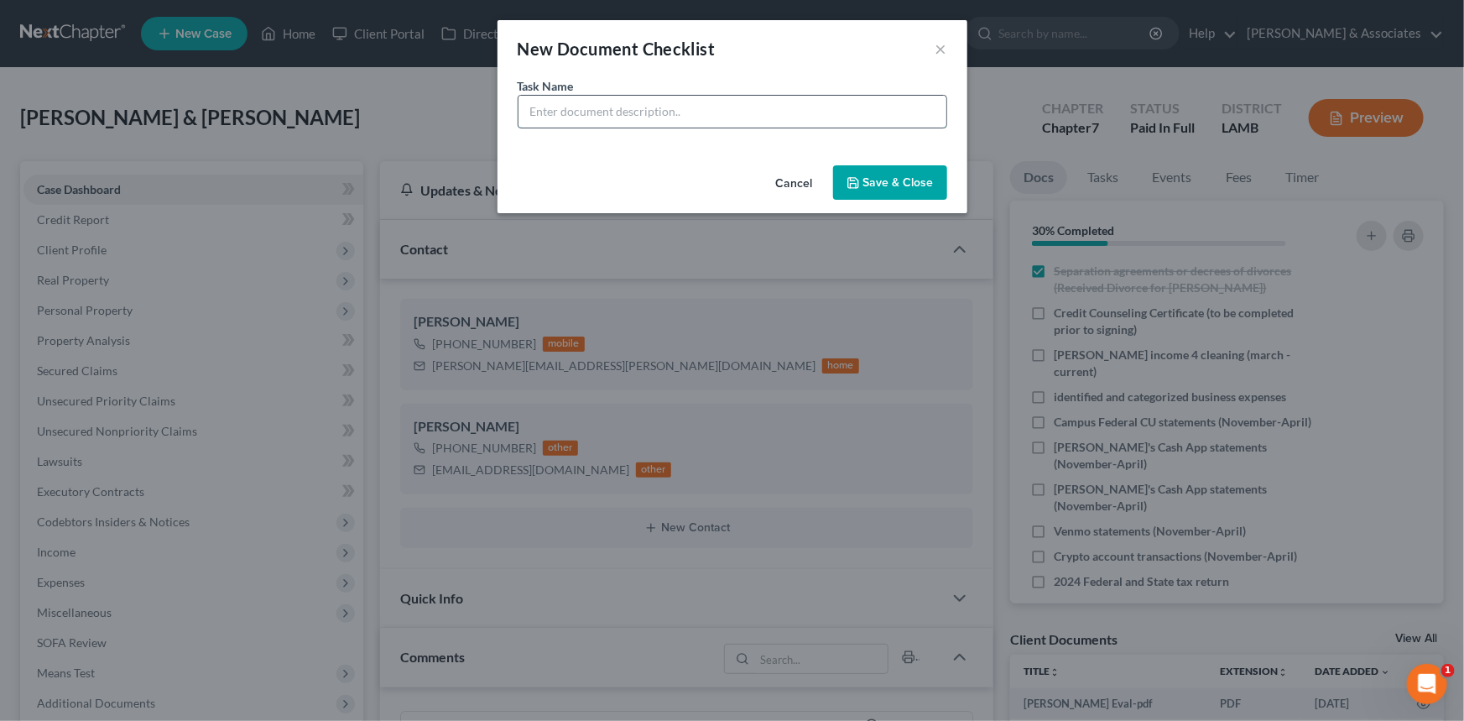
click at [687, 111] on input "text" at bounding box center [732, 112] width 428 height 32
type input "Michelle's 1st PayStub for new job"
click at [864, 174] on button "Save & Close" at bounding box center [890, 182] width 114 height 35
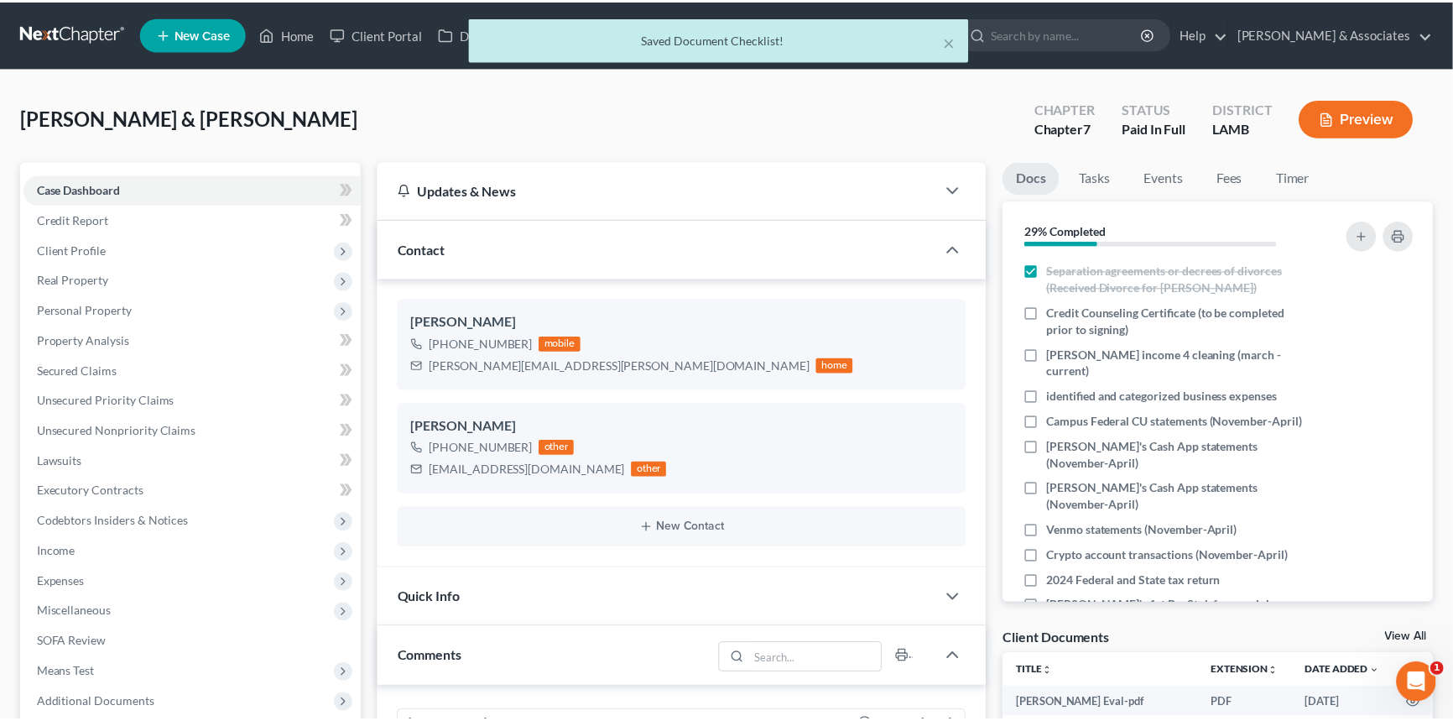
scroll to position [3553, 0]
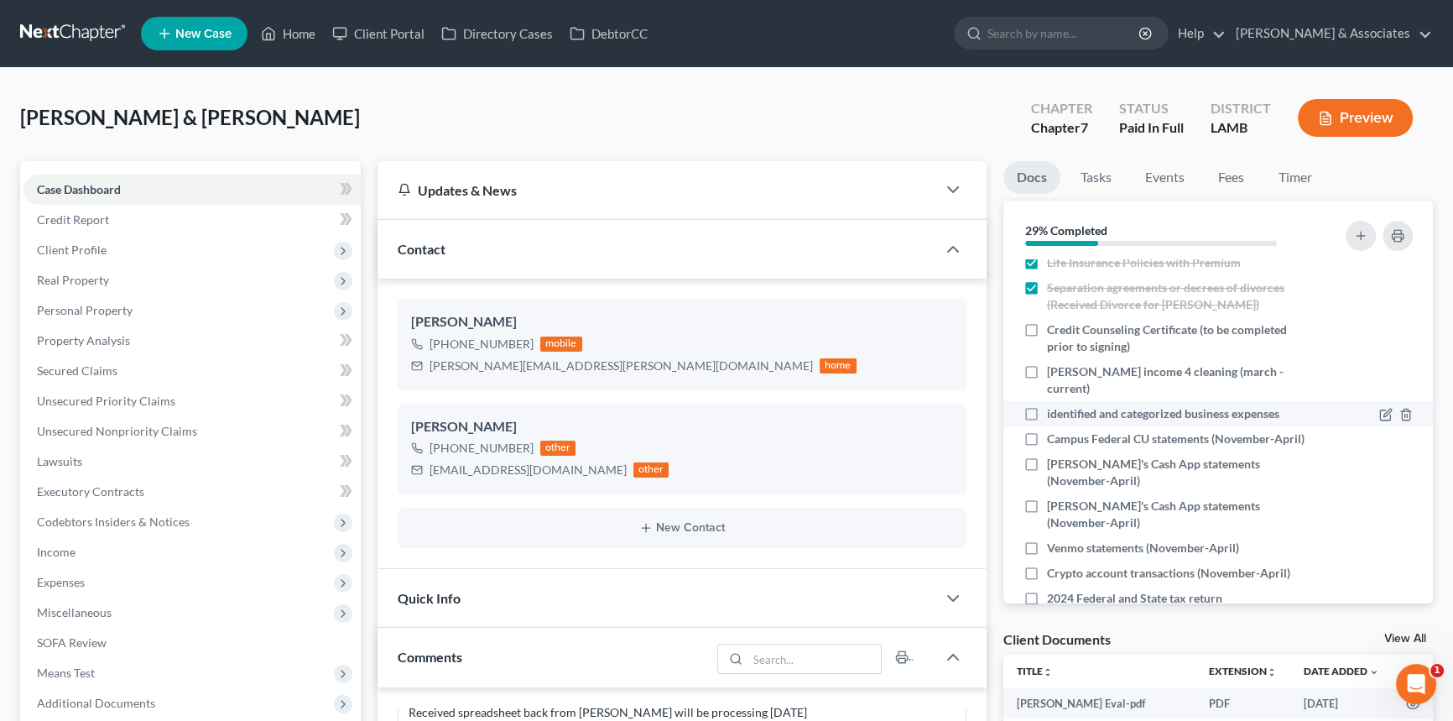
click at [1047, 405] on label "identified and categorized business expenses" at bounding box center [1163, 413] width 232 height 17
click at [1054, 405] on input "identified and categorized business expenses" at bounding box center [1059, 410] width 11 height 11
checkbox input "true"
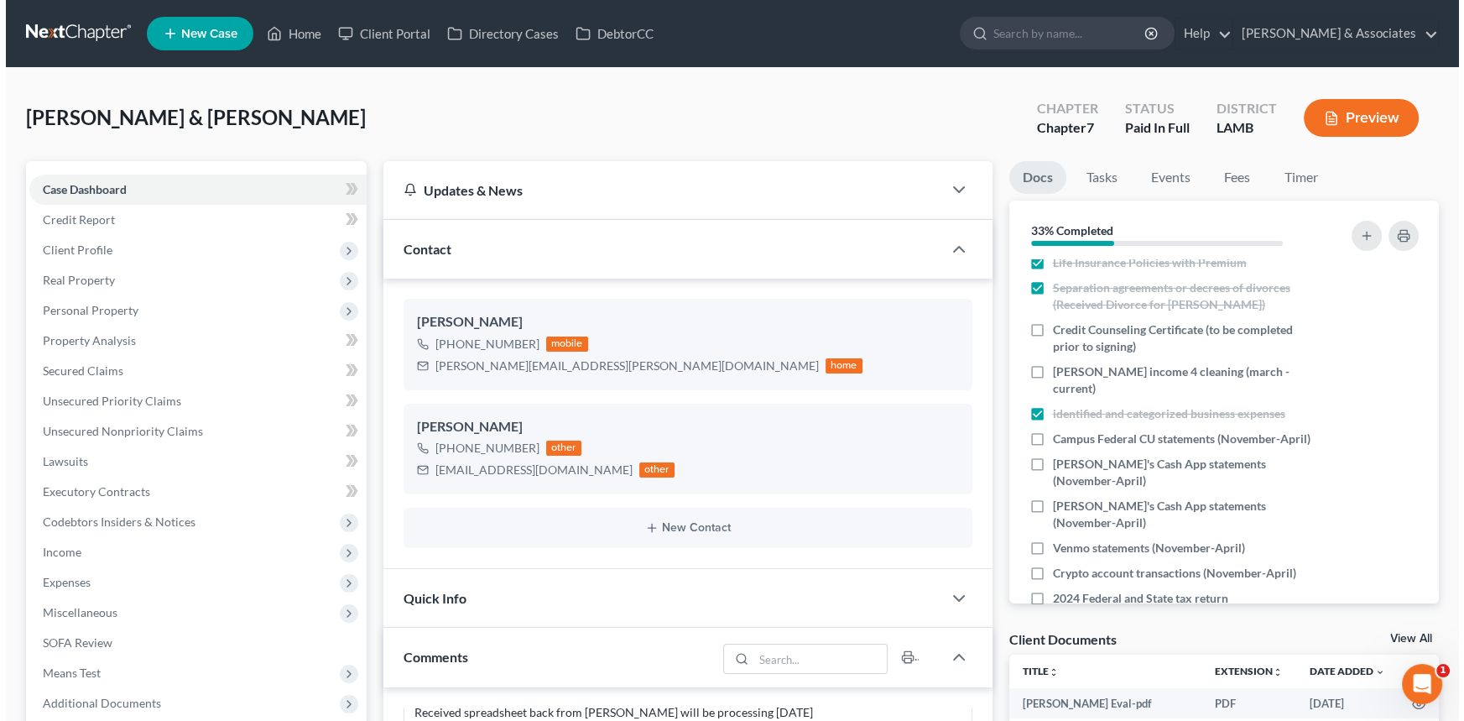
scroll to position [526, 0]
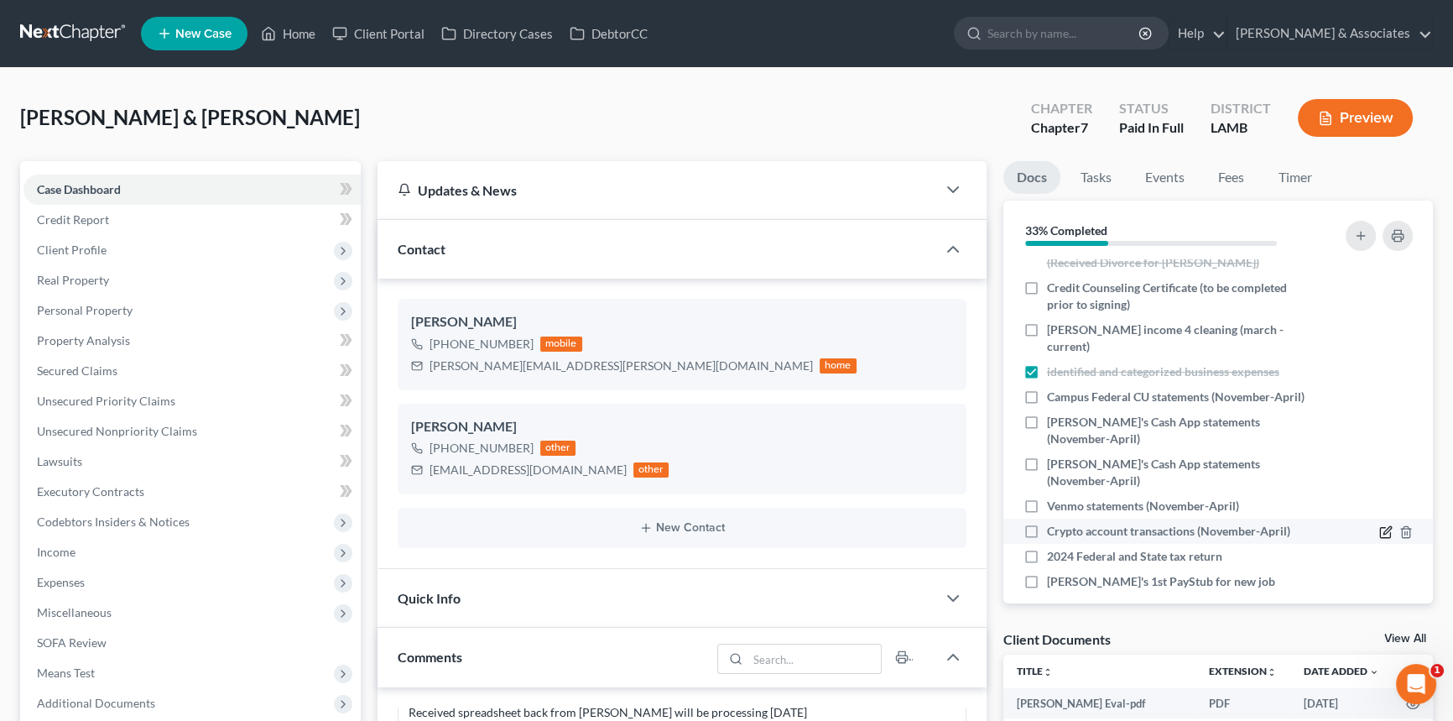
click at [1379, 525] on icon "button" at bounding box center [1385, 531] width 13 height 13
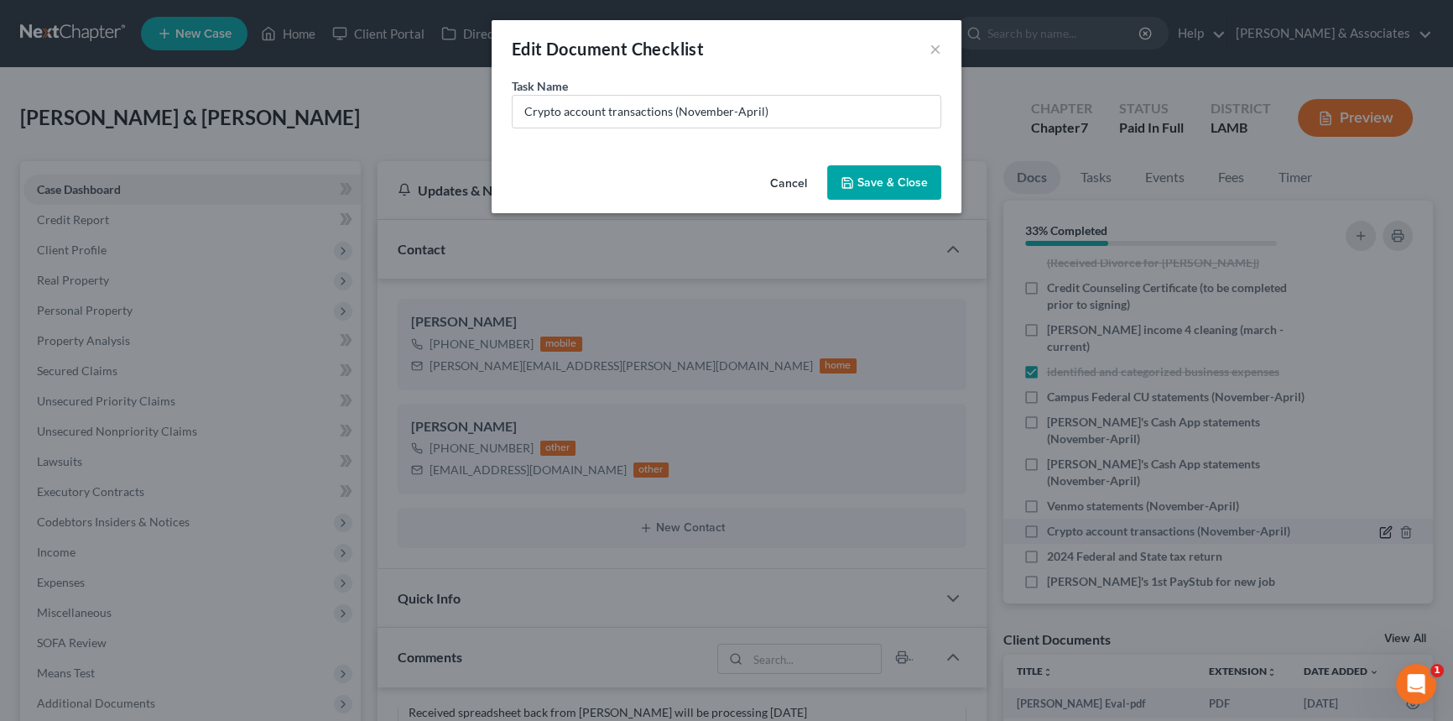
scroll to position [3519, 0]
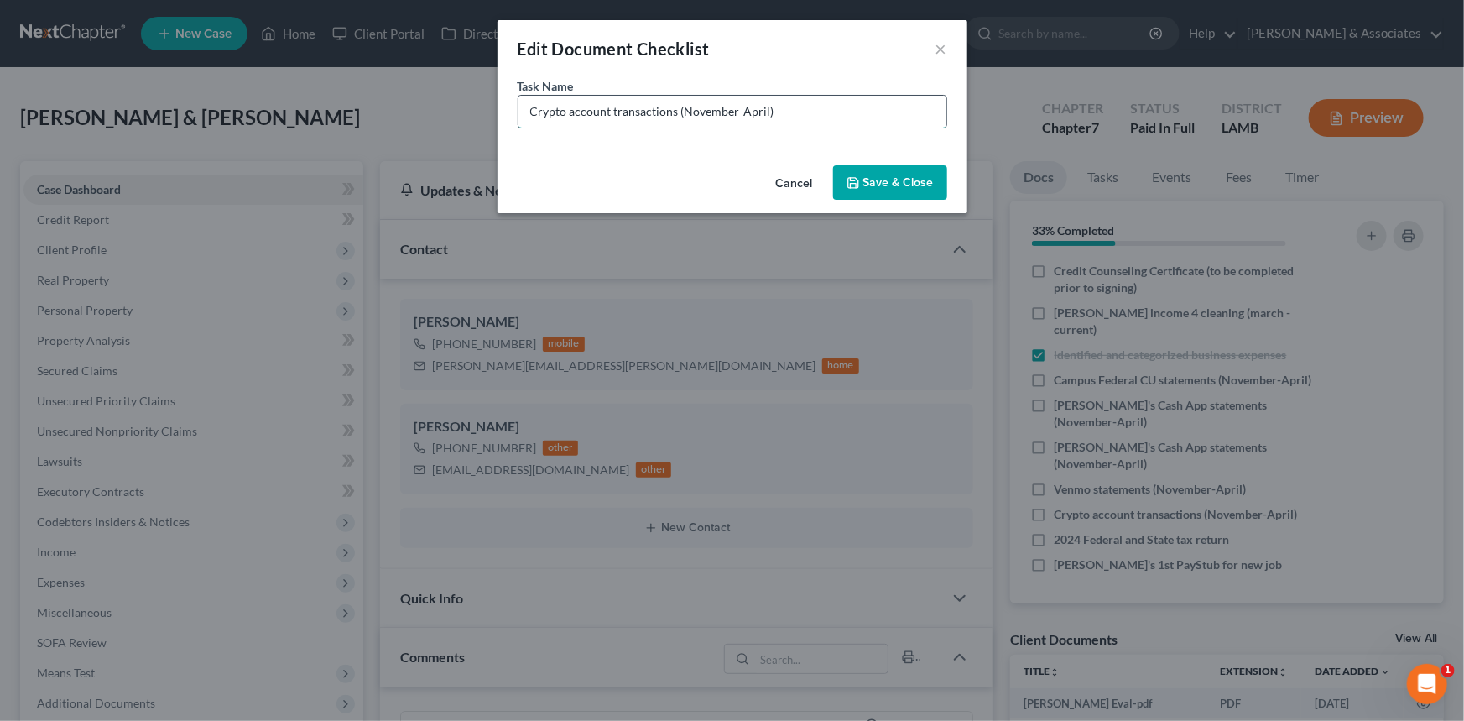
click at [813, 122] on input "Crypto account transactions (November-April)" at bounding box center [732, 112] width 428 height 32
drag, startPoint x: 824, startPoint y: 112, endPoint x: 1208, endPoint y: 233, distance: 403.0
click at [683, 233] on div "Edit Document Checklist × Task Name * Crypto account transactions (November-Apr…" at bounding box center [732, 360] width 1464 height 721
click at [822, 121] on input "Crypto account transactions (November-April)" at bounding box center [732, 112] width 428 height 32
click at [830, 112] on input "Crypto account transactions (November-April)" at bounding box center [732, 112] width 428 height 32
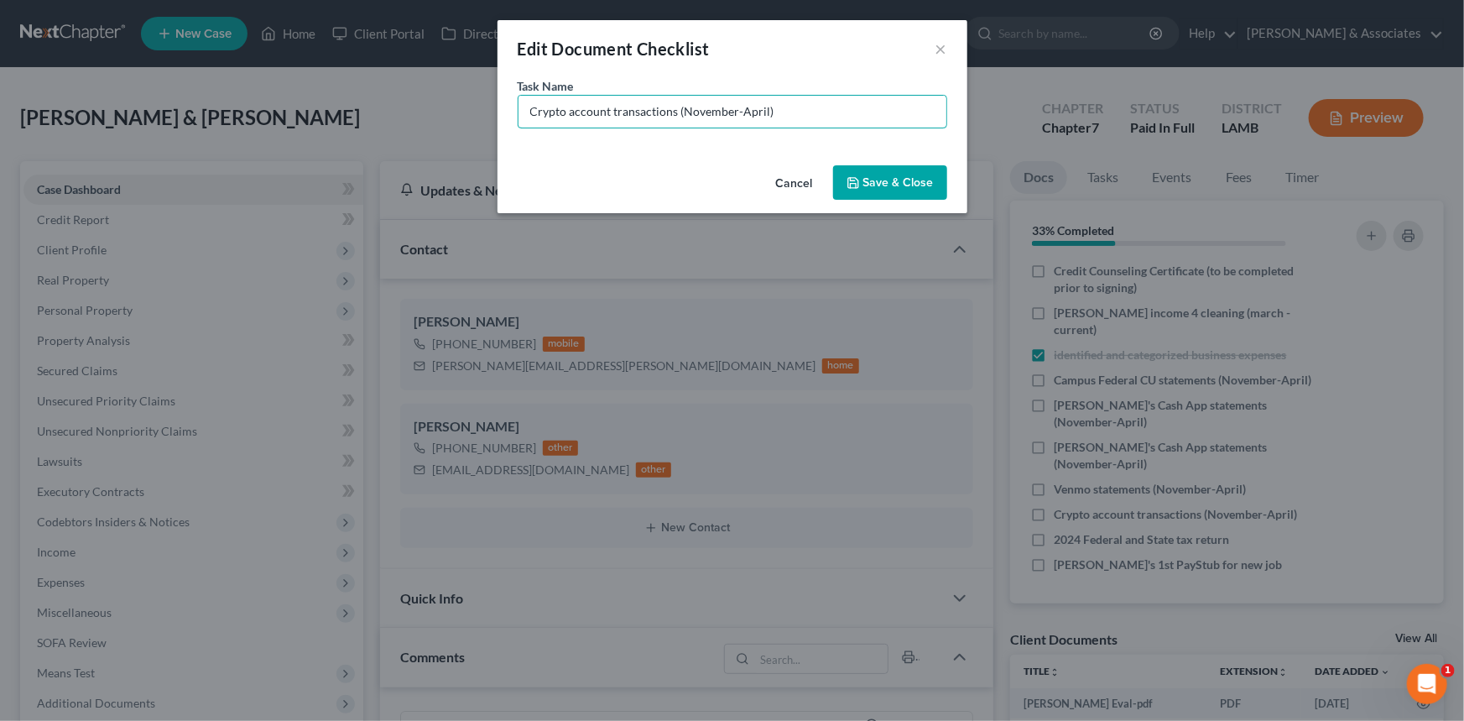
drag, startPoint x: 818, startPoint y: 120, endPoint x: 683, endPoint y: 162, distance: 141.4
click at [683, 162] on div "Edit Document Checklist × Task Name * Crypto account transactions (November-Apr…" at bounding box center [732, 116] width 470 height 193
type input "Crypto account transactions (March-Now)"
click at [875, 180] on button "Save & Close" at bounding box center [890, 182] width 114 height 35
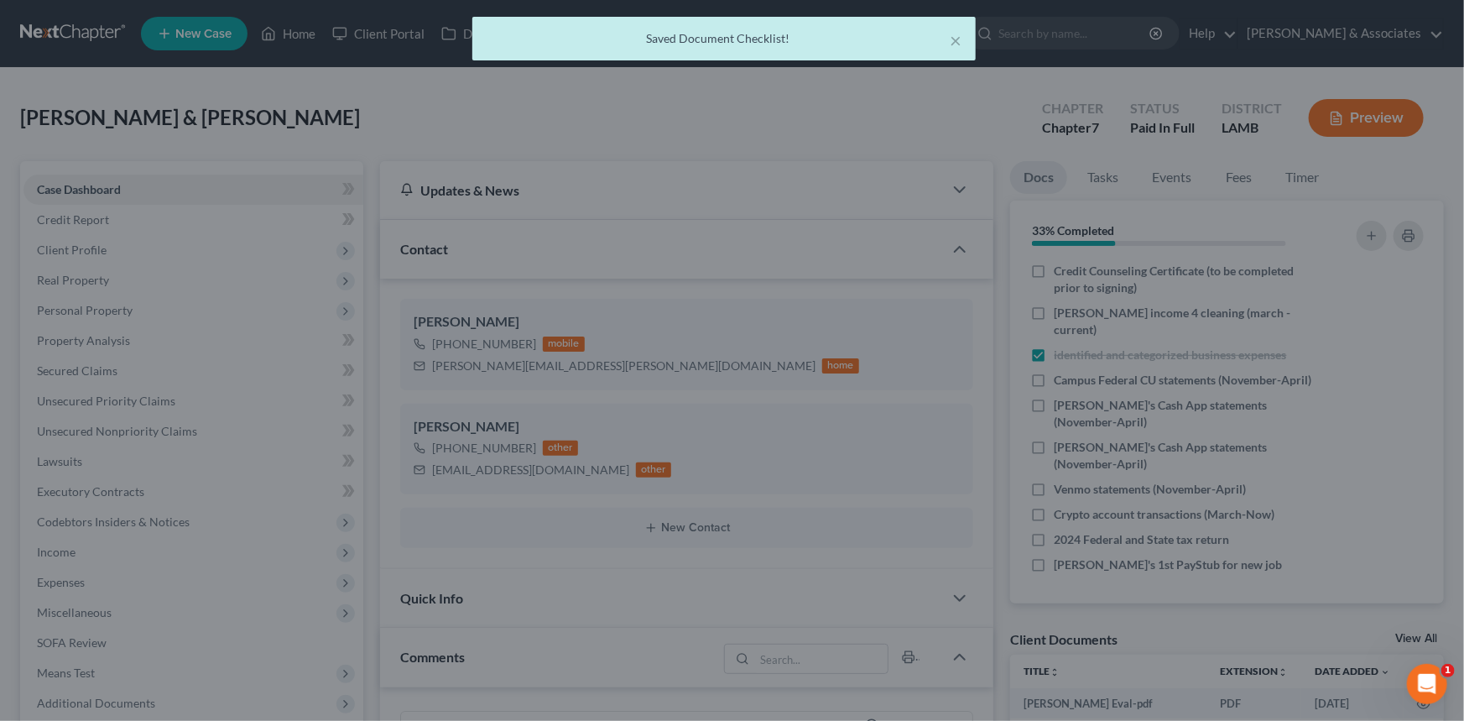
scroll to position [3553, 0]
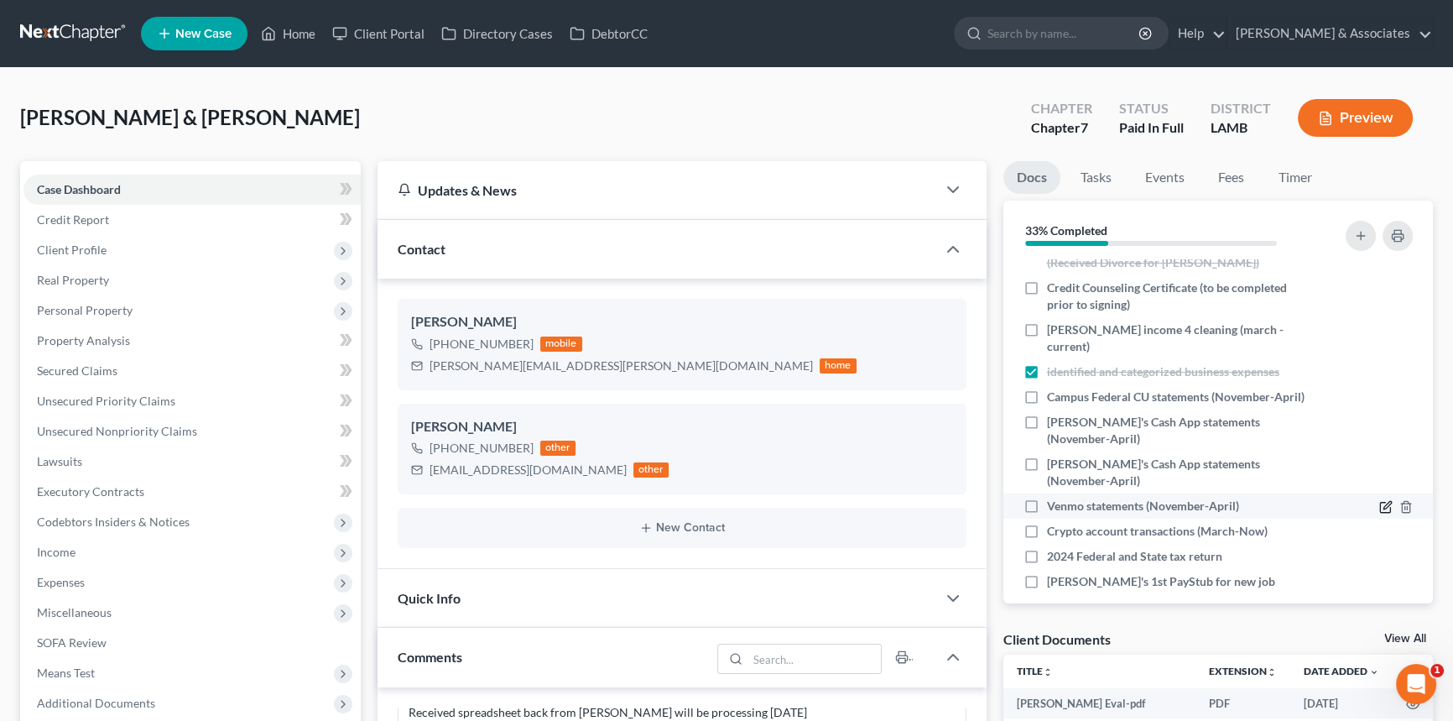
click at [1379, 500] on icon "button" at bounding box center [1385, 506] width 13 height 13
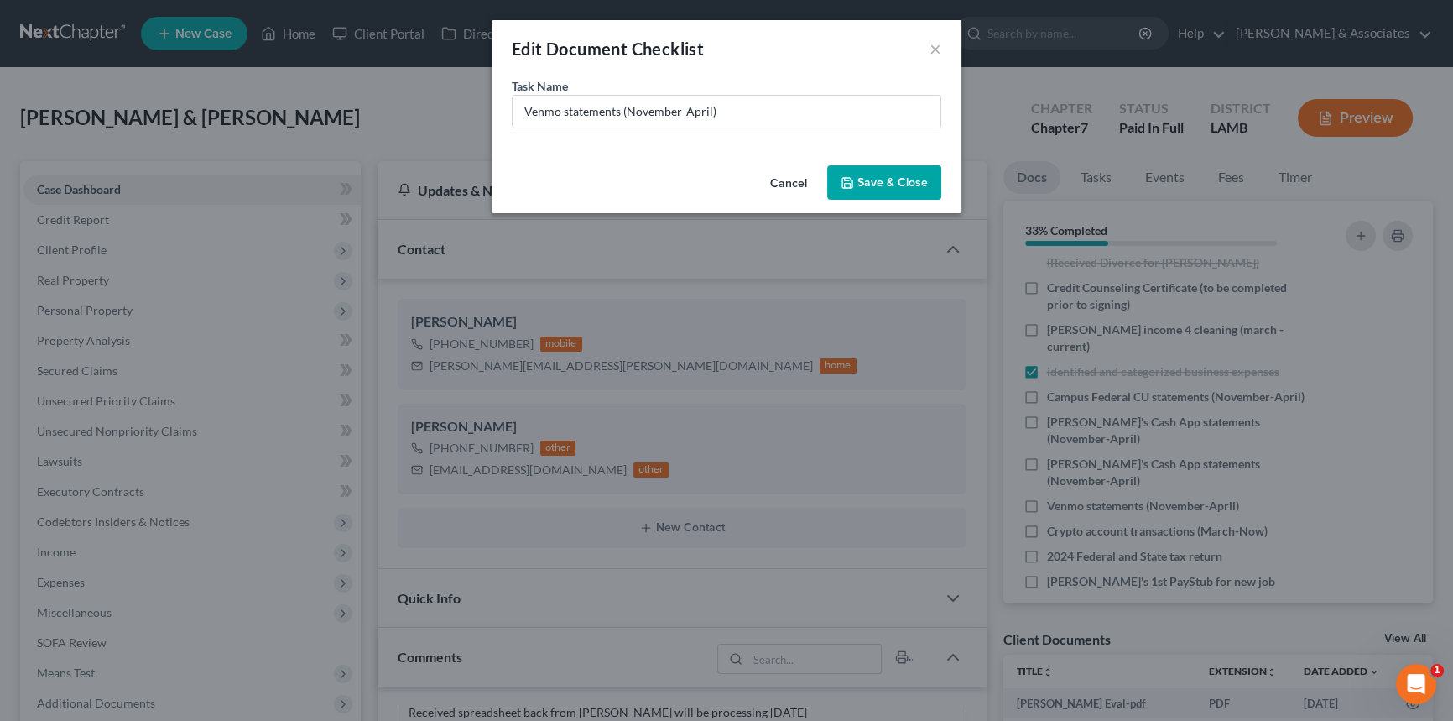
scroll to position [3519, 0]
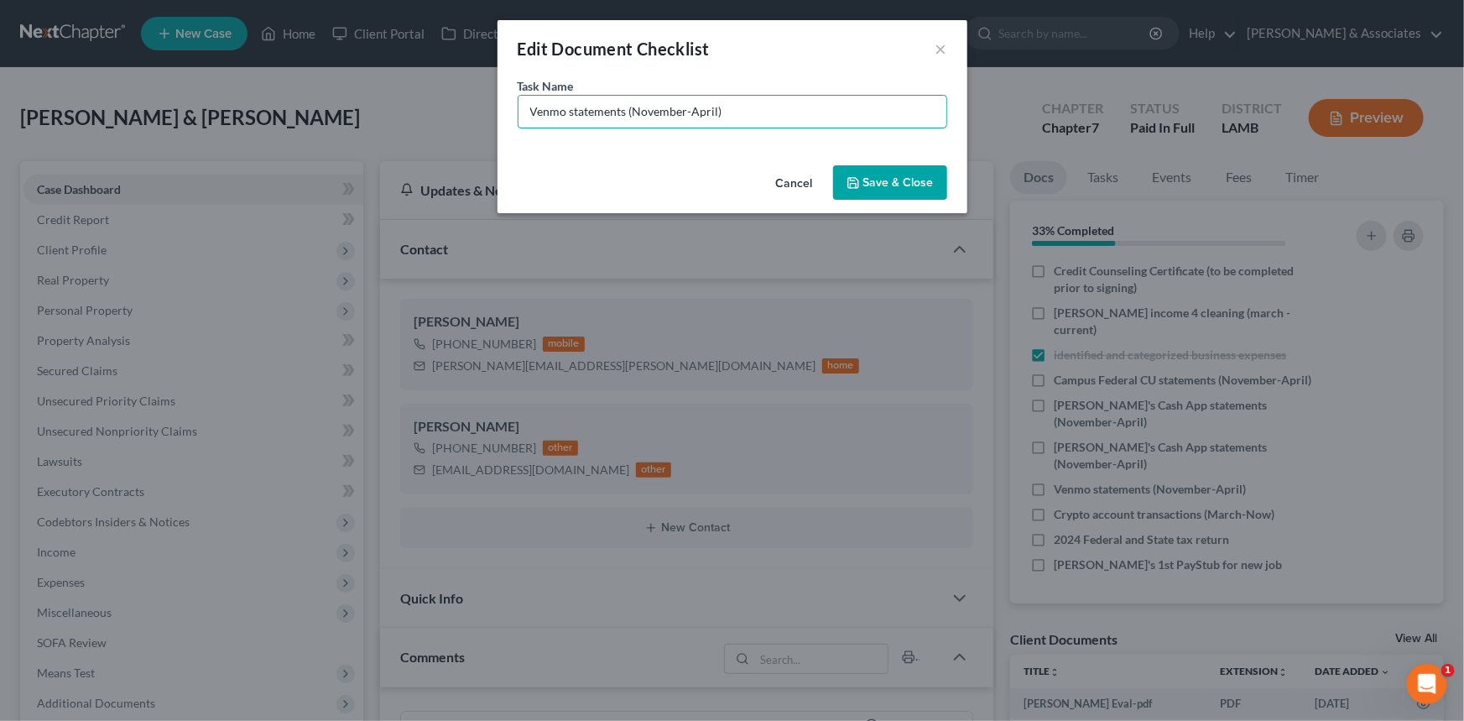
drag, startPoint x: 815, startPoint y: 108, endPoint x: 634, endPoint y: 216, distance: 210.3
click at [634, 216] on div "Edit Document Checklist × Task Name * Venmo statements (November-April) Cancel …" at bounding box center [732, 360] width 1464 height 721
type input "Joshua Venmo statements (March-Current)"
click at [838, 173] on button "Save & Close" at bounding box center [890, 182] width 114 height 35
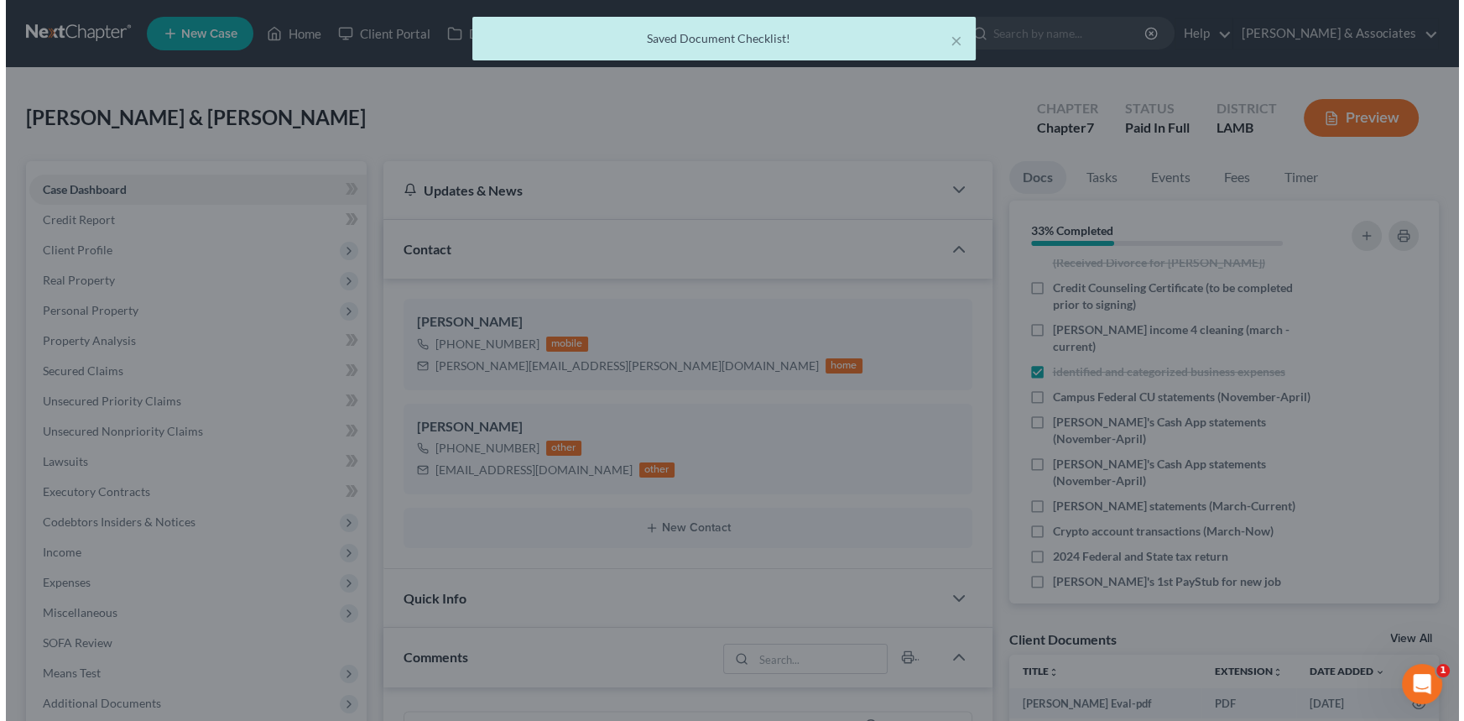
scroll to position [3553, 0]
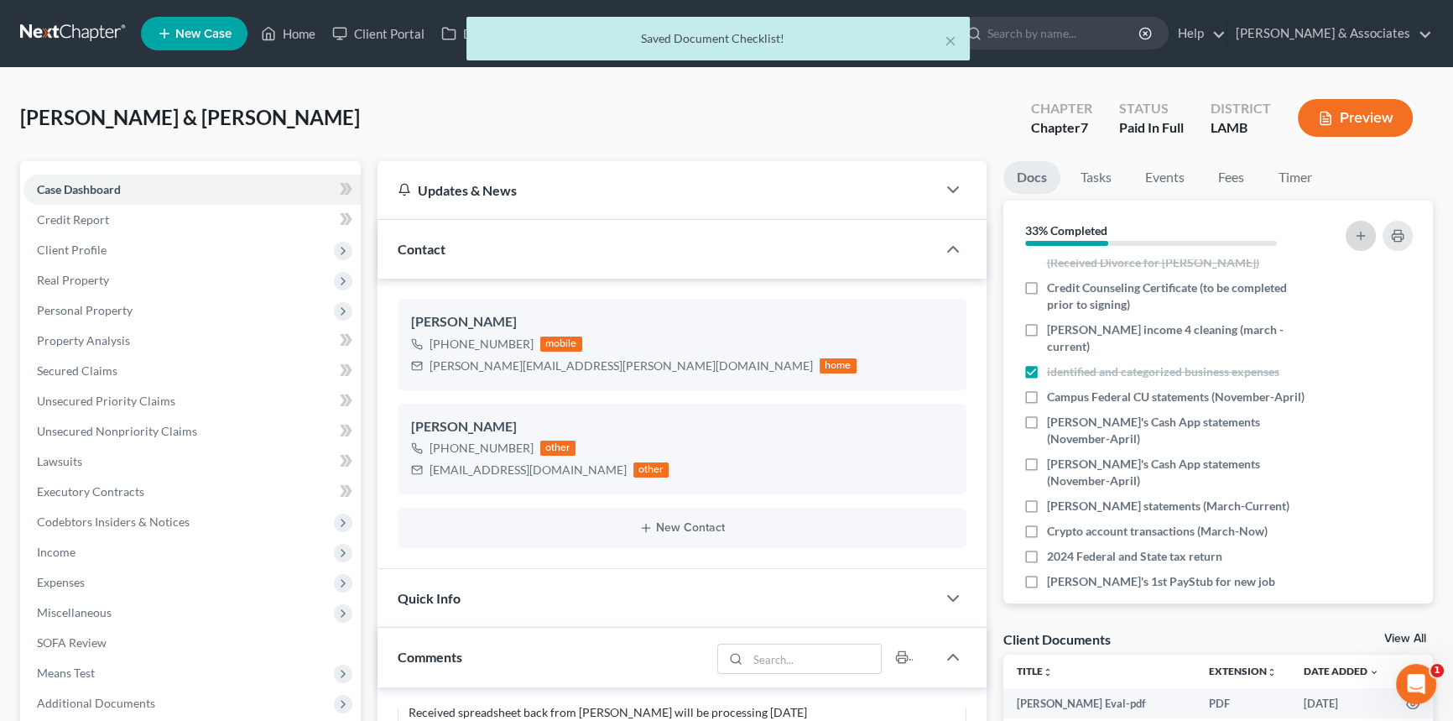
click at [1349, 230] on button "button" at bounding box center [1361, 236] width 30 height 30
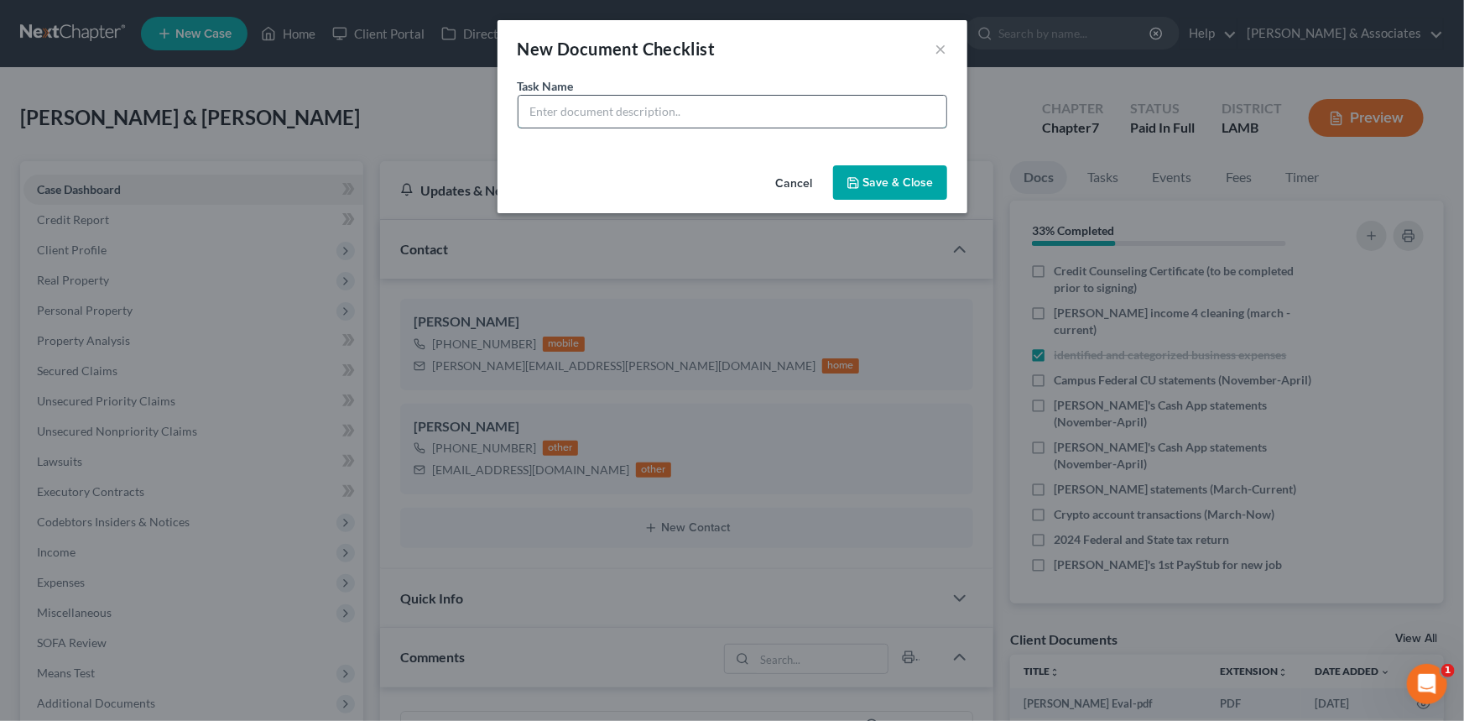
click at [841, 114] on input "text" at bounding box center [732, 112] width 428 height 32
type input "Michelle Venmo Bank Statements (March-Current)"
click at [874, 192] on button "Save & Close" at bounding box center [890, 182] width 114 height 35
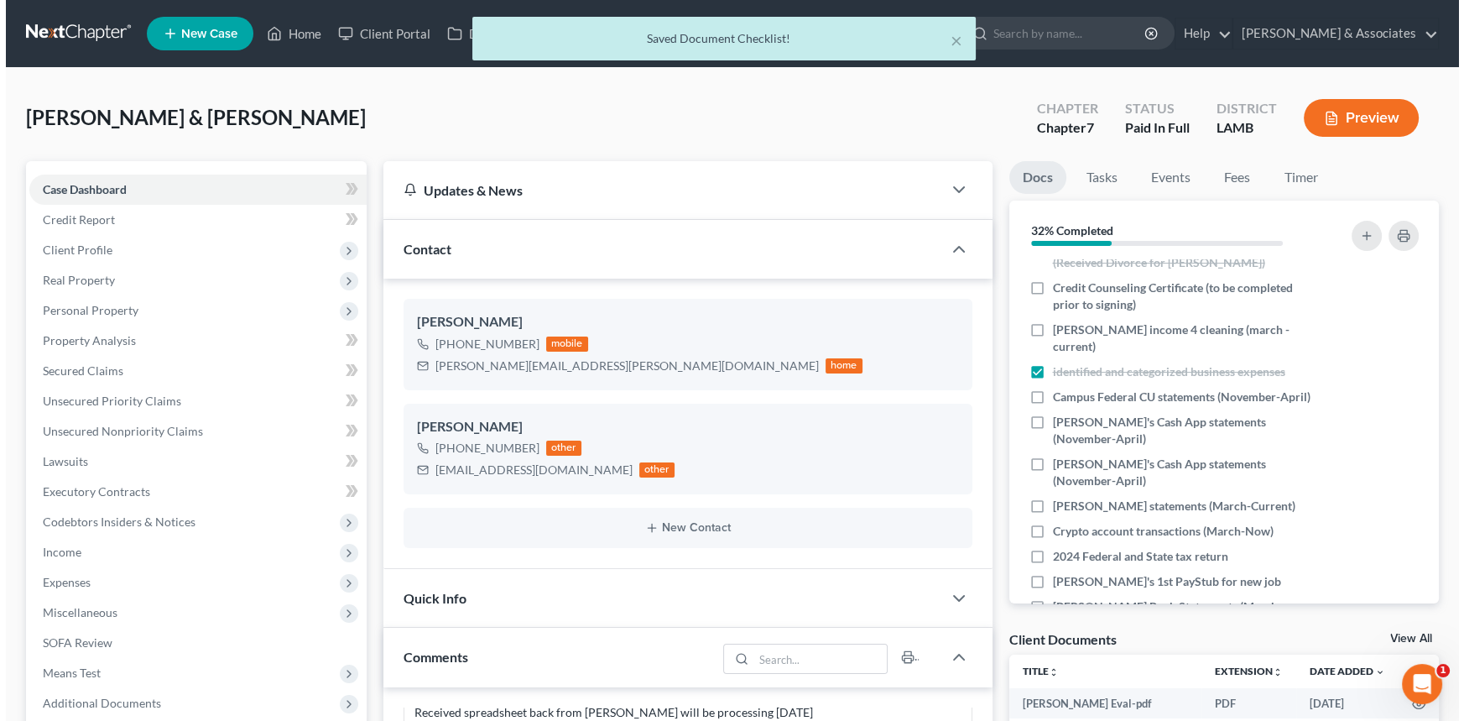
scroll to position [568, 0]
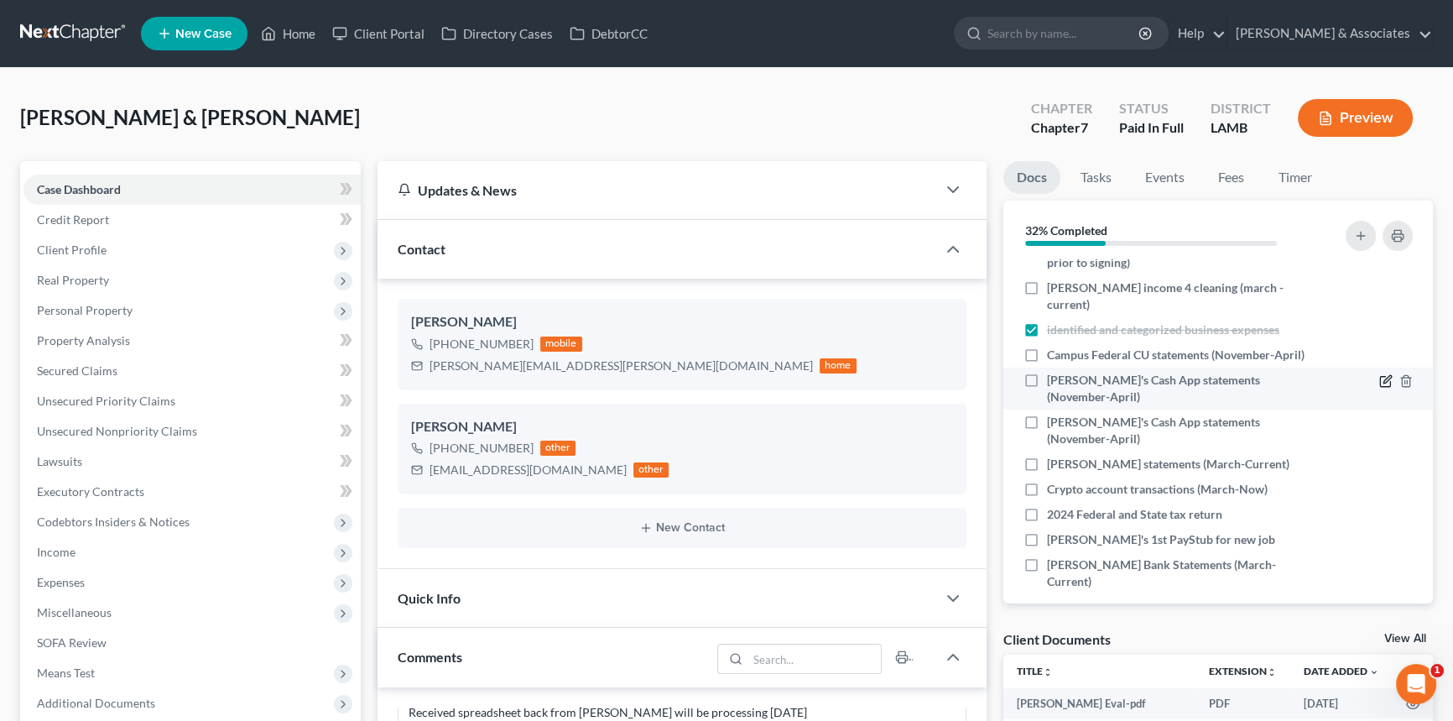
click at [1379, 375] on icon "button" at bounding box center [1385, 380] width 13 height 13
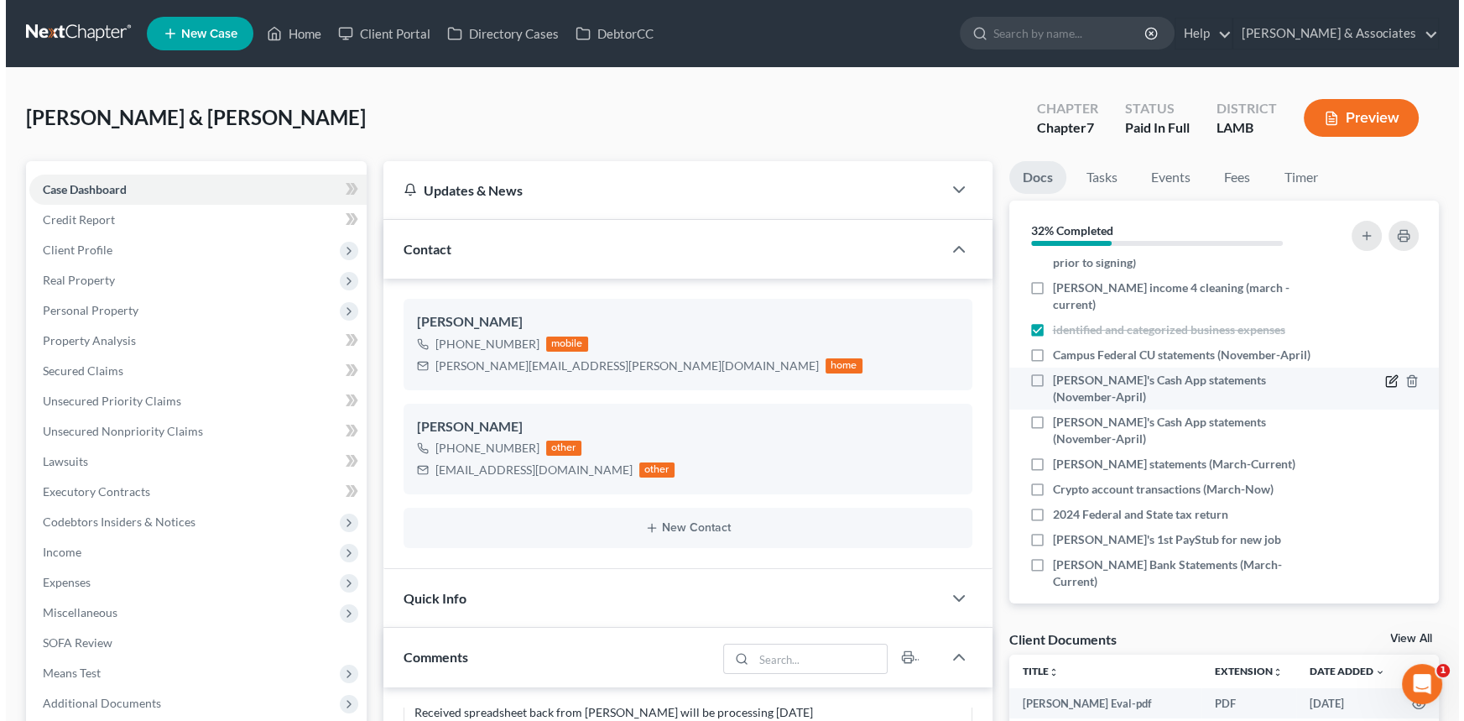
scroll to position [3519, 0]
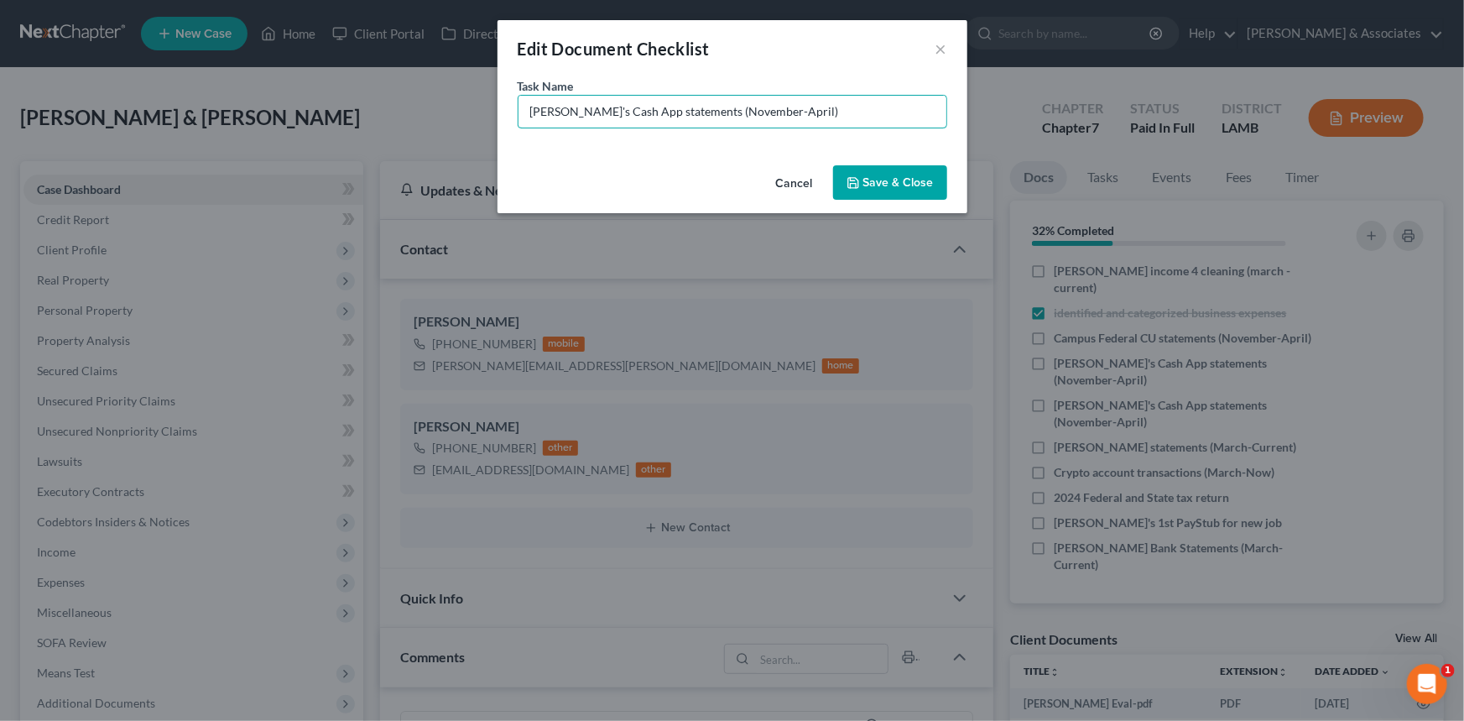
drag, startPoint x: 808, startPoint y: 116, endPoint x: 701, endPoint y: 133, distance: 107.9
click at [701, 133] on div "Task Name * Michelle's Cash App statements (November-April)" at bounding box center [732, 117] width 470 height 81
type input "Michelle's Cash App statements (March-Current)"
click at [933, 172] on button "Save & Close" at bounding box center [890, 182] width 114 height 35
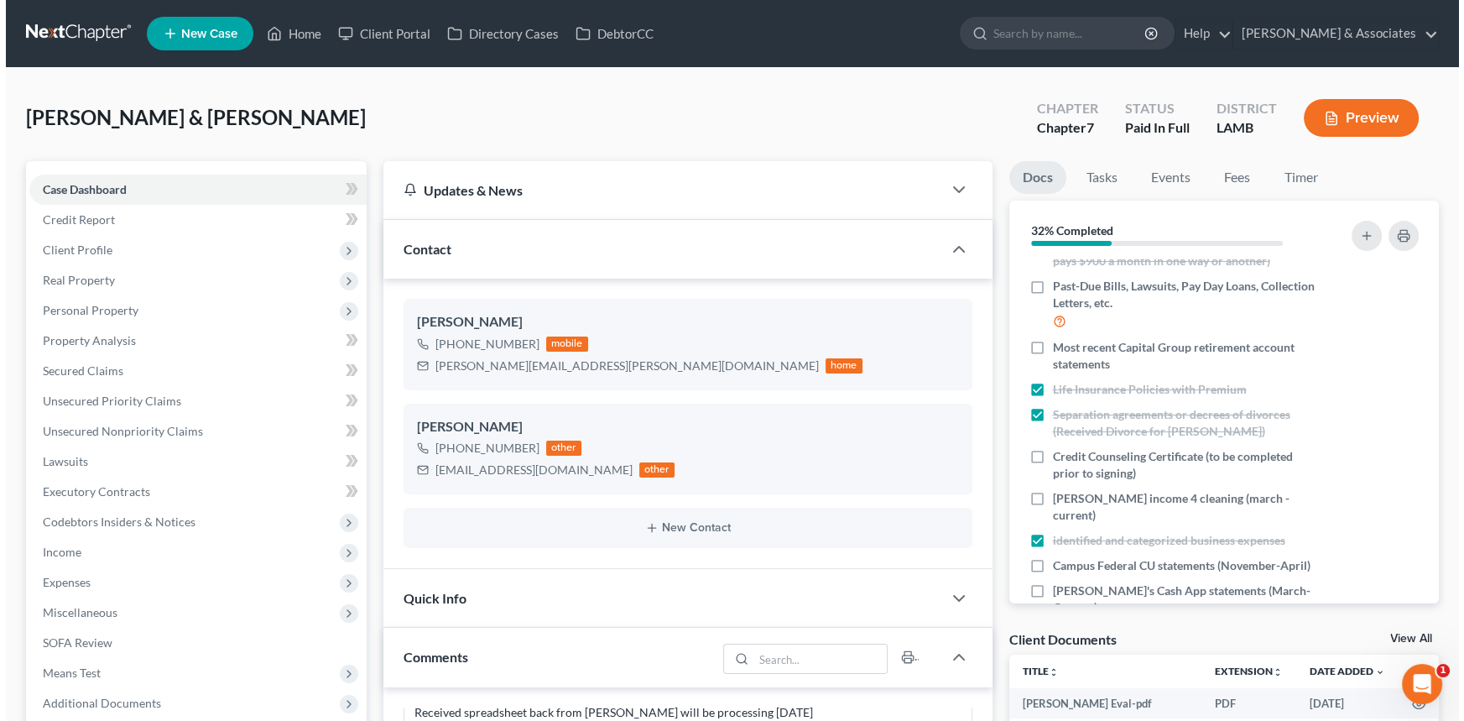
scroll to position [551, 0]
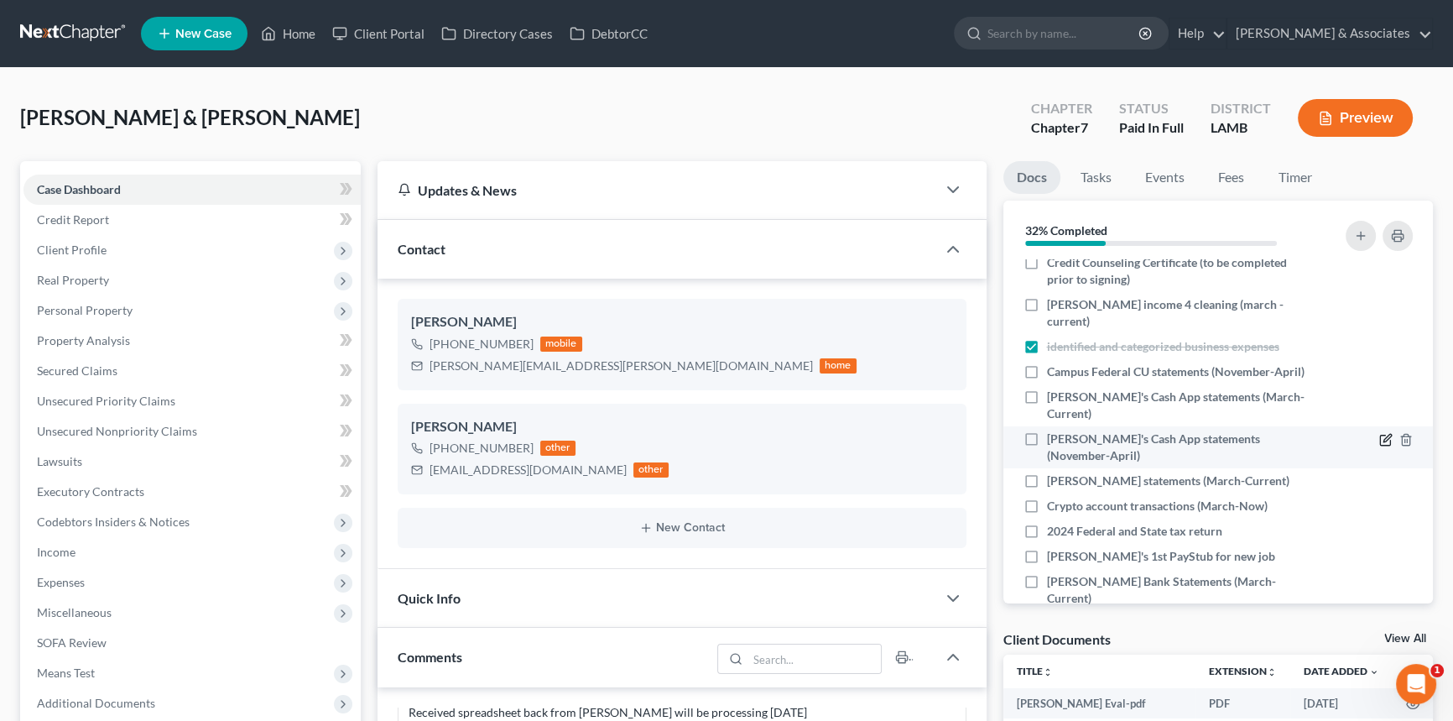
click at [1380, 435] on icon "button" at bounding box center [1385, 440] width 10 height 10
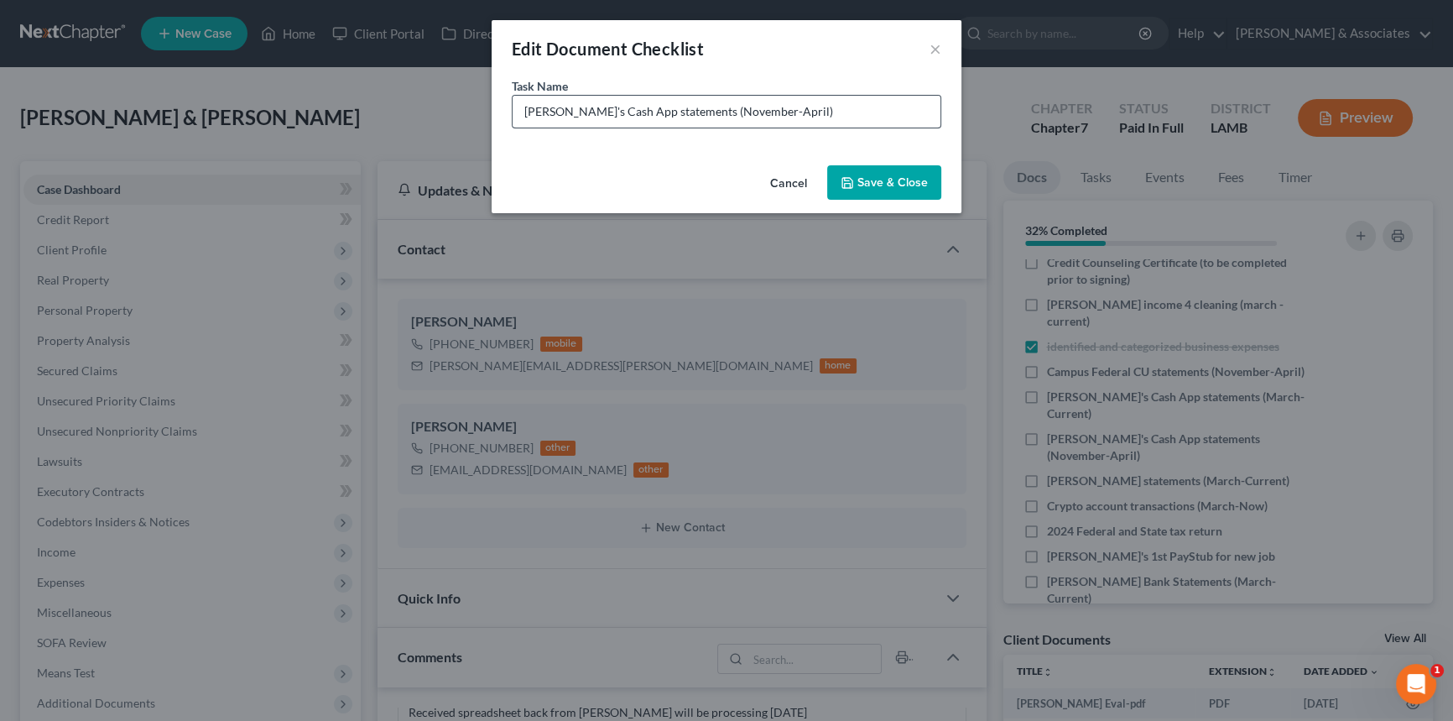
scroll to position [3519, 0]
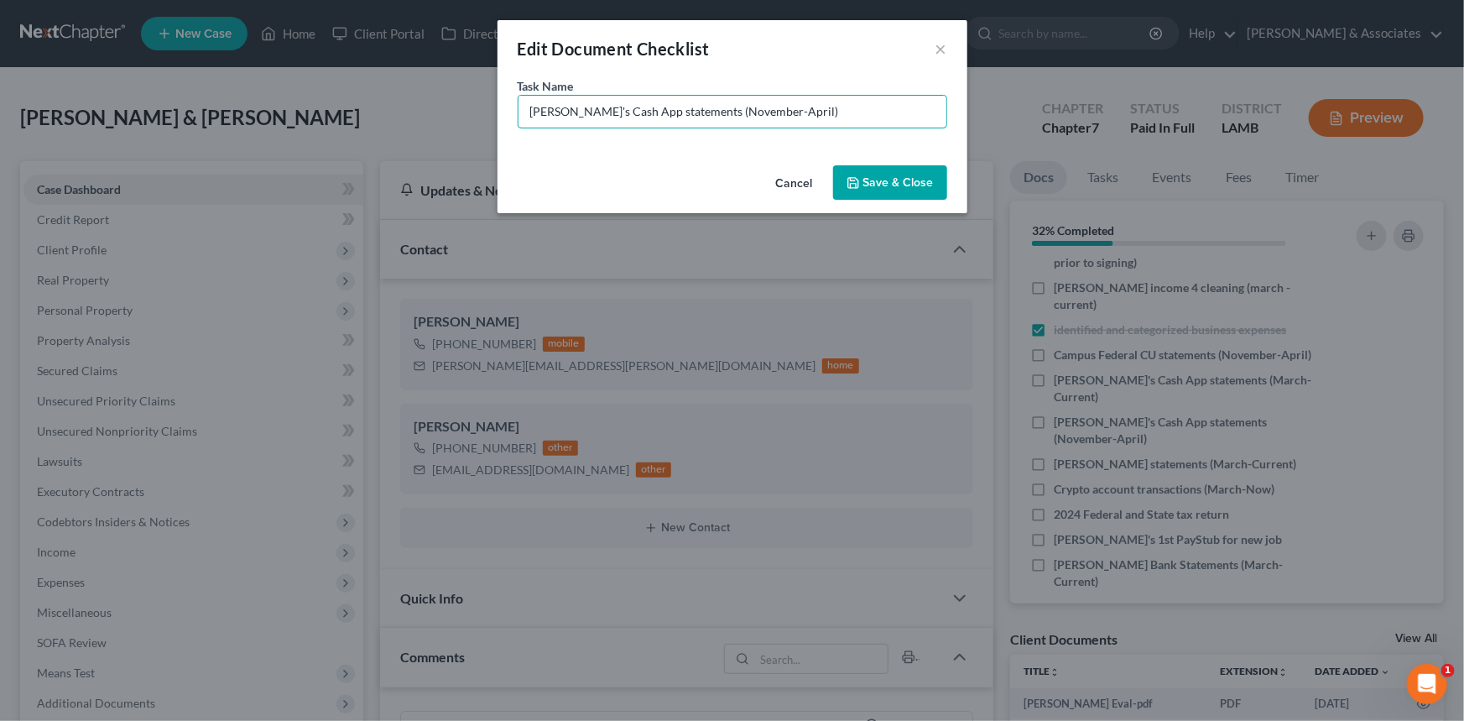
drag, startPoint x: 846, startPoint y: 102, endPoint x: 691, endPoint y: 178, distance: 171.8
click at [691, 178] on div "Edit Document Checklist × Task Name * Joshua's Cash App statements (November-Ap…" at bounding box center [732, 116] width 470 height 193
type input "Joshua's Cash App statements (March-Current)"
click at [953, 184] on div "Cancel Save & Close" at bounding box center [732, 186] width 470 height 55
click at [913, 186] on button "Save & Close" at bounding box center [890, 182] width 114 height 35
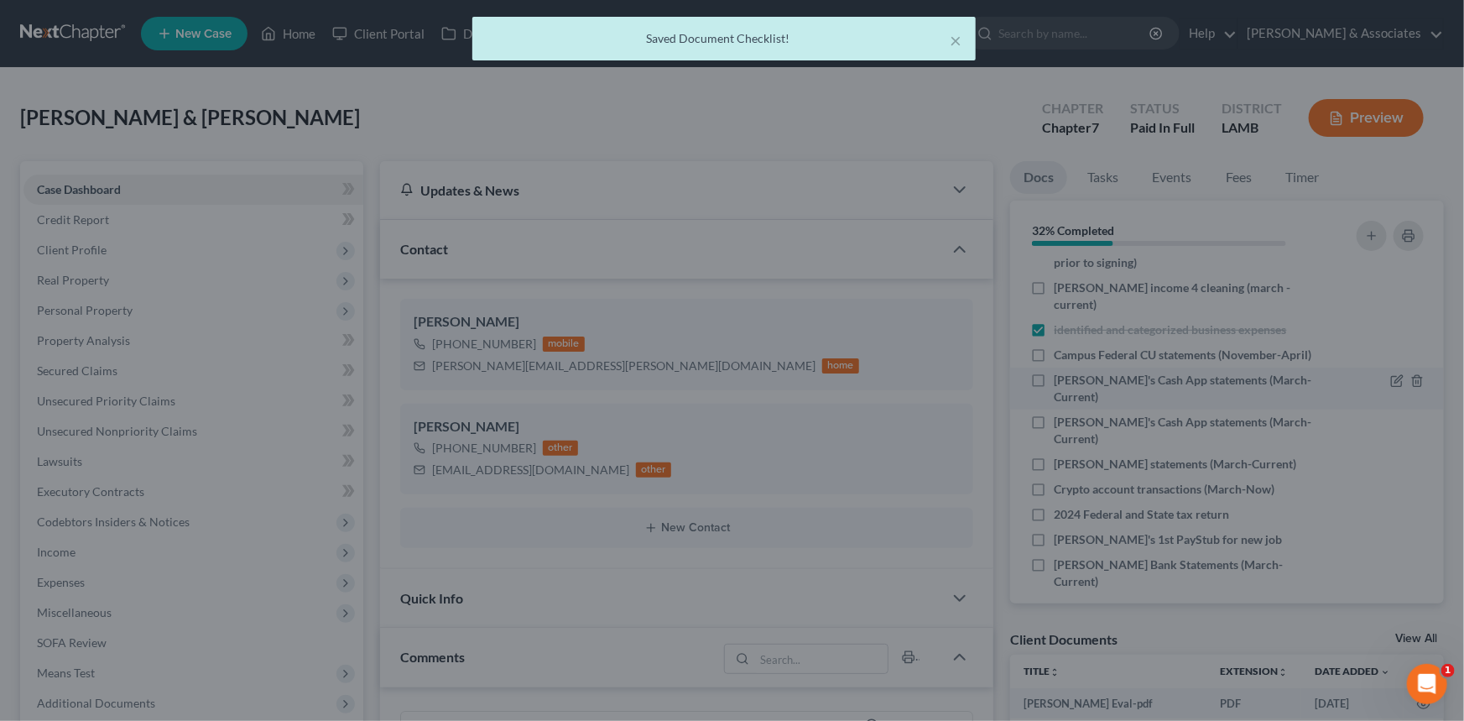
scroll to position [3553, 0]
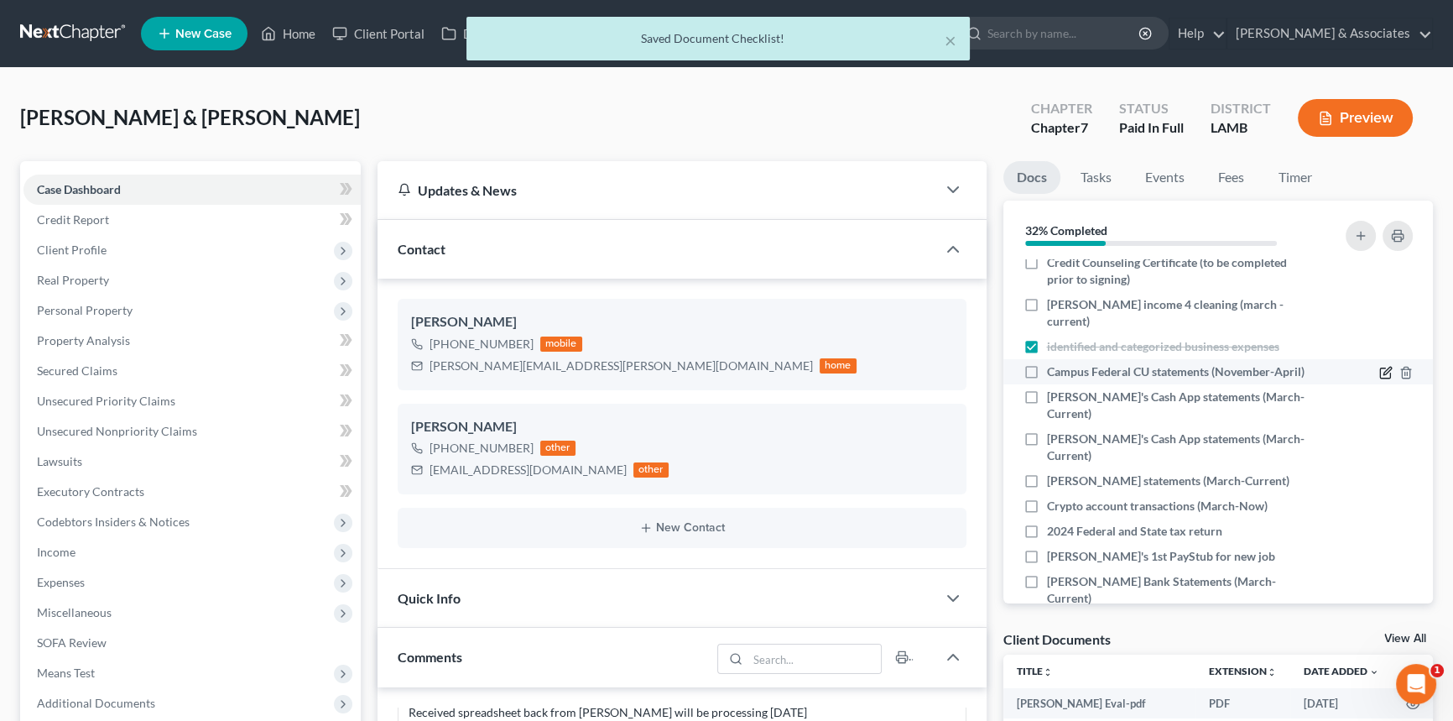
click at [1383, 367] on icon "button" at bounding box center [1387, 371] width 8 height 8
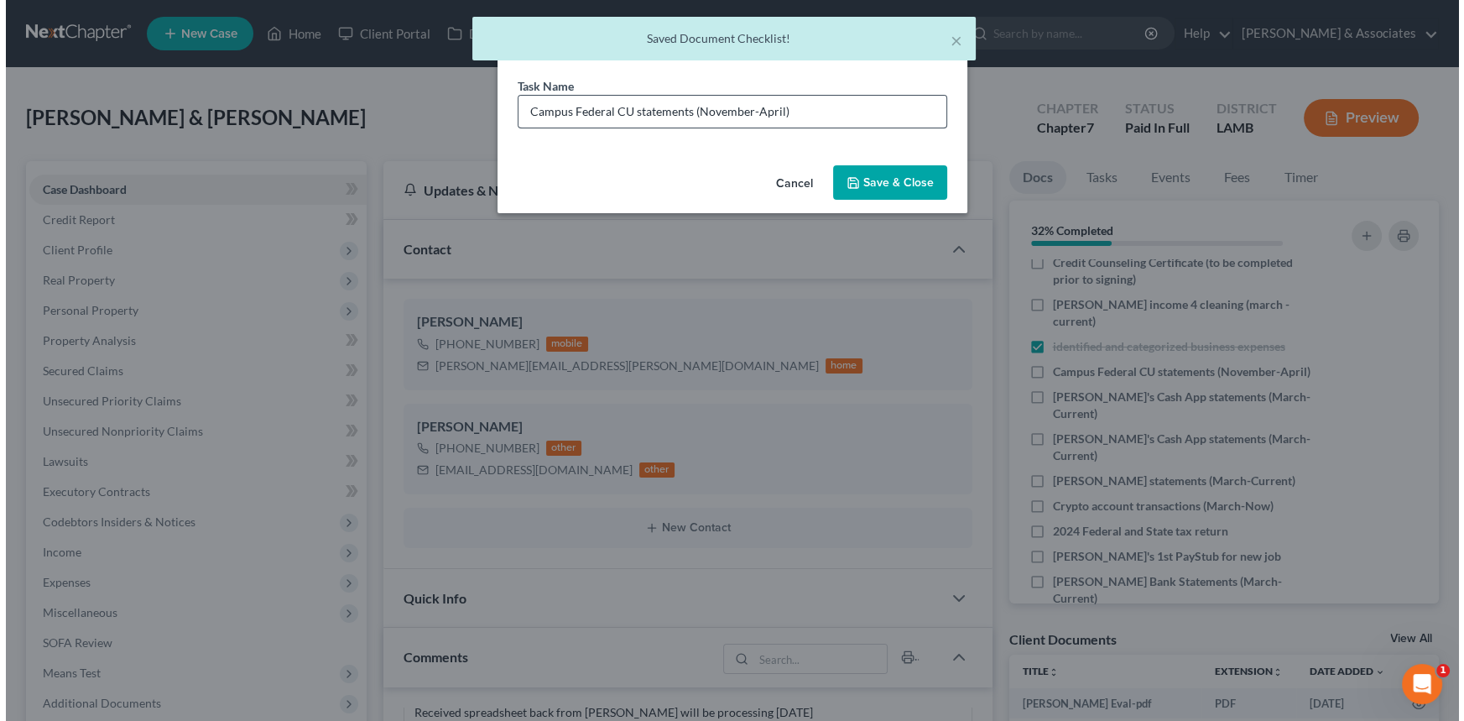
scroll to position [3519, 0]
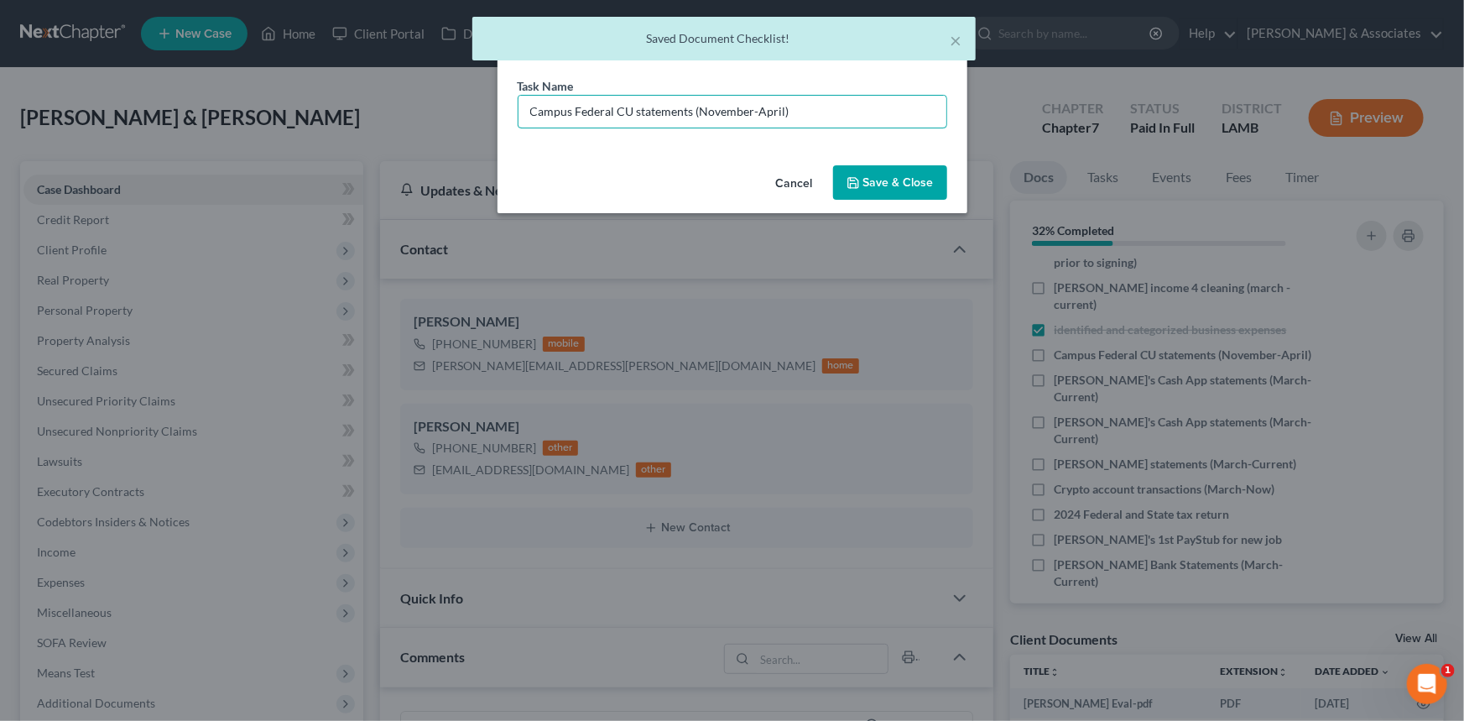
drag, startPoint x: 830, startPoint y: 126, endPoint x: 711, endPoint y: 168, distance: 125.5
click at [697, 175] on div "Edit Document Checklist × Task Name * Campus Federal CU statements (November-Ap…" at bounding box center [732, 116] width 470 height 193
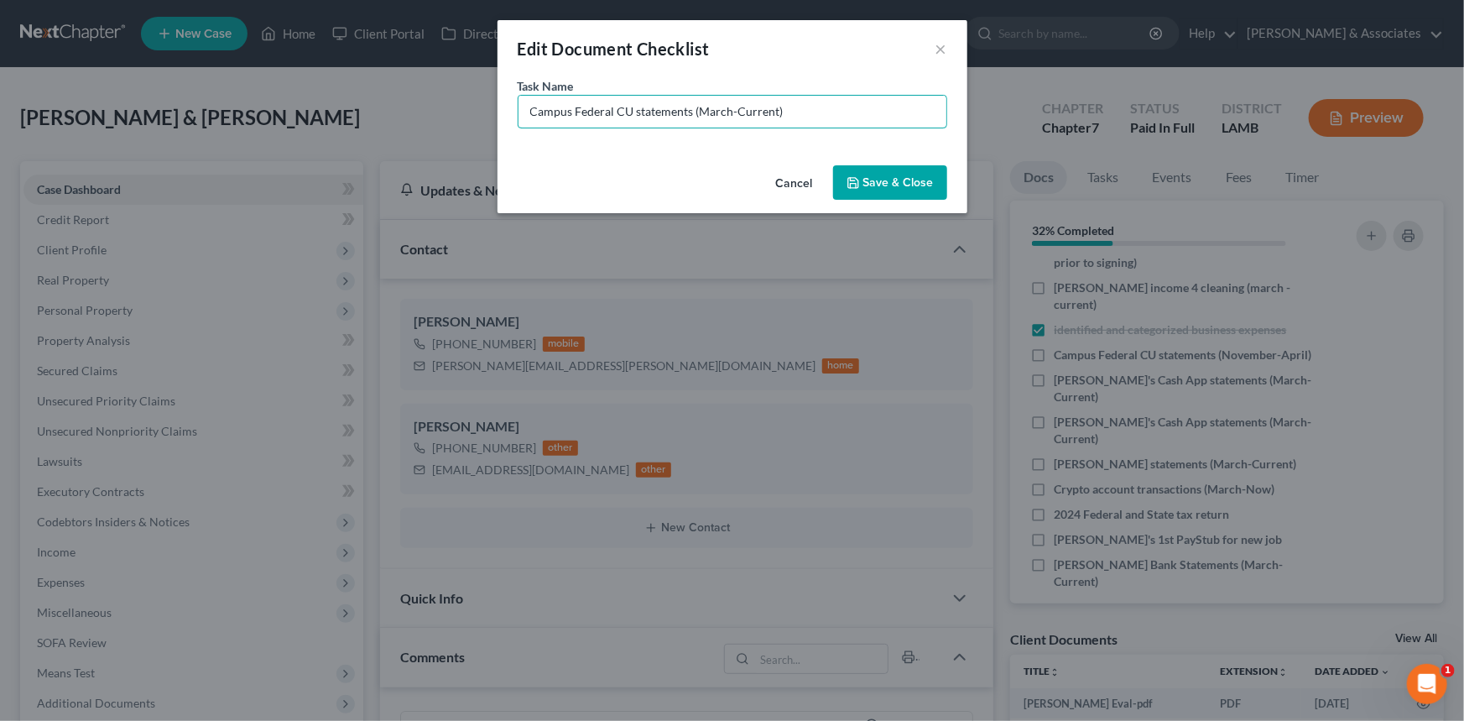
type input "Campus Federal CU statements (March-Current)"
click at [893, 169] on button "Save & Close" at bounding box center [890, 182] width 114 height 35
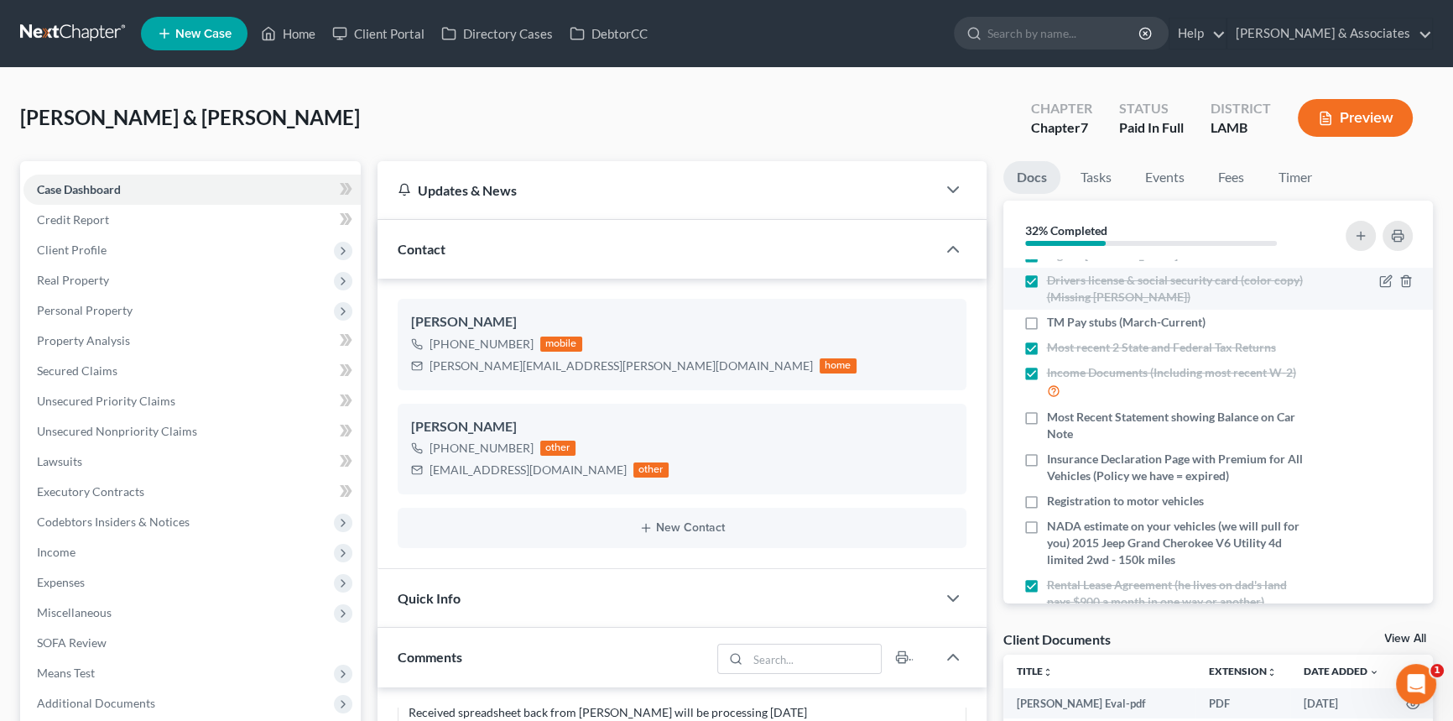
scroll to position [0, 0]
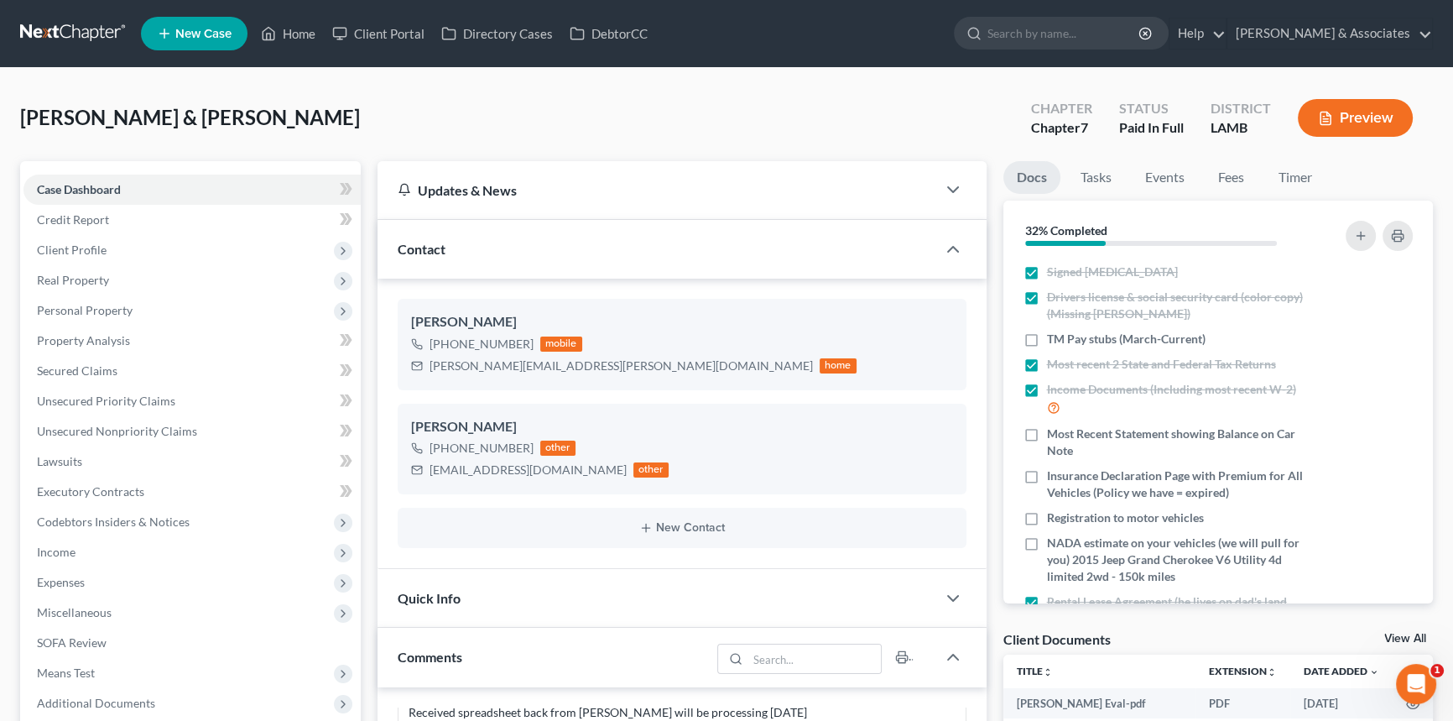
click at [1409, 220] on div at bounding box center [1352, 236] width 134 height 45
click at [1388, 237] on button "button" at bounding box center [1397, 236] width 30 height 30
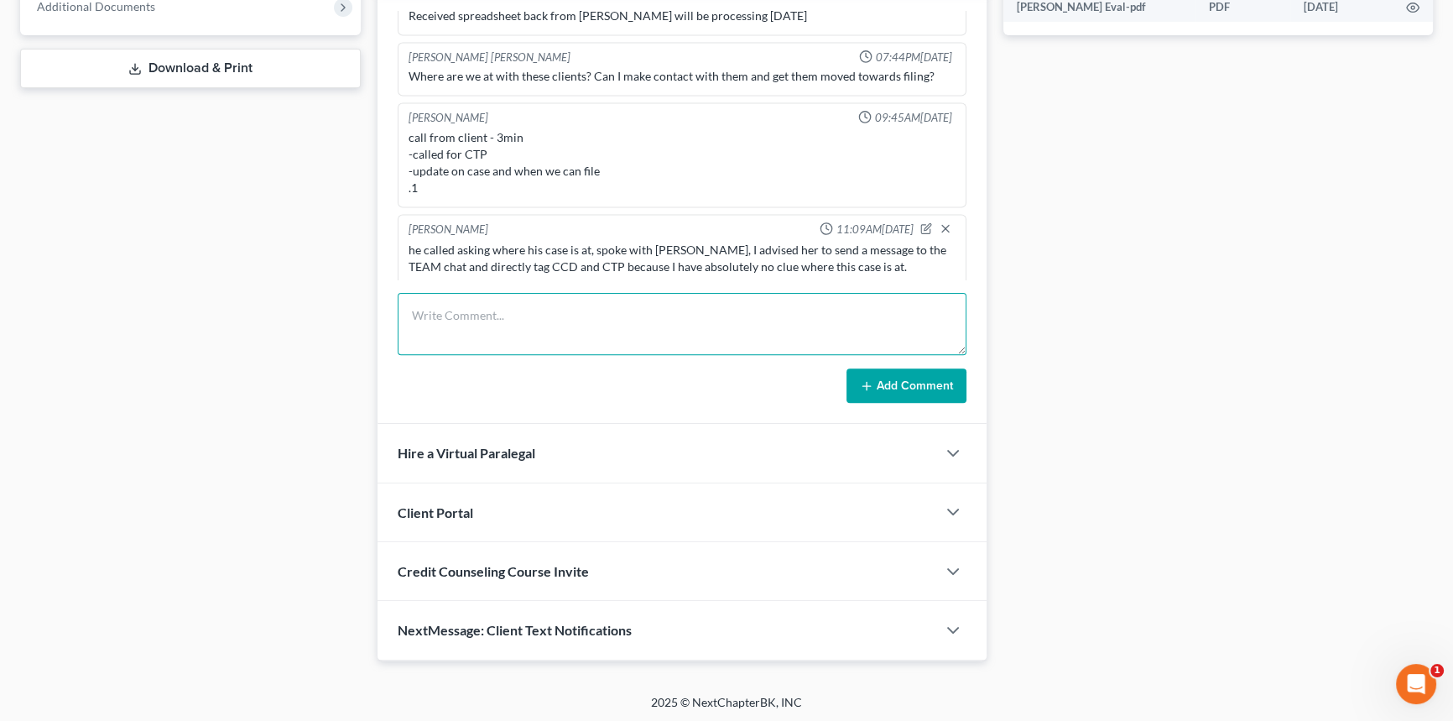
click at [489, 322] on textarea at bounding box center [682, 324] width 569 height 62
type textarea "we're gettting them back and board and pushing them thru"
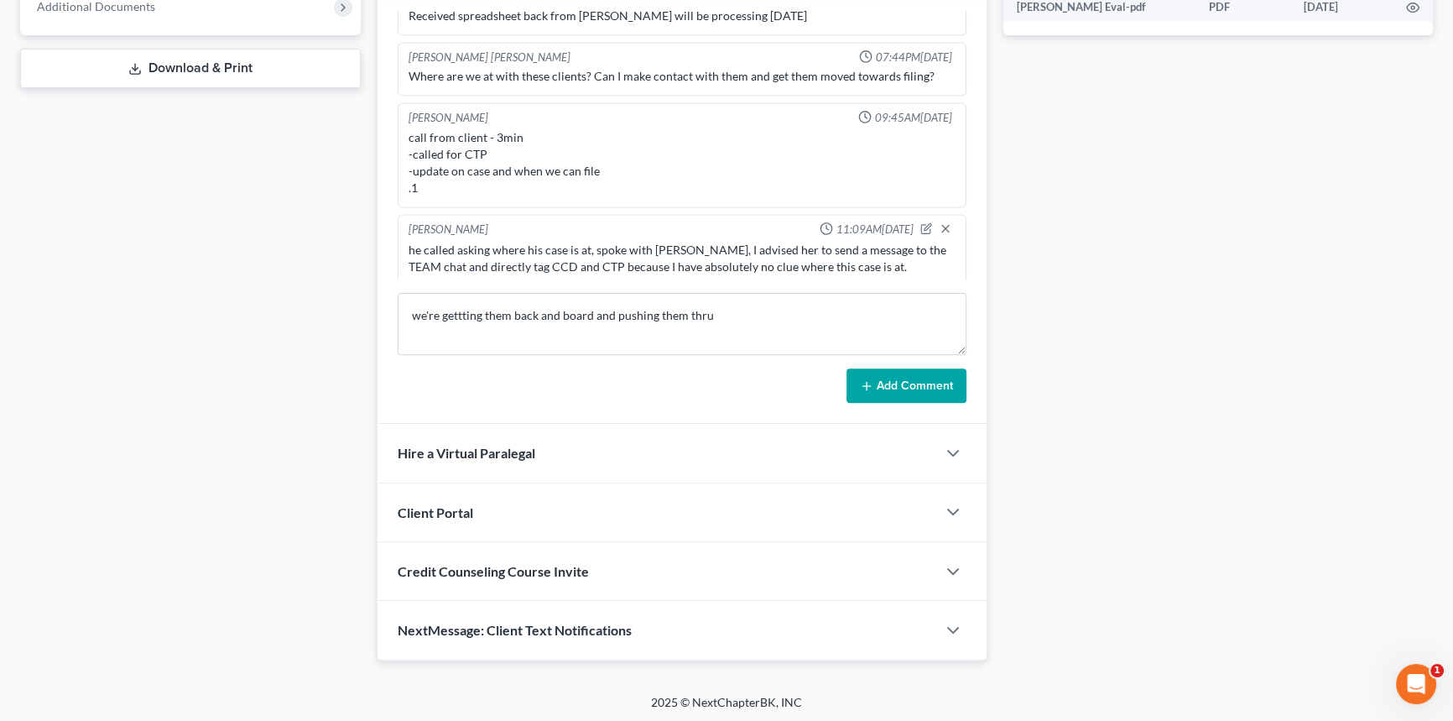
click at [921, 392] on button "Add Comment" at bounding box center [906, 385] width 120 height 35
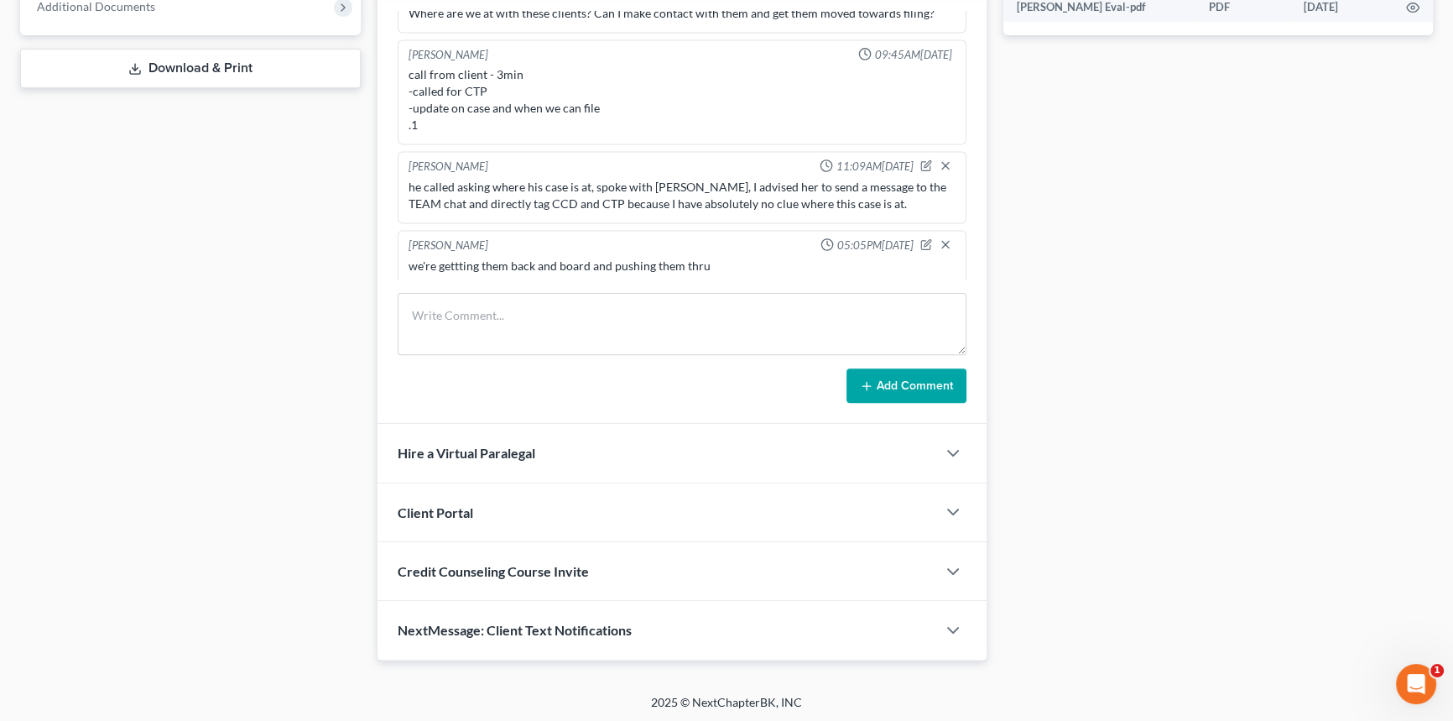
scroll to position [3615, 0]
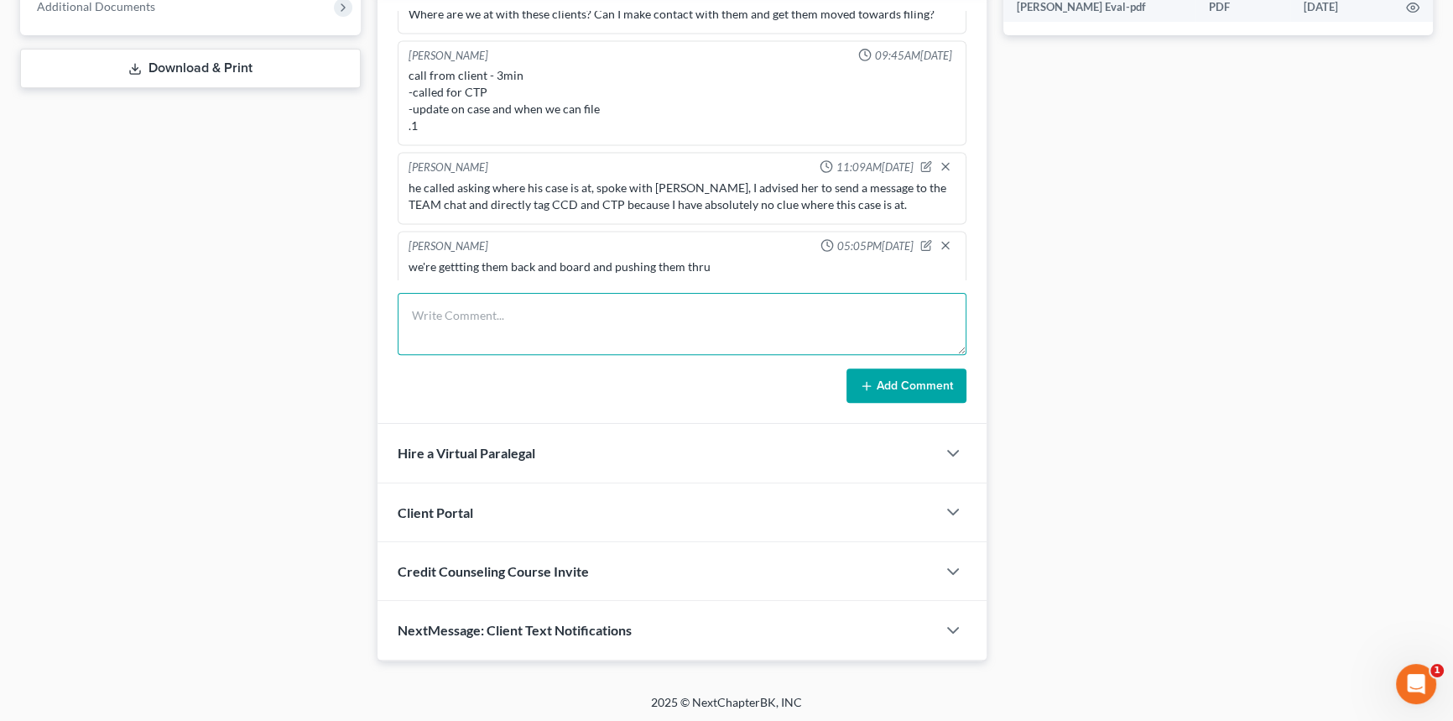
click at [488, 294] on textarea at bounding box center [682, 324] width 569 height 62
type textarea "in office crank out scheduled with MCD on thursday 9/18 at 4:15"
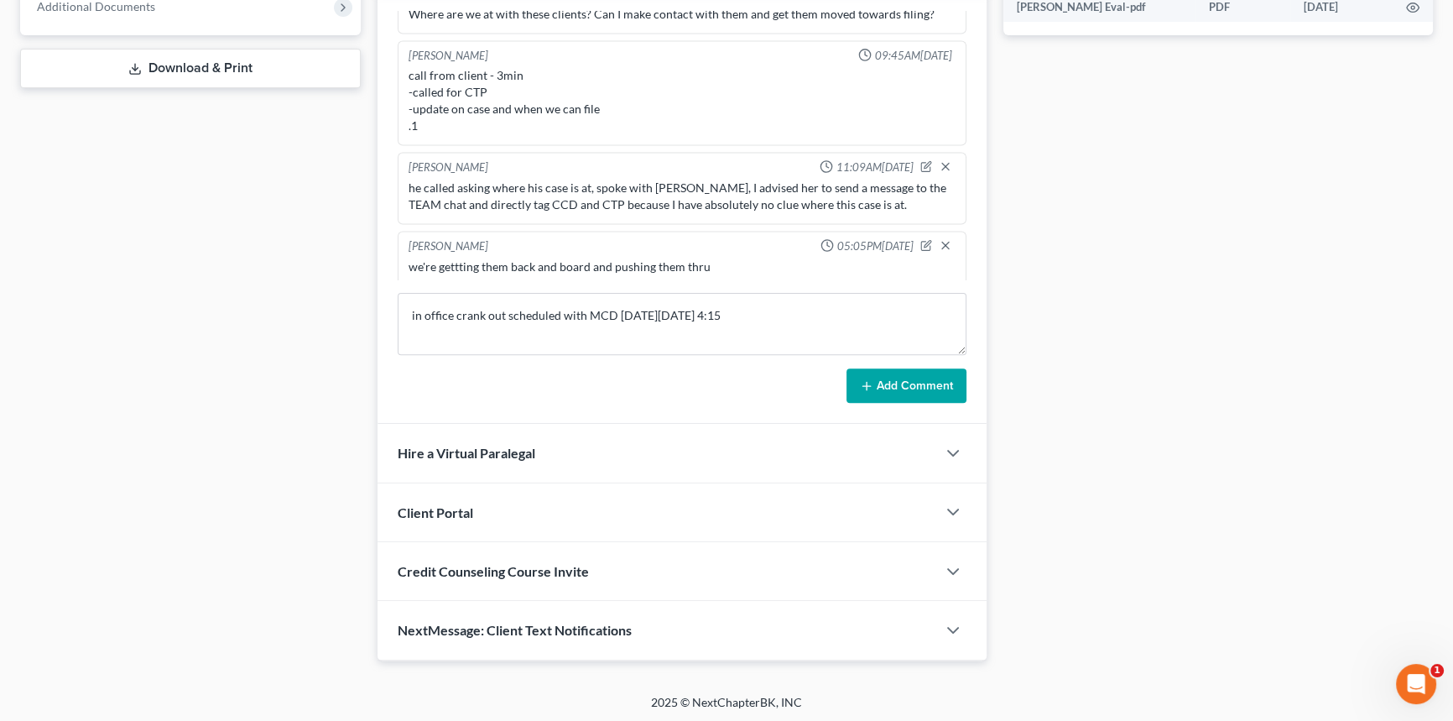
click at [956, 368] on button "Add Comment" at bounding box center [906, 385] width 120 height 35
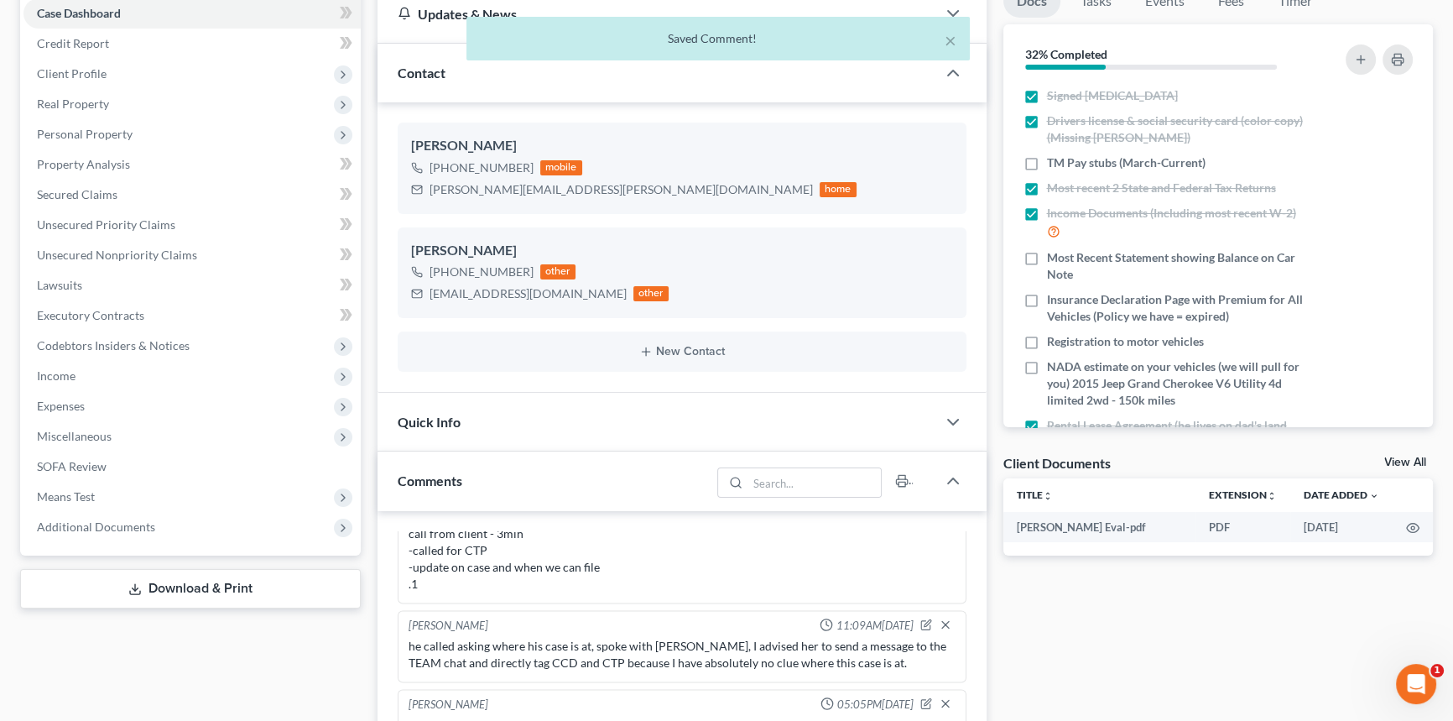
scroll to position [320, 0]
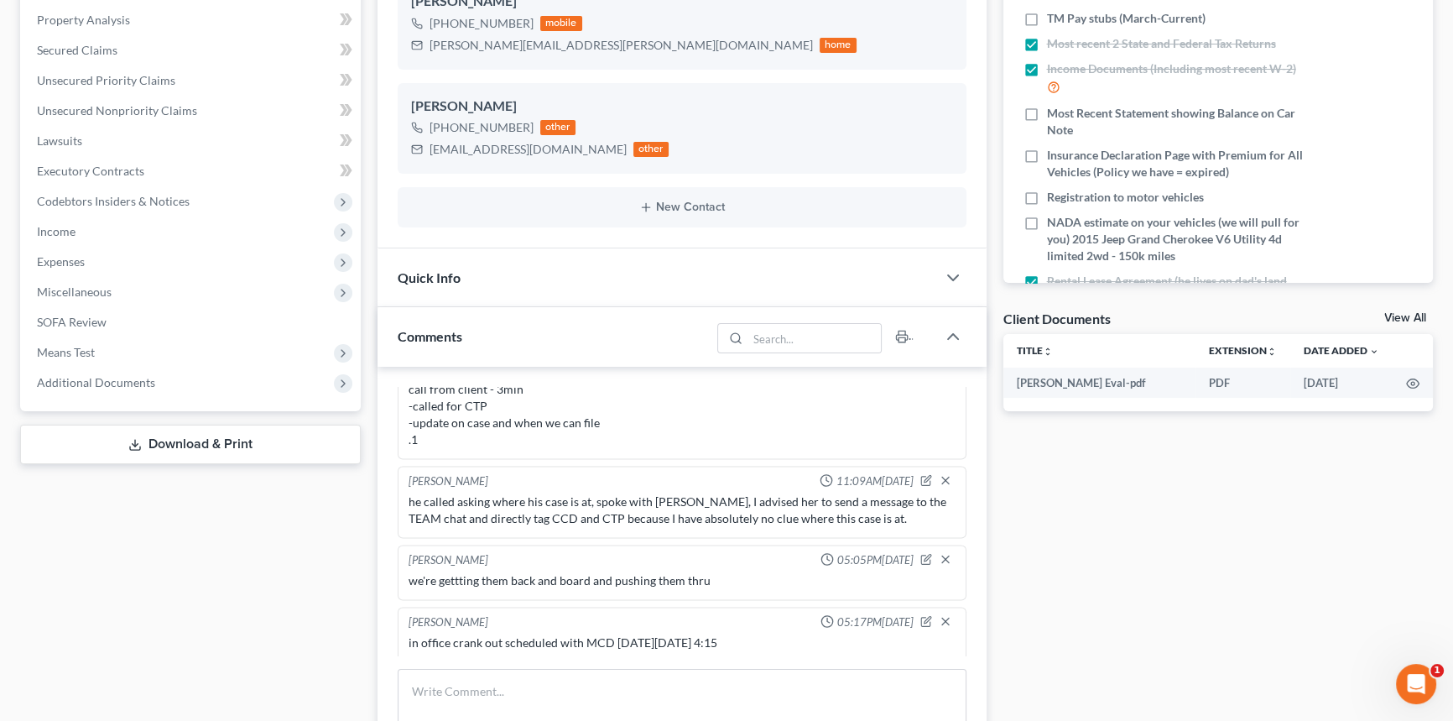
click at [876, 270] on div "Quick Info" at bounding box center [657, 277] width 559 height 58
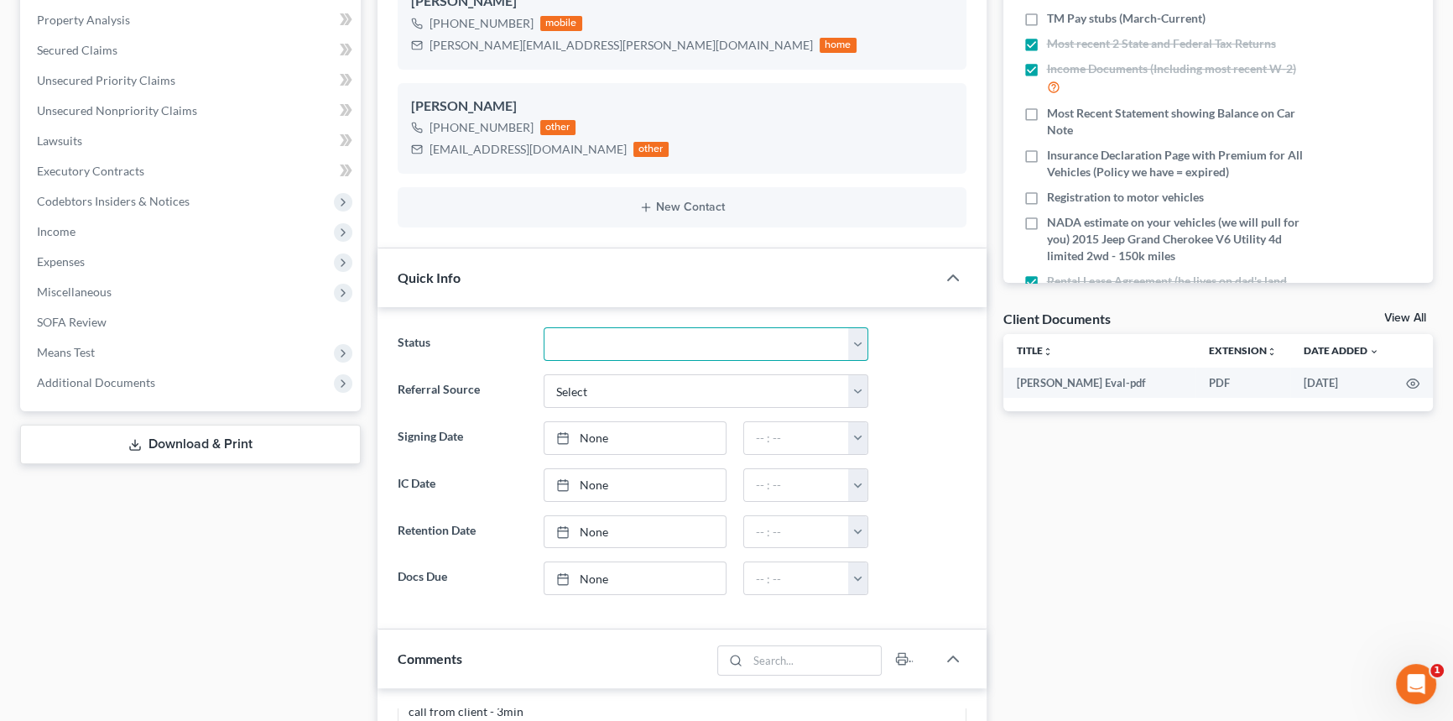
click at [612, 351] on select "Amended Plan Needed Awaiting Income Closed Confirmed Discharged Dismissed Docs …" at bounding box center [706, 344] width 325 height 34
select select "6"
click at [544, 327] on select "Amended Plan Needed Awaiting Income Closed Confirmed Discharged Dismissed Docs …" at bounding box center [706, 344] width 325 height 34
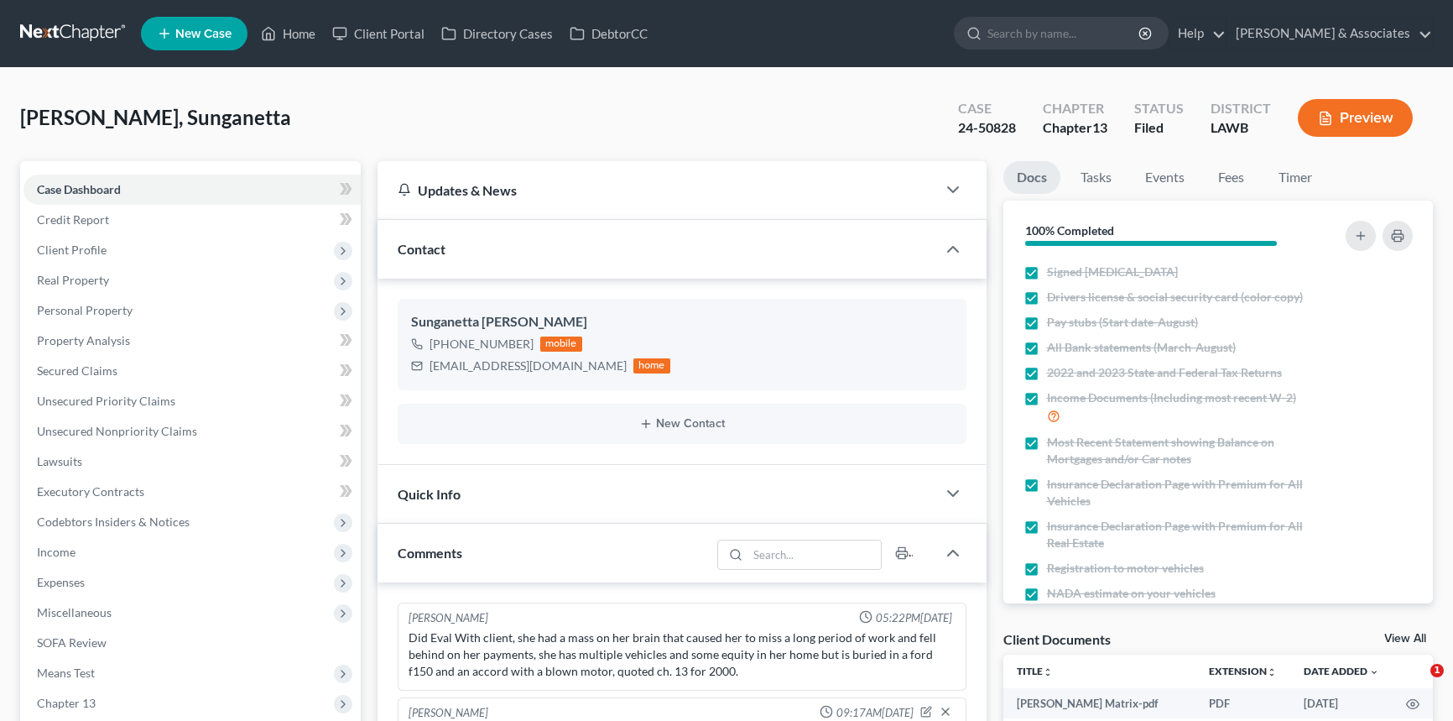
select select "0"
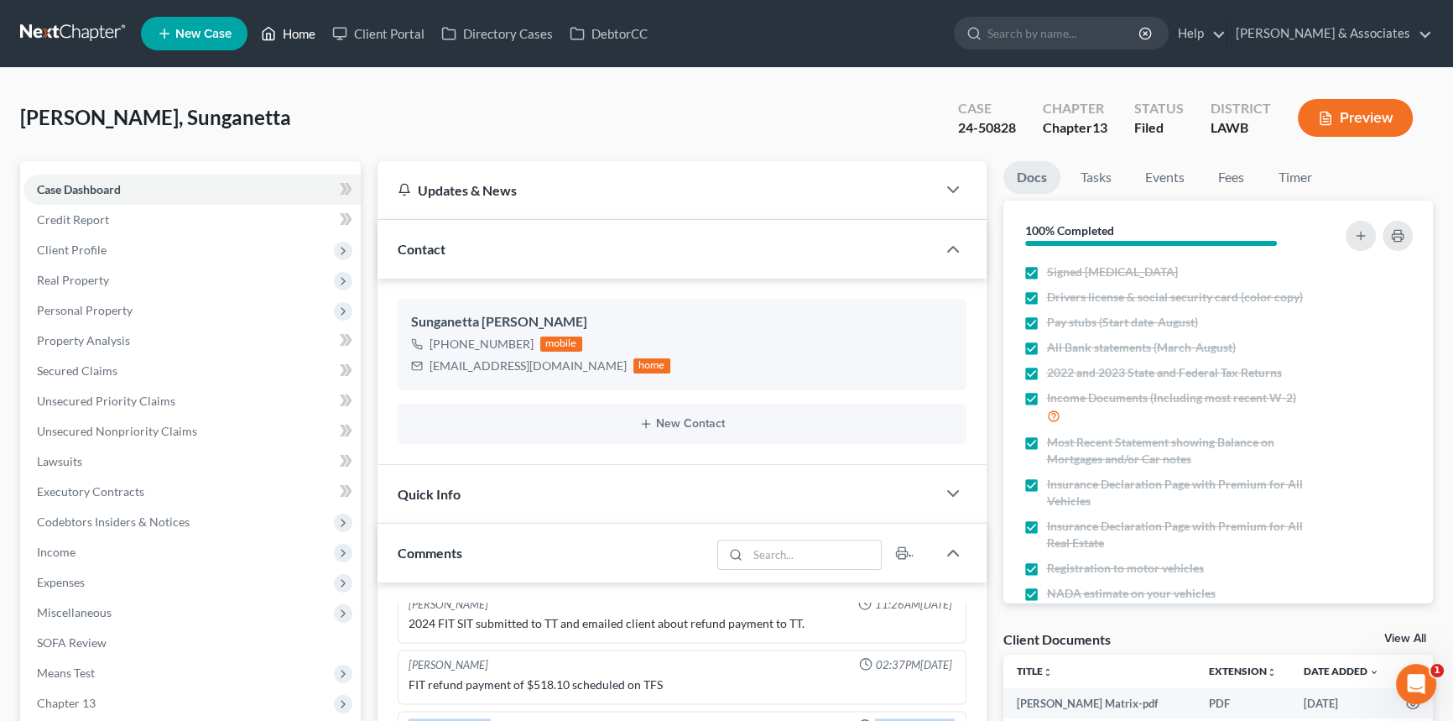
click at [289, 19] on link "Home" at bounding box center [288, 33] width 71 height 30
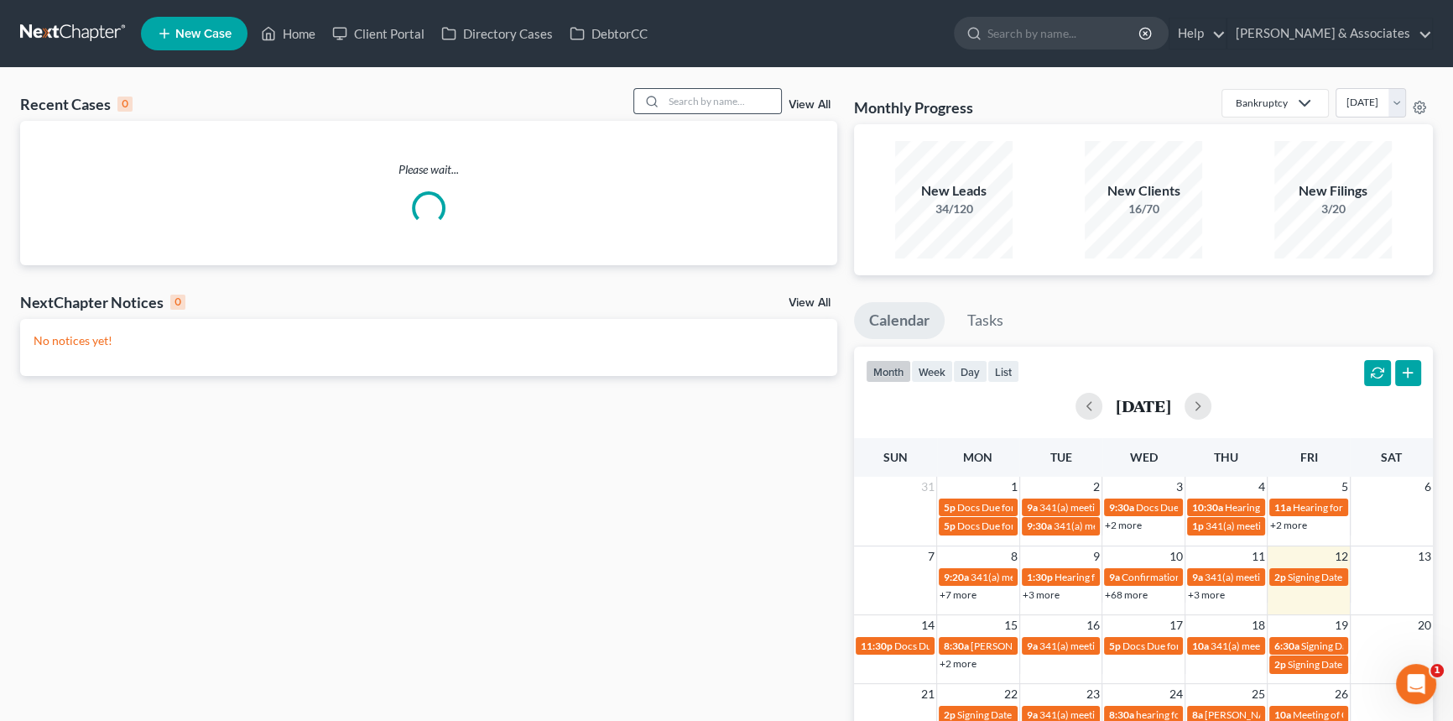
click at [656, 96] on div at bounding box center [649, 101] width 30 height 24
click at [729, 121] on div "Please wait..." at bounding box center [428, 193] width 817 height 144
click at [727, 97] on input "search" at bounding box center [722, 101] width 117 height 24
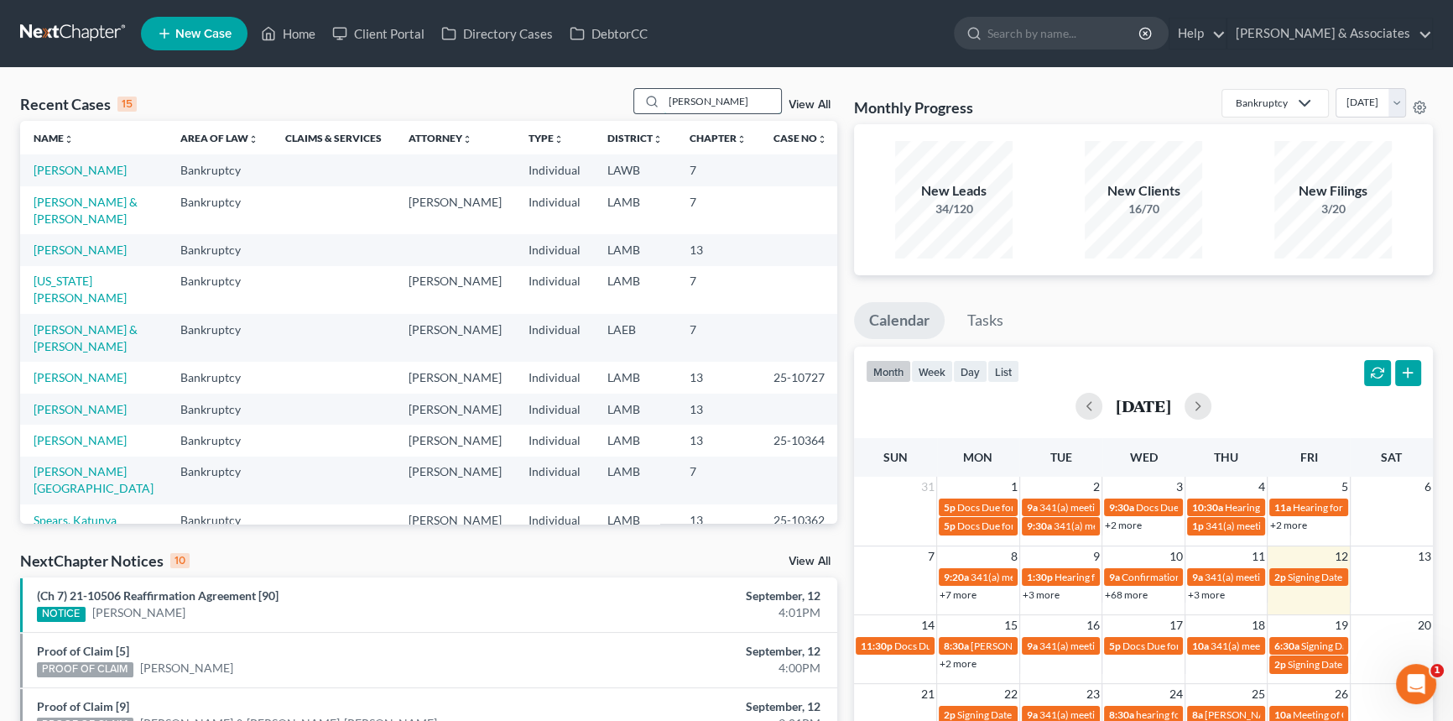
type input "lombardino"
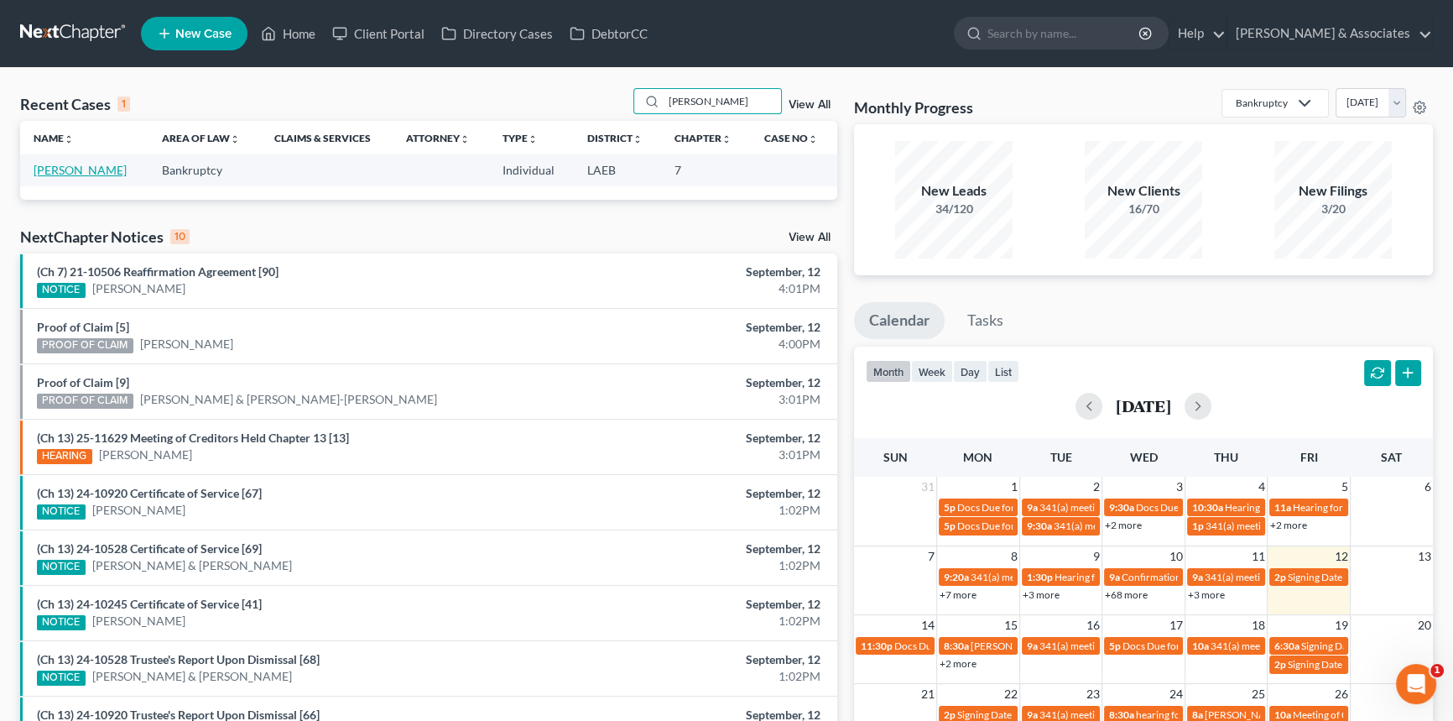
click at [124, 169] on link "Lombardino, Christine" at bounding box center [80, 170] width 93 height 14
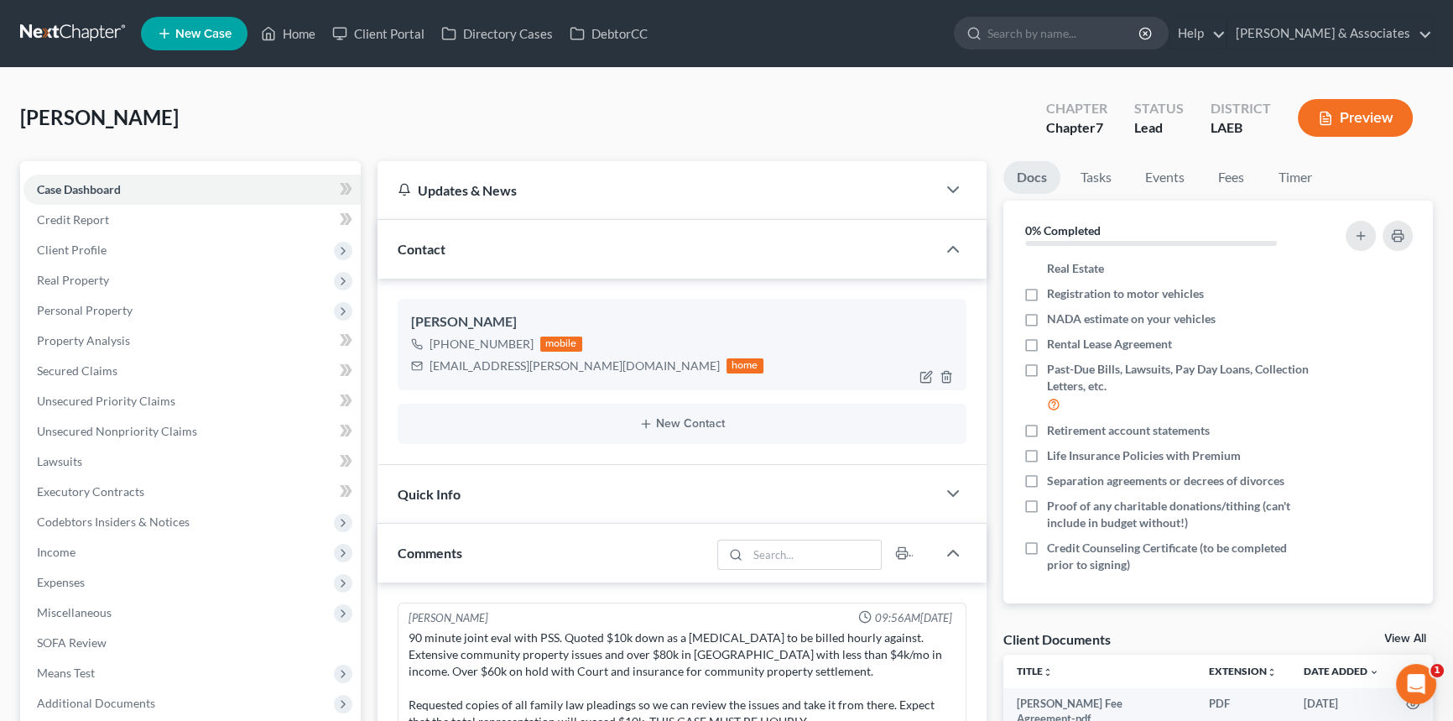
scroll to position [539, 0]
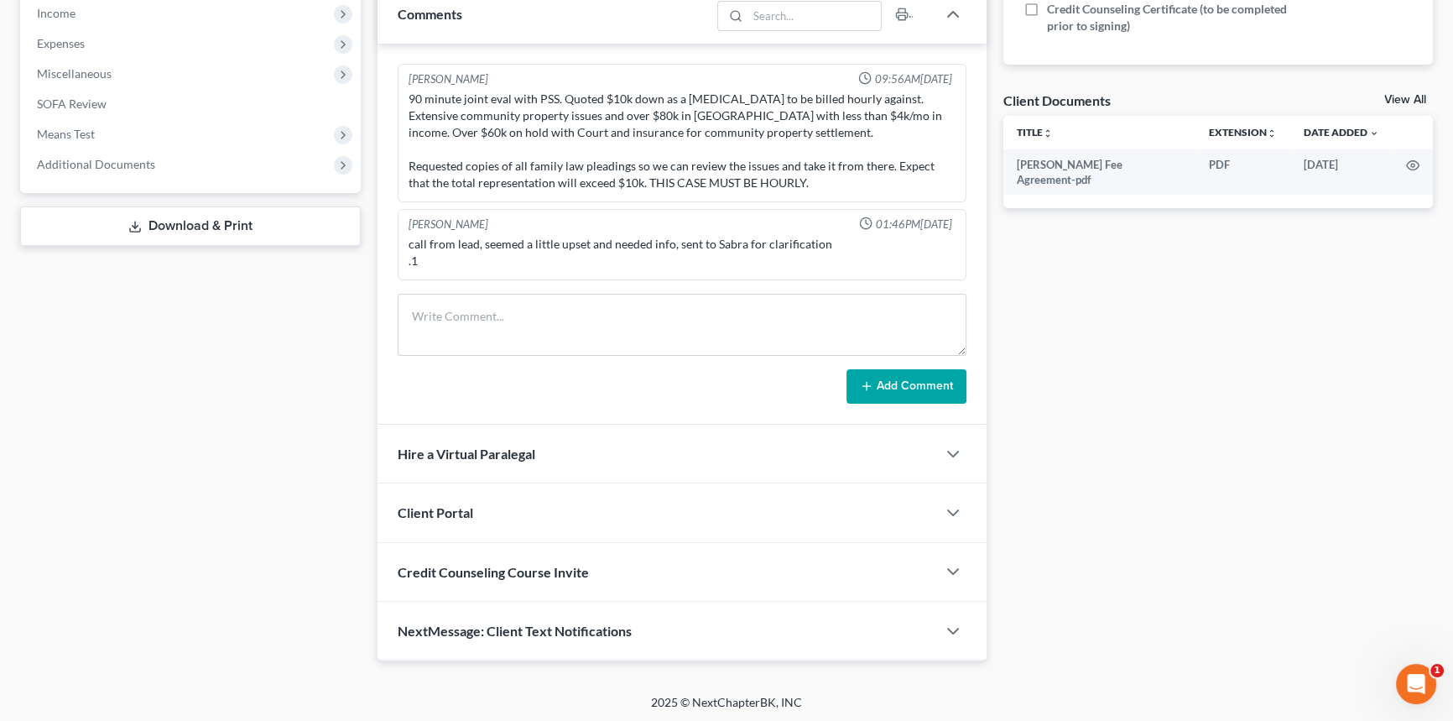
click at [1407, 91] on div "Client Documents View All" at bounding box center [1218, 103] width 430 height 24
click at [1409, 99] on link "View All" at bounding box center [1405, 100] width 42 height 12
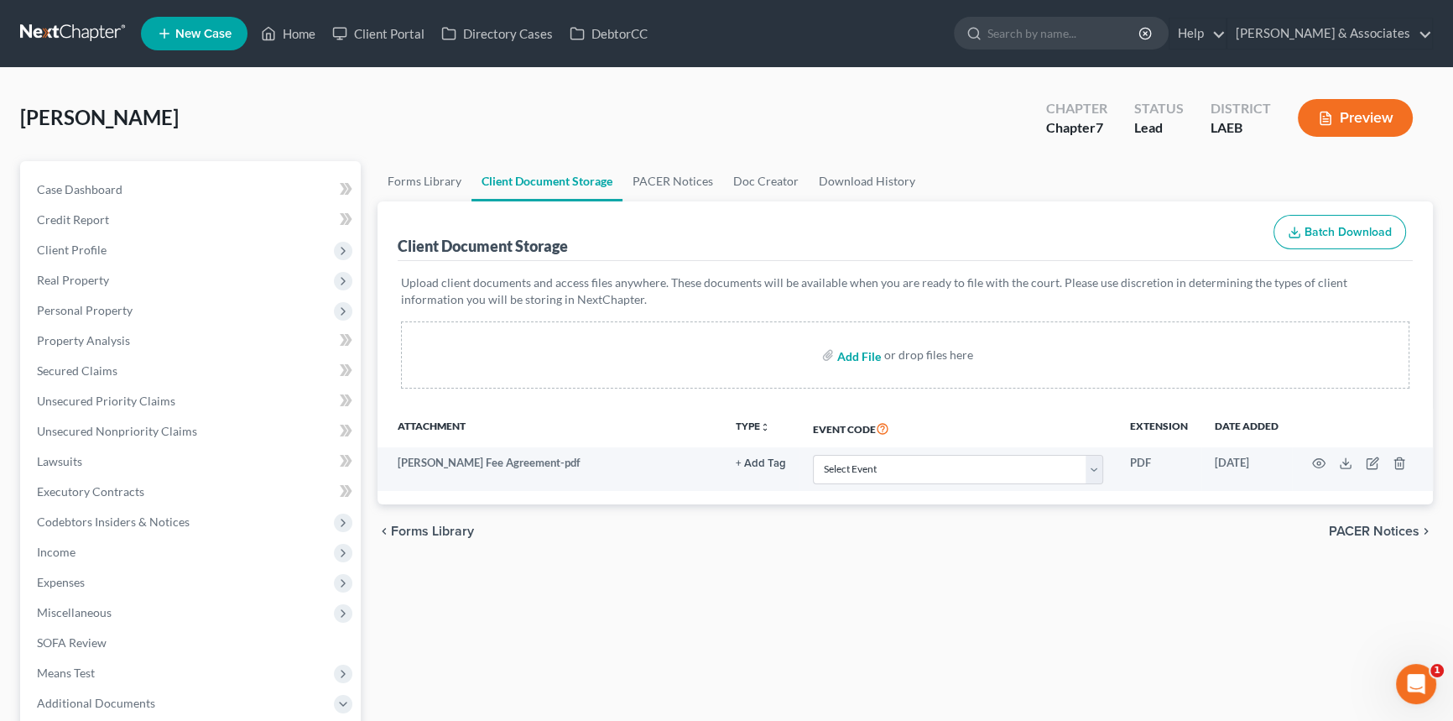
click at [837, 357] on input "file" at bounding box center [857, 355] width 40 height 30
type input "C:\fakepath\Christine Lombardino Retainer].pdf"
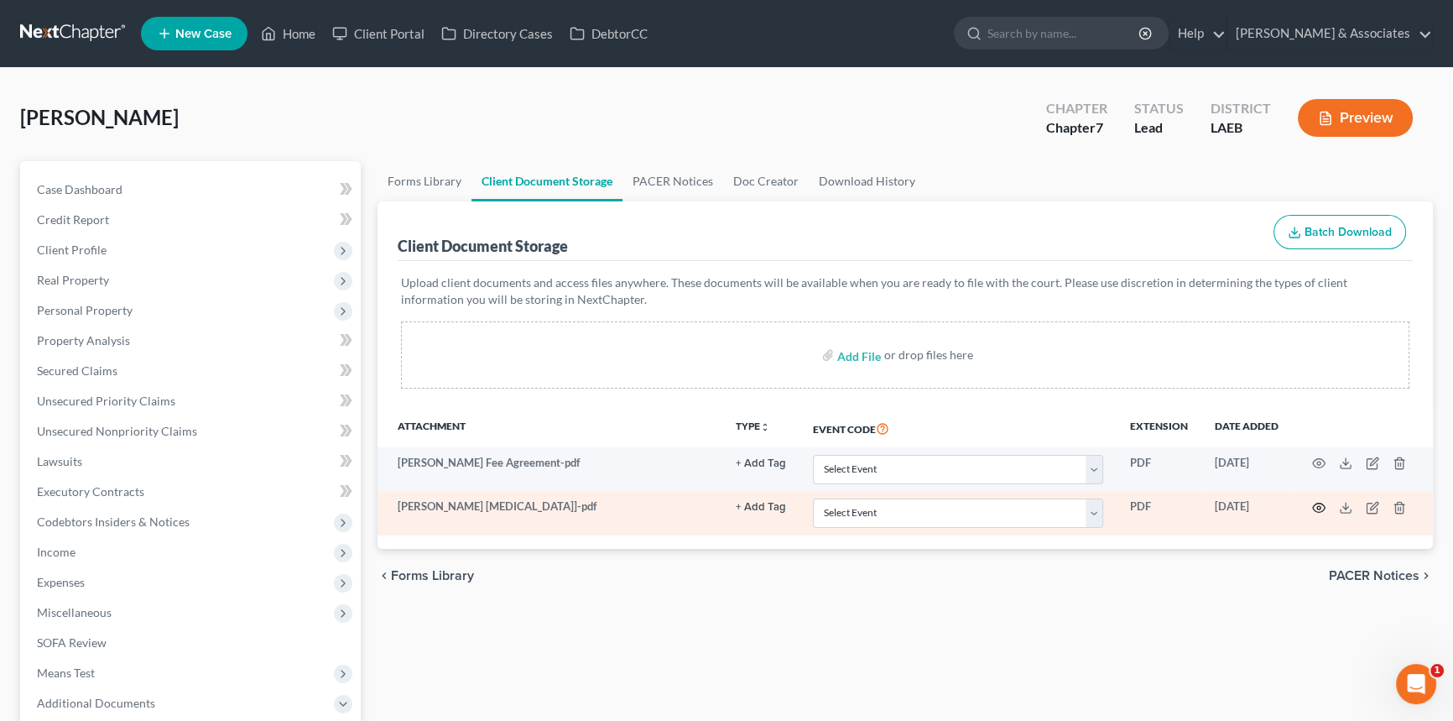
click at [1323, 507] on icon "button" at bounding box center [1319, 506] width 13 height 9
